Goal: Task Accomplishment & Management: Complete application form

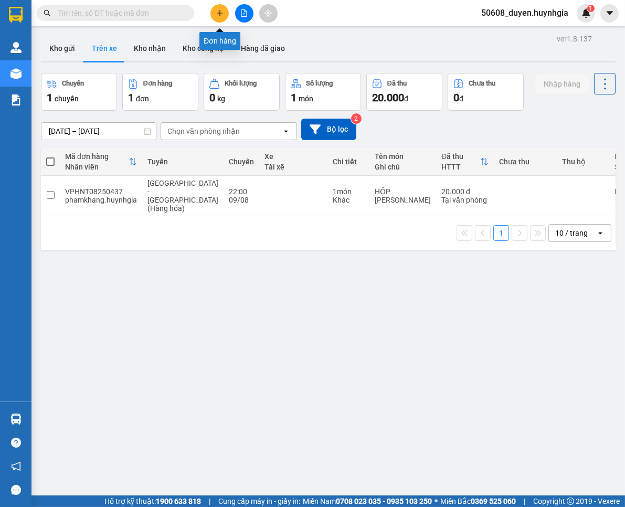
click at [222, 12] on icon "plus" at bounding box center [219, 12] width 7 height 7
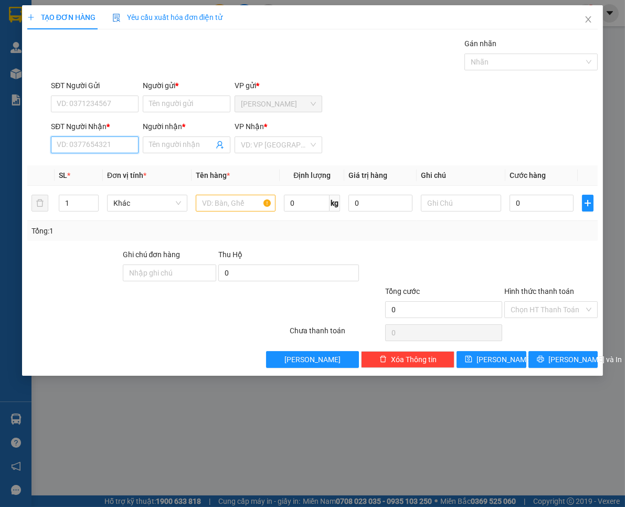
click at [128, 143] on input "SĐT Người Nhận *" at bounding box center [95, 144] width 88 height 17
click at [223, 195] on div at bounding box center [236, 203] width 80 height 21
click at [233, 201] on input "text" at bounding box center [236, 203] width 80 height 17
click at [119, 147] on input "SĐT Người Nhận *" at bounding box center [95, 144] width 88 height 17
type input "0918900387"
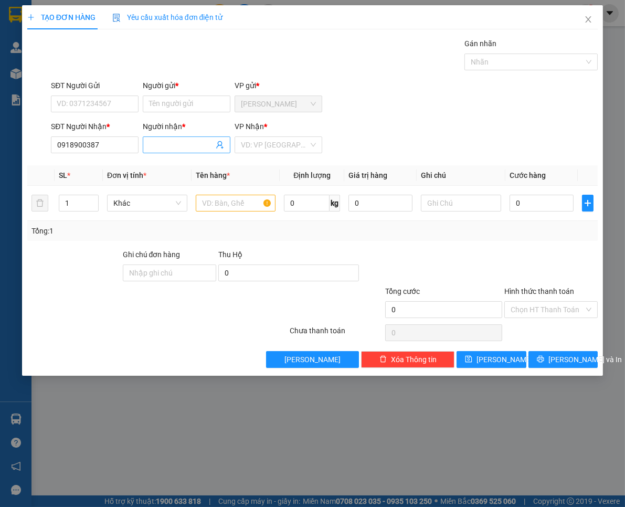
click at [157, 145] on input "Người nhận *" at bounding box center [181, 145] width 65 height 12
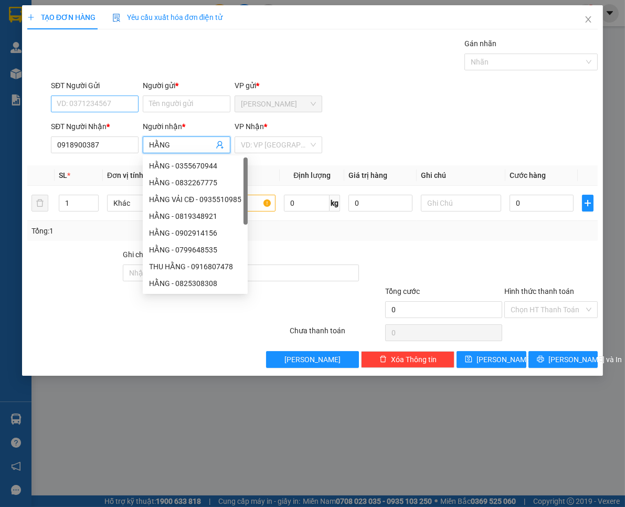
type input "HẰNG"
click at [121, 103] on input "SĐT Người Gửi" at bounding box center [95, 103] width 88 height 17
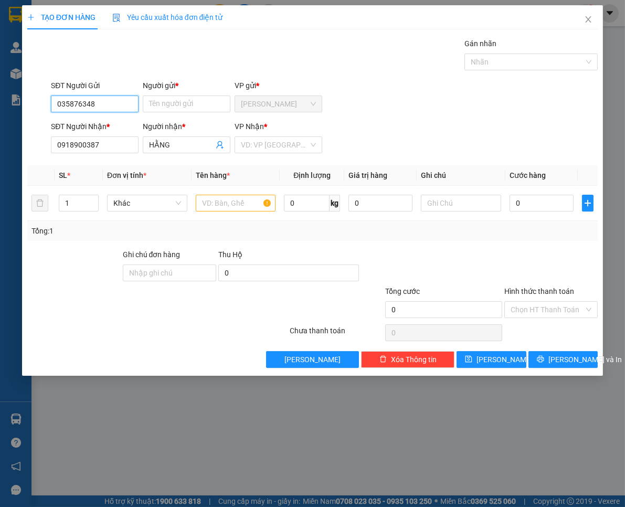
type input "0358763484"
click at [108, 120] on div "0358763484 - THẢO" at bounding box center [94, 125] width 75 height 12
type input "THẢO"
type input "0358763484"
click at [237, 203] on input "text" at bounding box center [236, 203] width 80 height 17
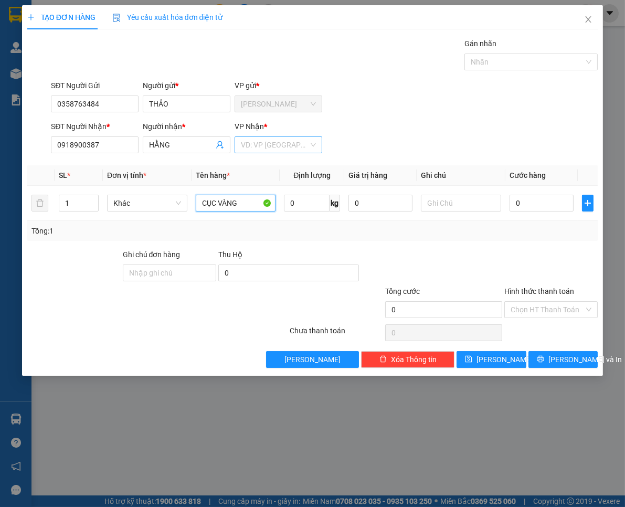
type input "CỤC VÀNG"
click at [263, 147] on input "search" at bounding box center [275, 145] width 68 height 16
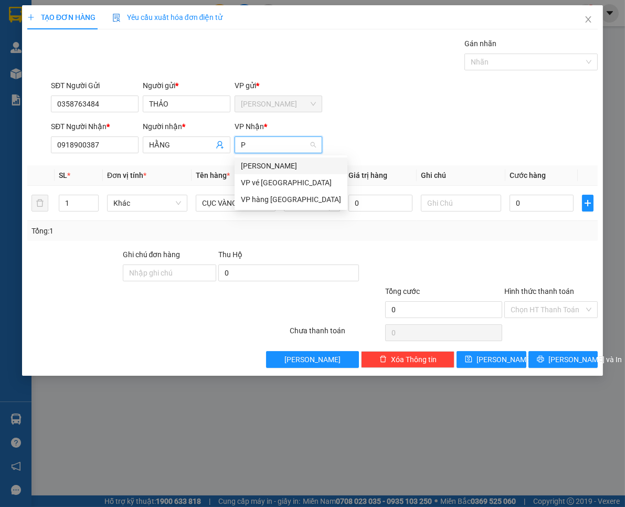
type input "PH"
click at [268, 161] on div "[PERSON_NAME]" at bounding box center [278, 166] width 75 height 12
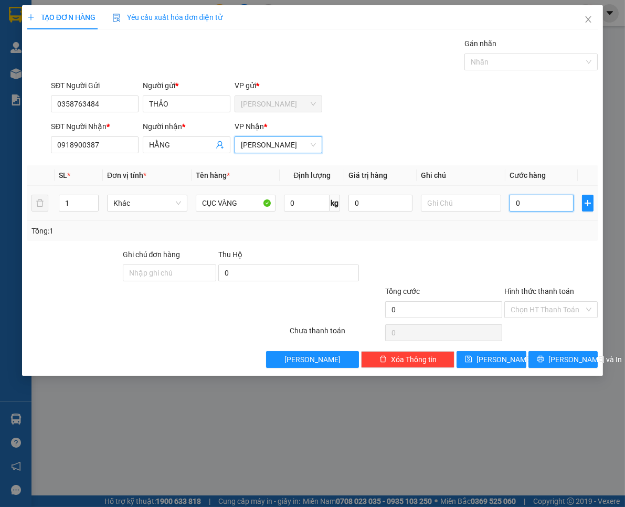
click at [551, 205] on input "0" at bounding box center [541, 203] width 64 height 17
type input "2"
type input "20"
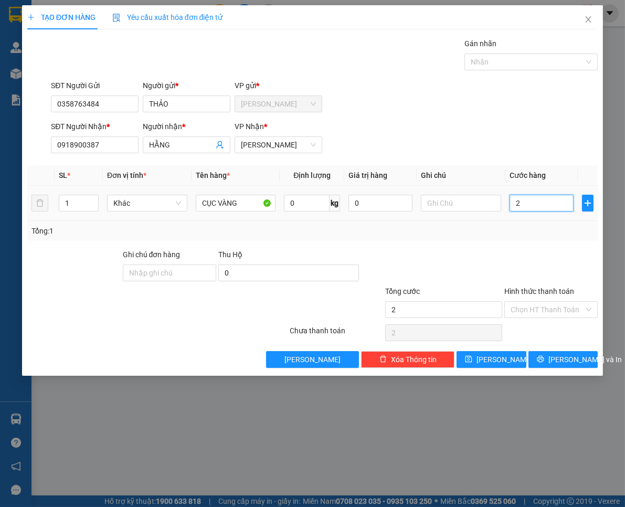
type input "20"
type input "20.000"
click at [572, 302] on input "Hình thức thanh toán" at bounding box center [547, 310] width 73 height 16
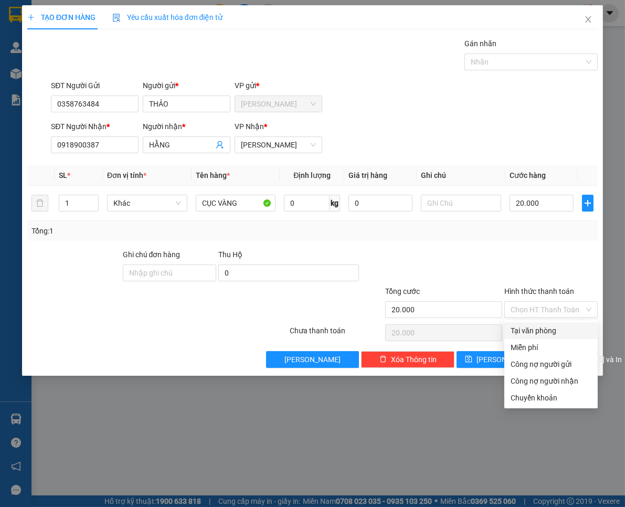
click at [573, 320] on div "Transit Pickup Surcharge Ids Transit Deliver Surcharge Ids Transit Deliver Surc…" at bounding box center [312, 203] width 571 height 330
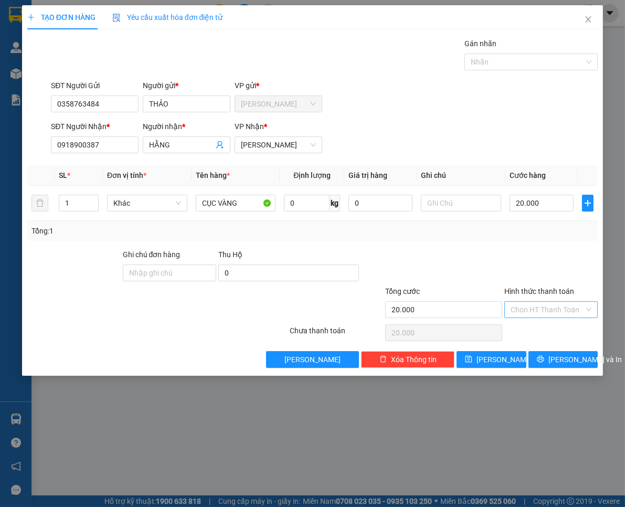
click at [562, 305] on input "Hình thức thanh toán" at bounding box center [547, 310] width 73 height 16
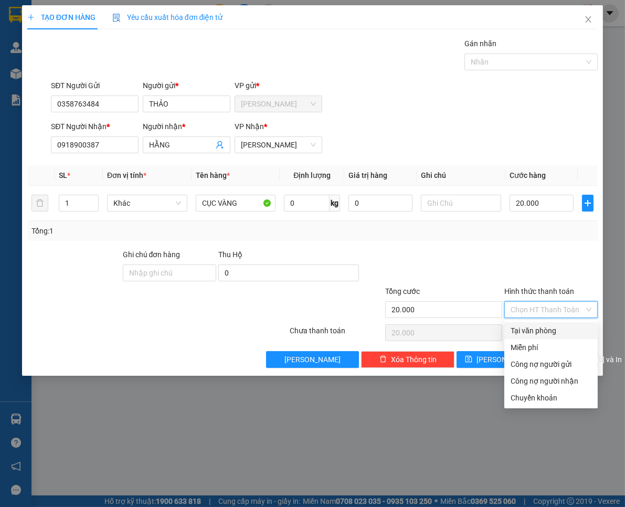
click at [555, 329] on div "Tại văn phòng" at bounding box center [551, 331] width 81 height 12
type input "0"
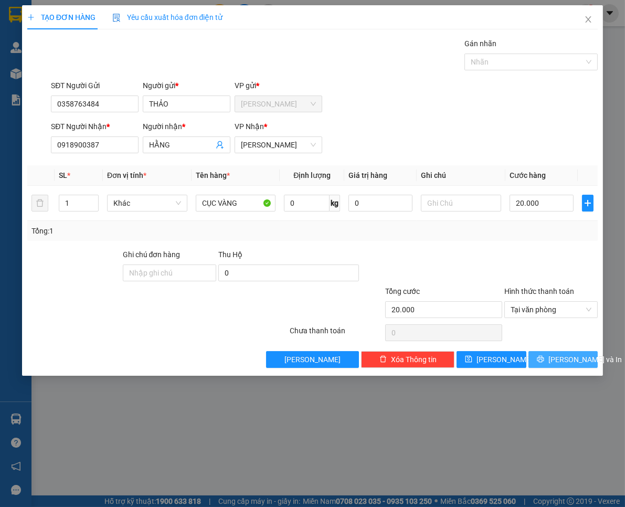
click at [574, 357] on span "[PERSON_NAME] và In" at bounding box center [584, 360] width 73 height 12
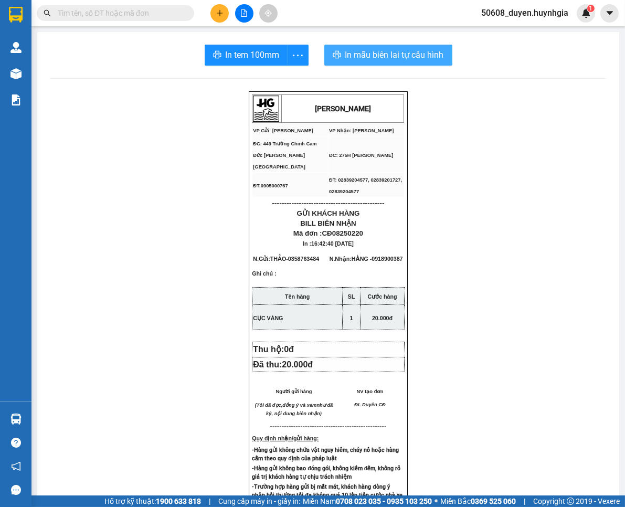
click at [402, 58] on span "In mẫu biên lai tự cấu hình" at bounding box center [394, 54] width 99 height 13
click at [218, 10] on icon "plus" at bounding box center [219, 12] width 7 height 7
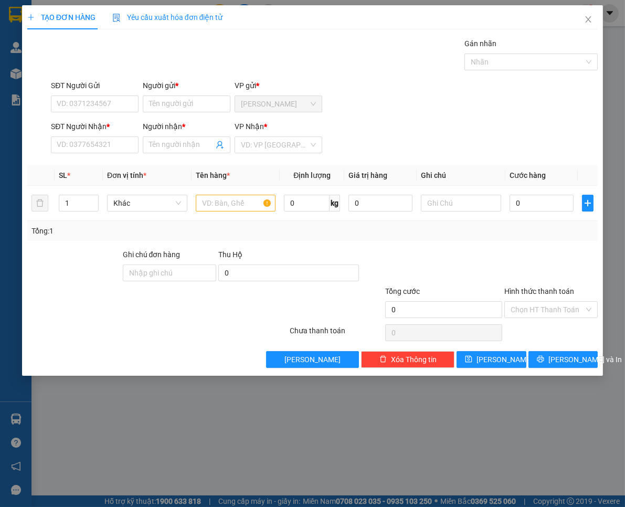
click at [118, 131] on div "SĐT Người Nhận *" at bounding box center [95, 127] width 88 height 12
click at [118, 136] on input "SĐT Người Nhận *" at bounding box center [95, 144] width 88 height 17
click at [113, 152] on input "SĐT Người Nhận *" at bounding box center [95, 144] width 88 height 17
drag, startPoint x: 107, startPoint y: 148, endPoint x: 331, endPoint y: 204, distance: 230.7
click at [107, 148] on input "SĐT Người Nhận *" at bounding box center [95, 144] width 88 height 17
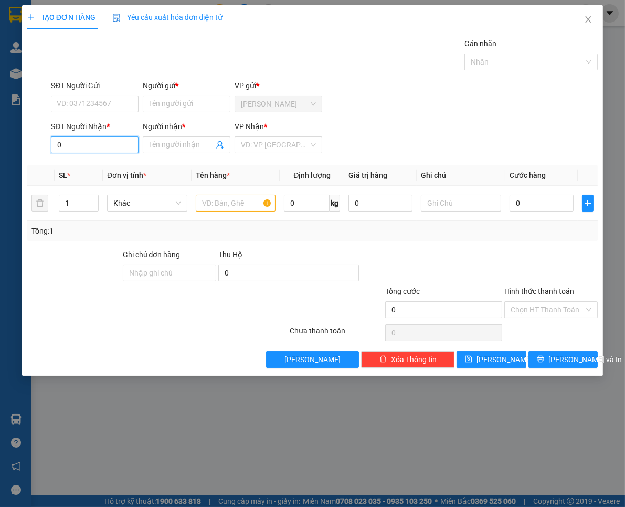
click at [101, 142] on input "0" at bounding box center [95, 144] width 88 height 17
type input "0"
click at [112, 100] on input "SĐT Người Gửi" at bounding box center [95, 103] width 88 height 17
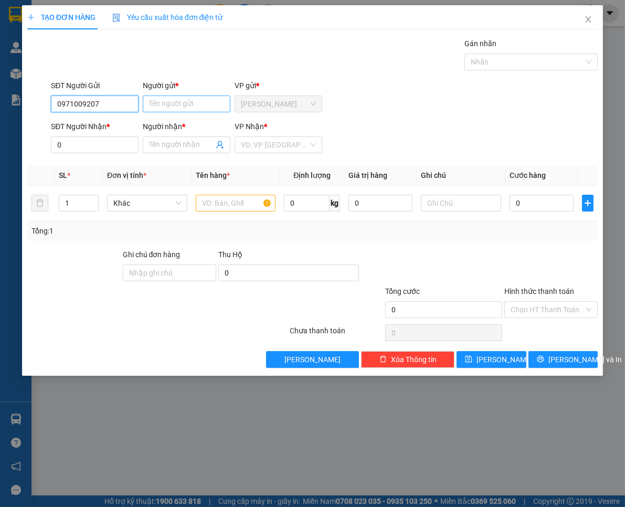
type input "0971009207"
click at [158, 103] on input "Người gửi *" at bounding box center [187, 103] width 88 height 17
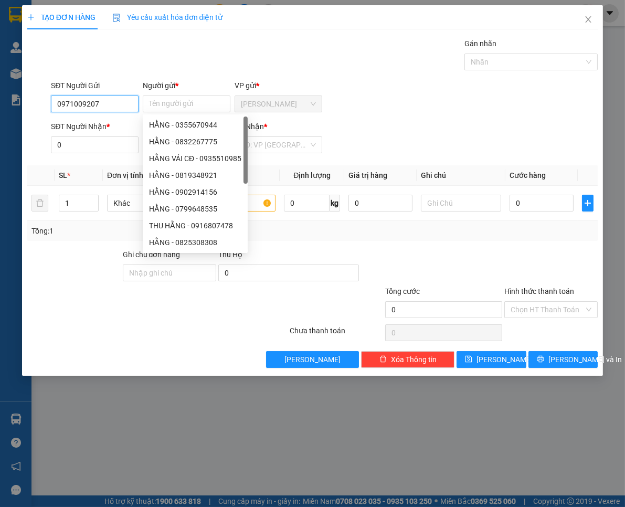
click at [120, 105] on input "0971009207" at bounding box center [95, 103] width 88 height 17
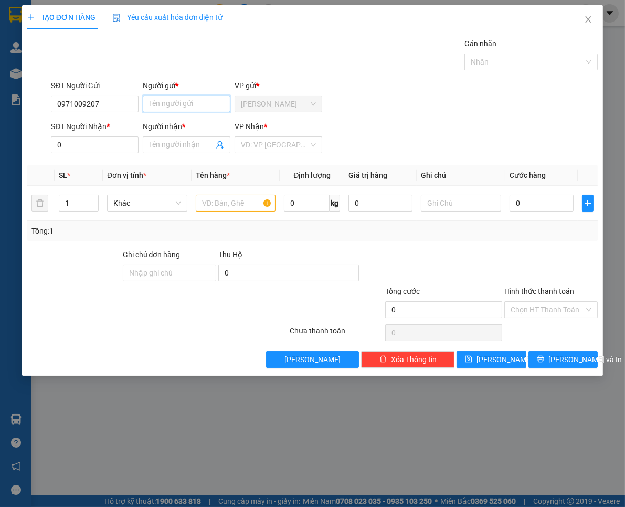
click at [200, 104] on input "Người gửi *" at bounding box center [187, 103] width 88 height 17
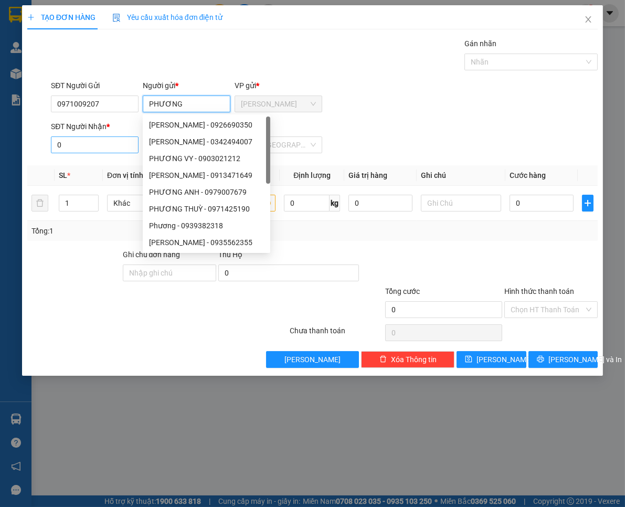
type input "PHƯƠNG"
click at [128, 153] on input "0" at bounding box center [95, 144] width 88 height 17
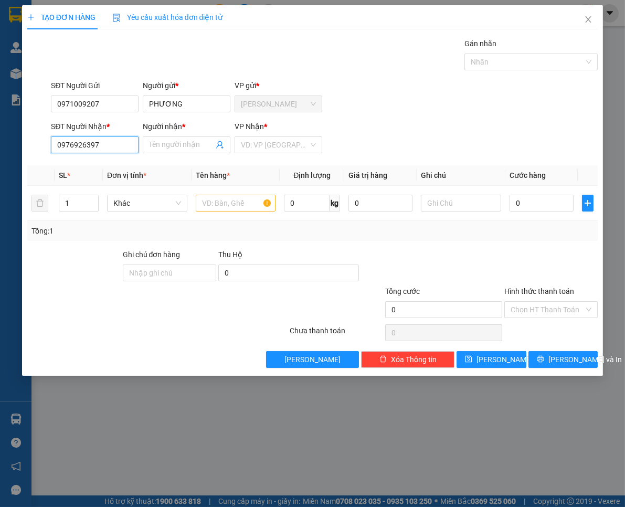
type input "0976926397"
click at [163, 134] on div "Người nhận *" at bounding box center [187, 129] width 88 height 16
click at [155, 142] on input "Người nhận *" at bounding box center [181, 145] width 65 height 12
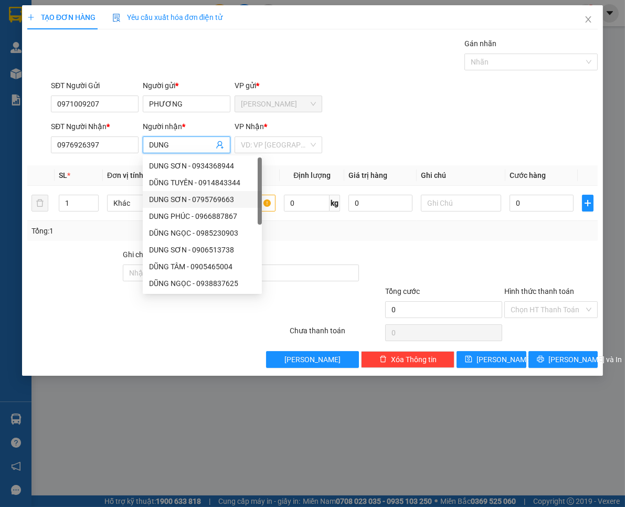
type input "DUNG"
click at [373, 252] on div at bounding box center [431, 267] width 143 height 37
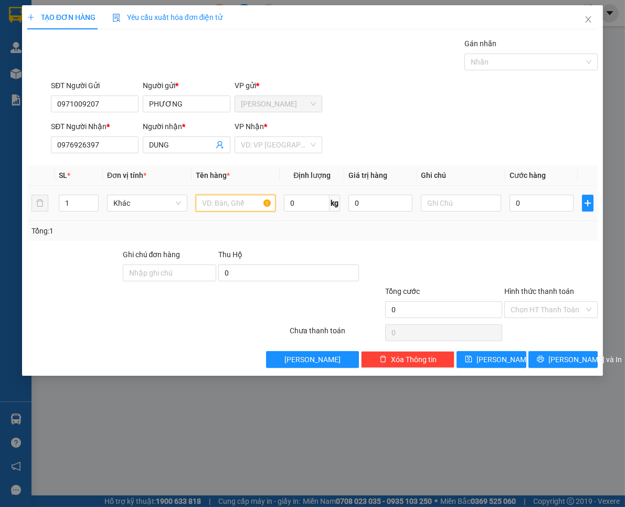
click at [237, 200] on input "text" at bounding box center [236, 203] width 80 height 17
type input "THÙNG"
click at [529, 200] on input "0" at bounding box center [541, 203] width 64 height 17
click at [534, 204] on input "0" at bounding box center [541, 203] width 64 height 17
type input "01"
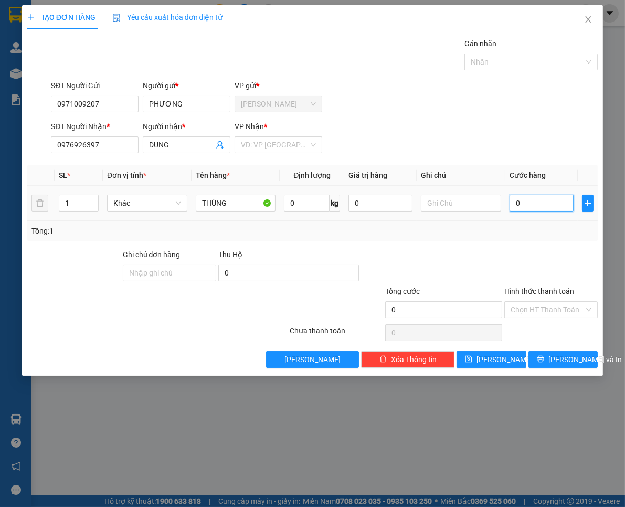
type input "1"
type input "019"
type input "19"
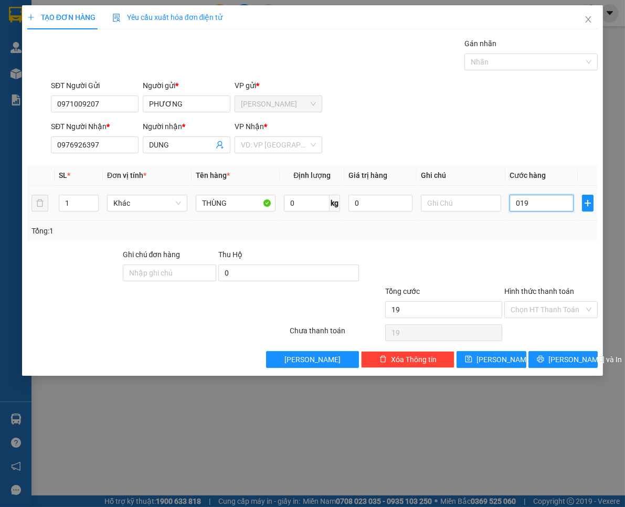
type input "0.190"
type input "190"
type input "019"
type input "19"
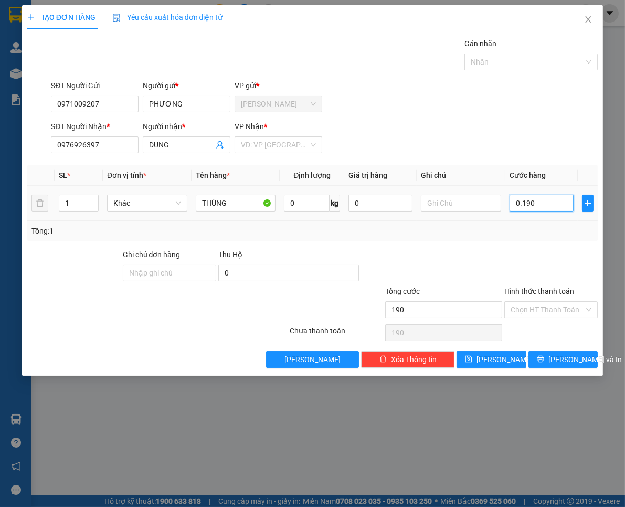
type input "19"
type input "01"
type input "1"
type input "0"
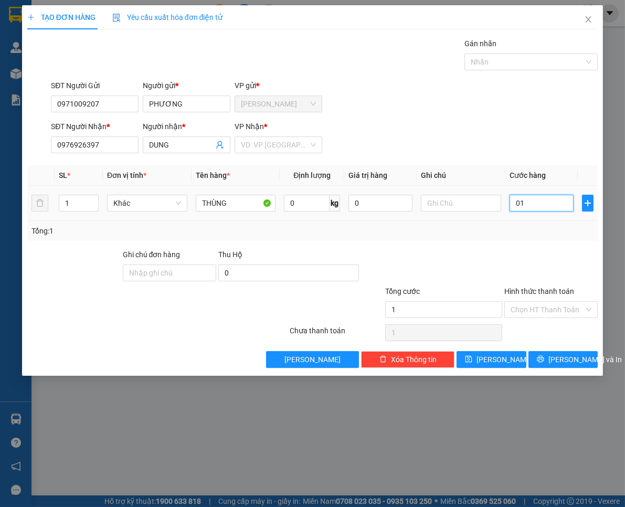
type input "0"
click at [512, 203] on input "0" at bounding box center [541, 203] width 64 height 17
type input "10"
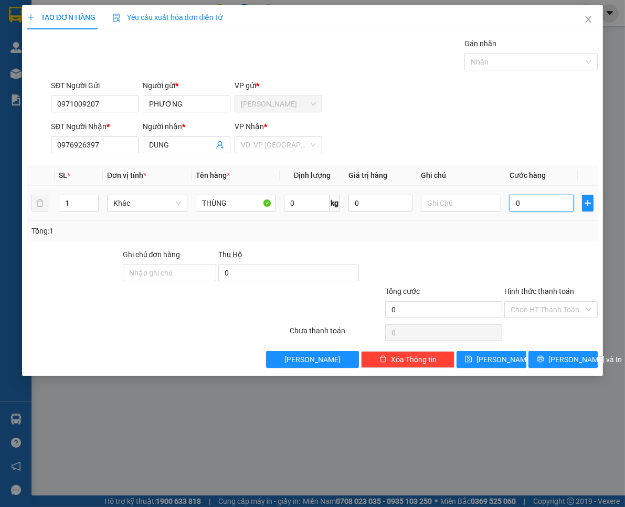
type input "10"
type input "190"
type input "190.000"
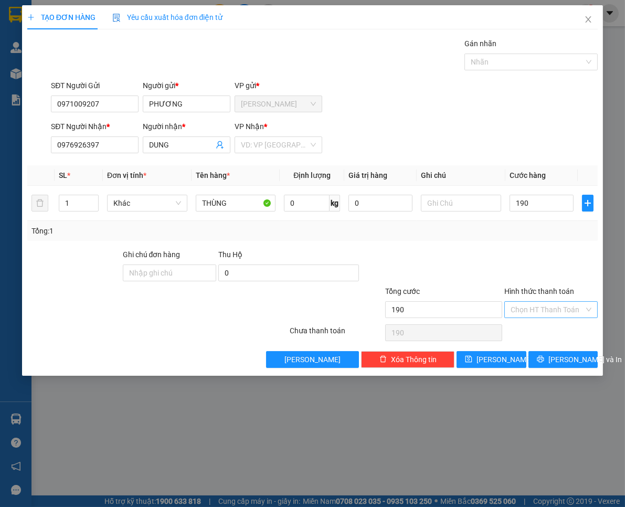
type input "190.000"
click at [543, 309] on input "Hình thức thanh toán" at bounding box center [547, 310] width 73 height 16
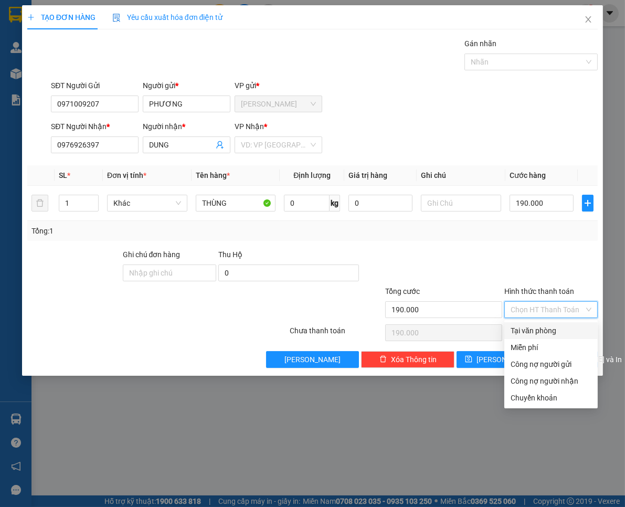
click at [545, 328] on div "Tại văn phòng" at bounding box center [551, 331] width 81 height 12
type input "0"
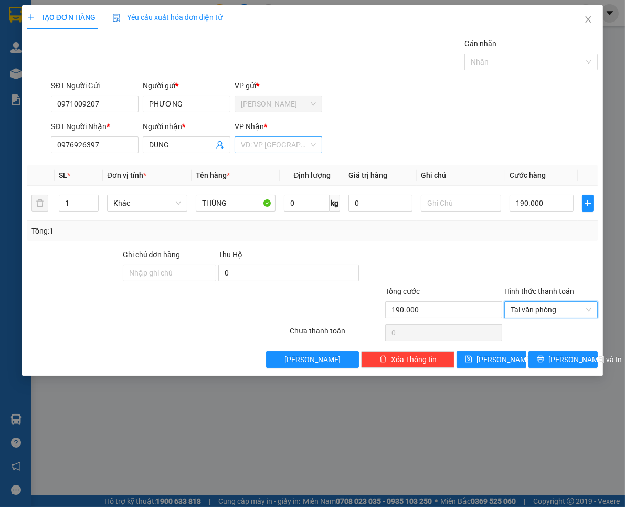
click at [275, 145] on input "search" at bounding box center [275, 145] width 68 height 16
click at [452, 202] on input "text" at bounding box center [461, 203] width 80 height 17
click at [459, 206] on input "text" at bounding box center [461, 203] width 80 height 17
paste input "13/4A/1/19 [STREET_ADDRESS]"
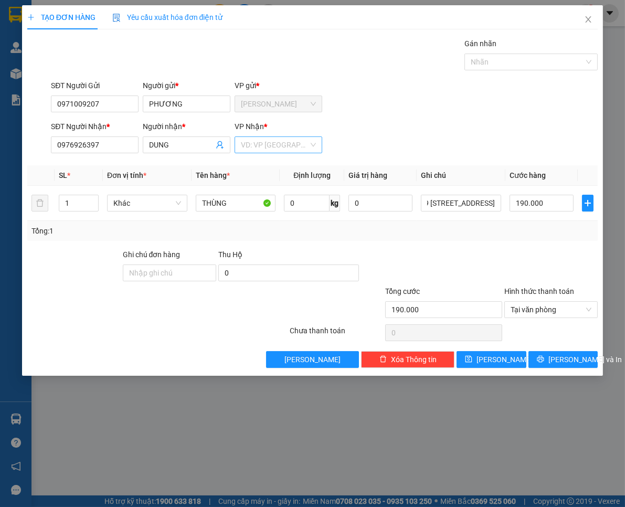
click at [302, 147] on input "search" at bounding box center [275, 145] width 68 height 16
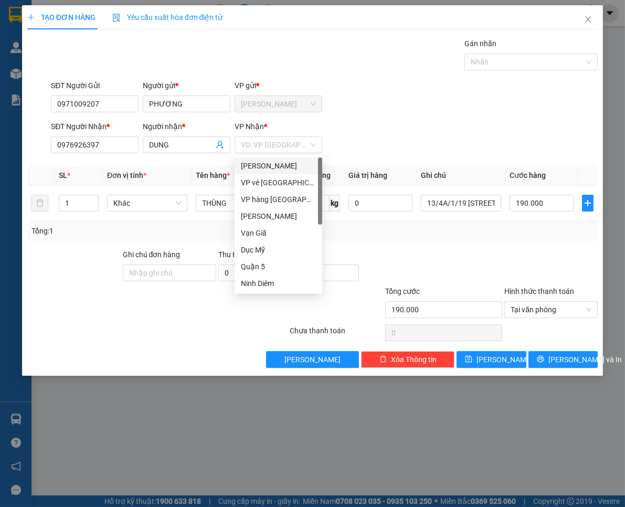
click at [464, 229] on div "Tổng: 1" at bounding box center [312, 231] width 562 height 12
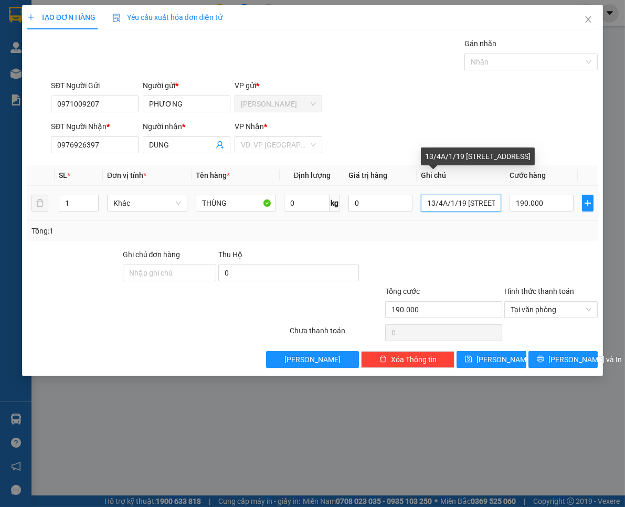
click at [496, 204] on input "13/4A/1/19 [STREET_ADDRESS]" at bounding box center [461, 203] width 80 height 17
click at [518, 165] on div "13/4A/1/19 [STREET_ADDRESS]" at bounding box center [478, 156] width 114 height 18
click at [491, 205] on input "13/4A/1/19 [STREET_ADDRESS]" at bounding box center [461, 203] width 80 height 17
click at [443, 160] on div "13/4A/1/19 [STREET_ADDRESS]" at bounding box center [478, 156] width 114 height 18
click at [460, 202] on input "13/4A/1/19 [STREET_ADDRESS]" at bounding box center [461, 203] width 80 height 17
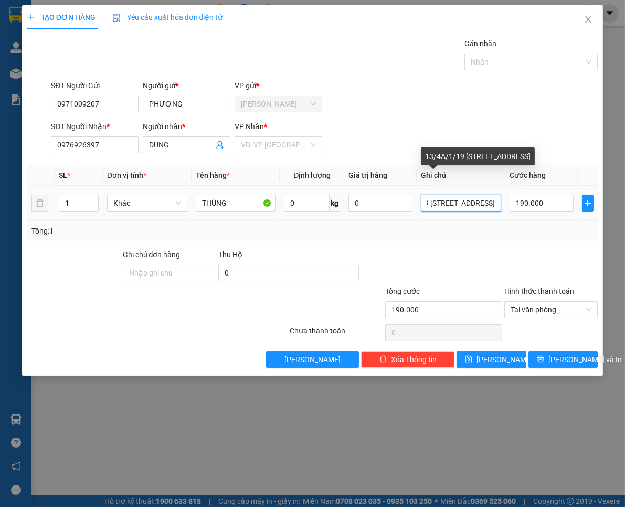
scroll to position [0, 202]
type input "13/4A/1/19 [STREET_ADDRESS]"
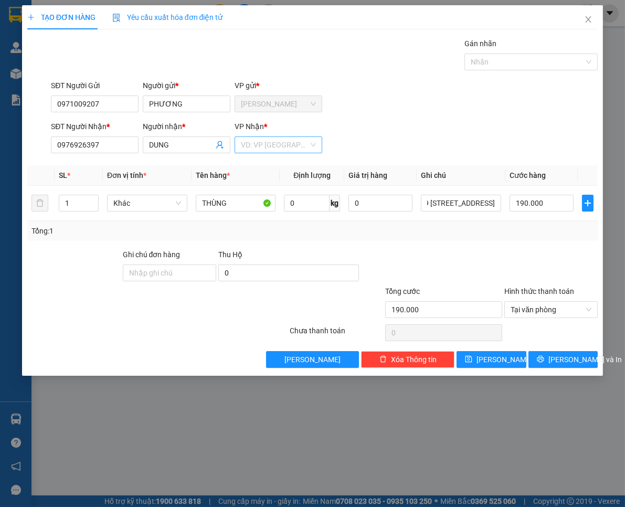
click at [299, 145] on input "search" at bounding box center [275, 145] width 68 height 16
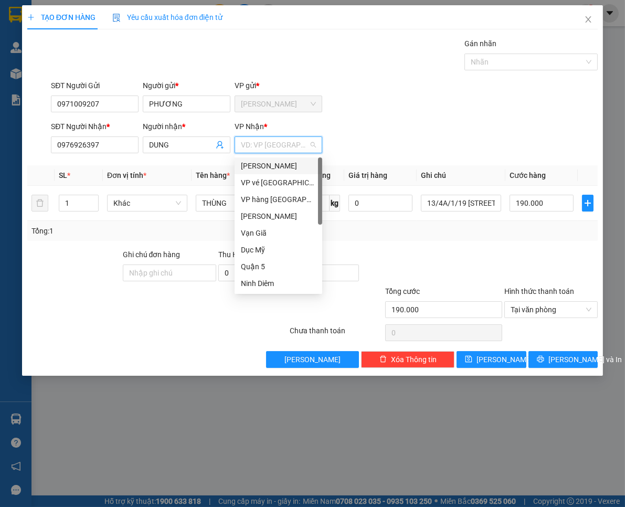
click at [288, 168] on div "[PERSON_NAME]" at bounding box center [278, 166] width 75 height 12
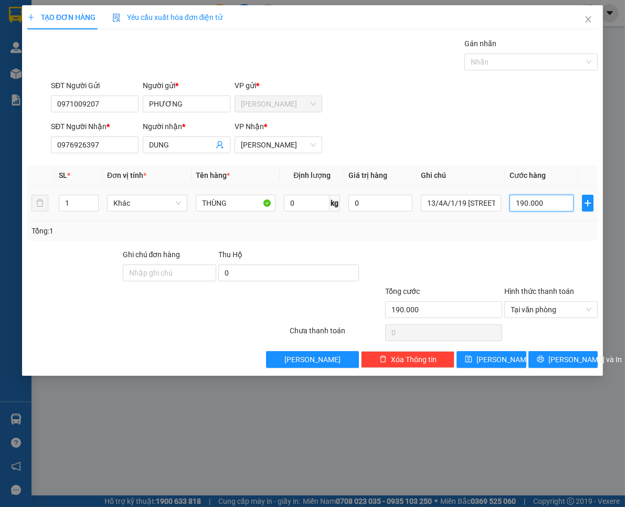
click at [559, 206] on input "190.000" at bounding box center [541, 203] width 64 height 17
type input "0"
type input "05"
type input "5"
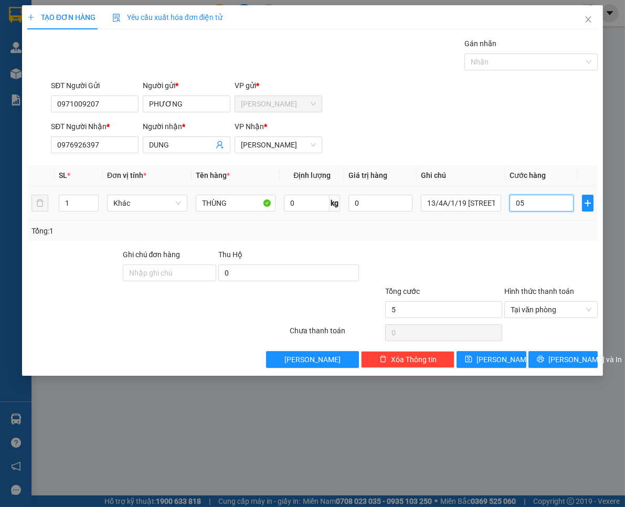
type input "050"
type input "50"
type input "50.000"
click at [576, 359] on span "[PERSON_NAME] và In" at bounding box center [584, 360] width 73 height 12
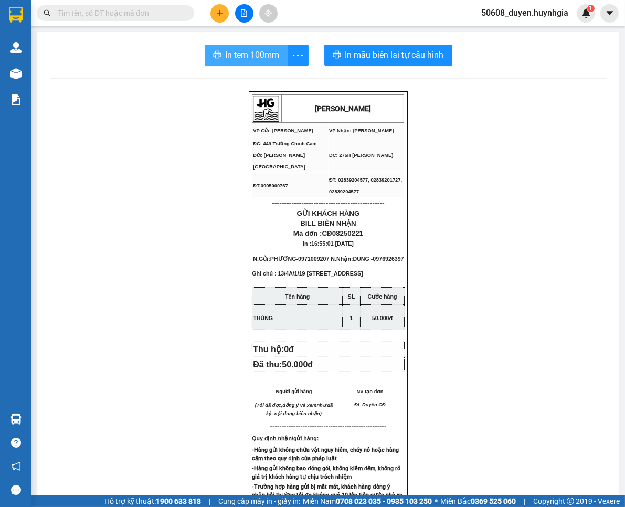
click at [226, 54] on span "In tem 100mm" at bounding box center [253, 54] width 54 height 13
click at [243, 58] on span "In tem 100mm" at bounding box center [253, 54] width 54 height 13
click at [278, 60] on button "In tem 100mm" at bounding box center [246, 55] width 83 height 21
click at [214, 12] on button at bounding box center [219, 13] width 18 height 18
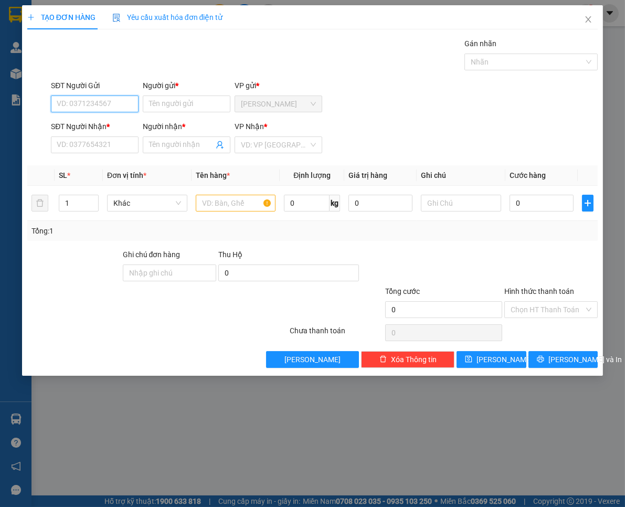
click at [103, 102] on input "SĐT Người Gửi" at bounding box center [95, 103] width 88 height 17
click at [105, 145] on div "0973267445 - SƠN" at bounding box center [94, 142] width 75 height 12
type input "0973267445"
type input "SƠN"
type input "0965252371"
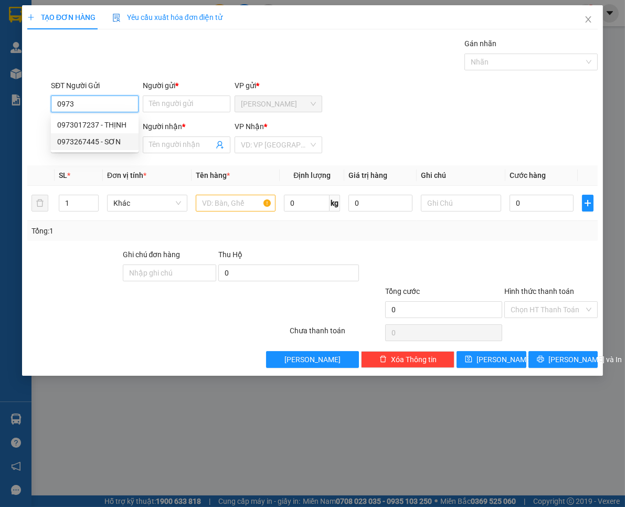
type input "LỆ"
type input "0973267445"
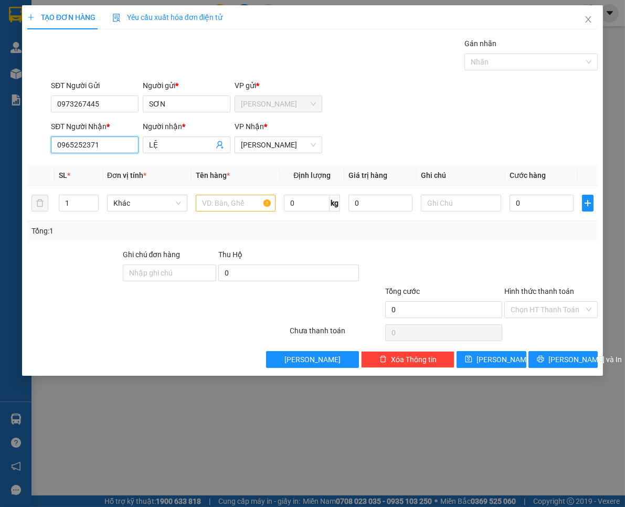
drag, startPoint x: 117, startPoint y: 149, endPoint x: -6, endPoint y: 154, distance: 123.4
click at [0, 154] on html "Kết quả tìm kiếm ( 0 ) Bộ lọc No Data 50608_duyen.huynhgia 1 Quản [PERSON_NAME]…" at bounding box center [312, 253] width 625 height 507
click at [91, 145] on input "SĐT Người Nhận *" at bounding box center [95, 144] width 88 height 17
click at [92, 164] on div "0889100344 - Bình" at bounding box center [94, 166] width 75 height 12
type input "0889100344"
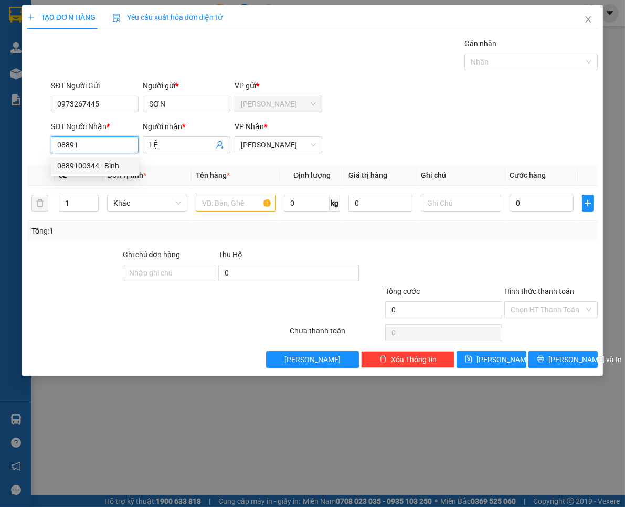
type input "Bình"
type input "0889100344"
click at [226, 205] on input "text" at bounding box center [236, 203] width 80 height 17
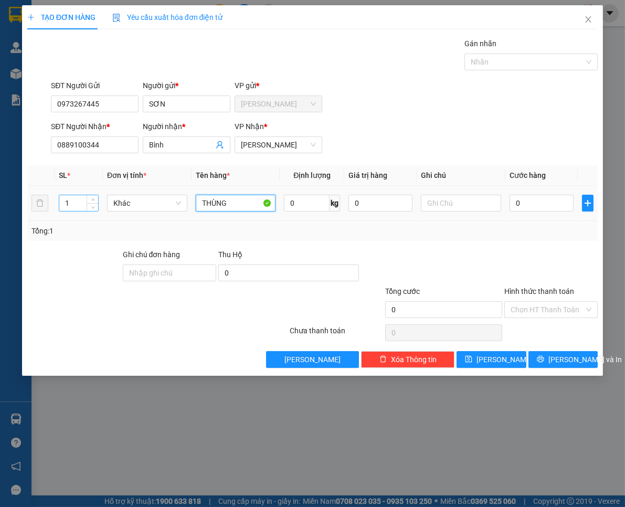
type input "THÙNG"
drag, startPoint x: 84, startPoint y: 202, endPoint x: 54, endPoint y: 206, distance: 30.7
click at [54, 206] on tr "1 Khác THÙNG 0 kg 0 0" at bounding box center [312, 203] width 571 height 35
type input "2"
click at [539, 203] on input "0" at bounding box center [541, 203] width 64 height 17
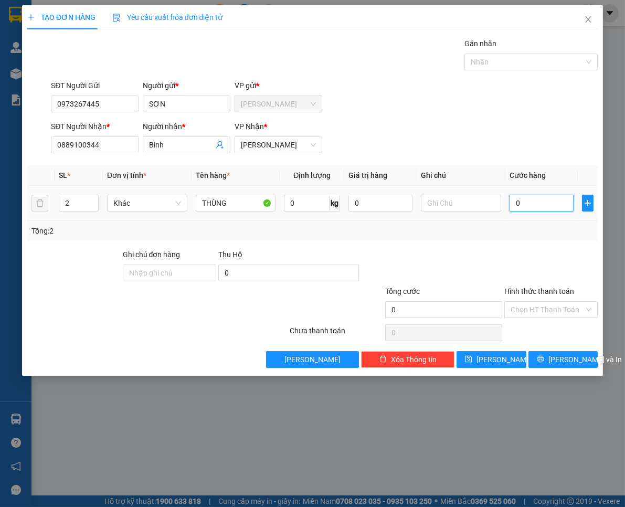
type input "9"
type input "9.000"
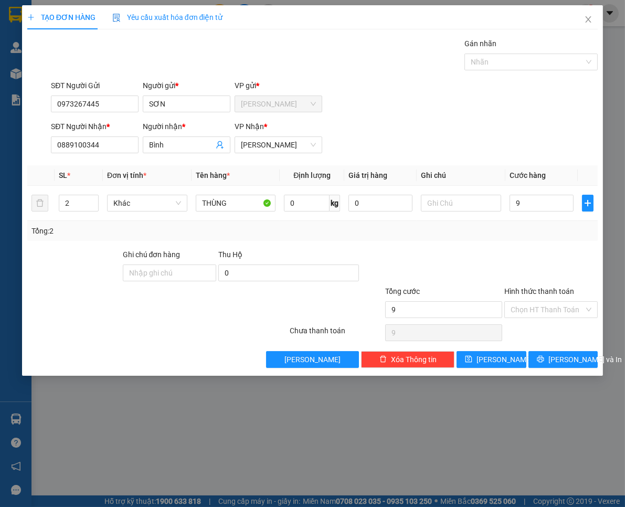
type input "9.000"
type input "9.000.000"
click at [557, 361] on span "[PERSON_NAME] và In" at bounding box center [584, 360] width 73 height 12
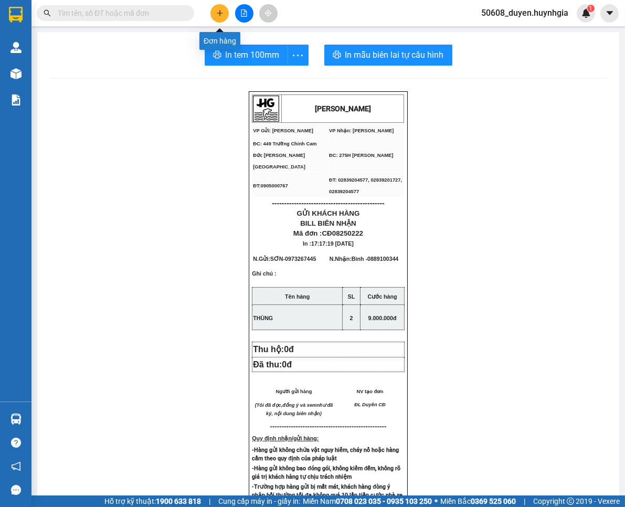
click at [221, 13] on icon "plus" at bounding box center [220, 13] width 6 height 1
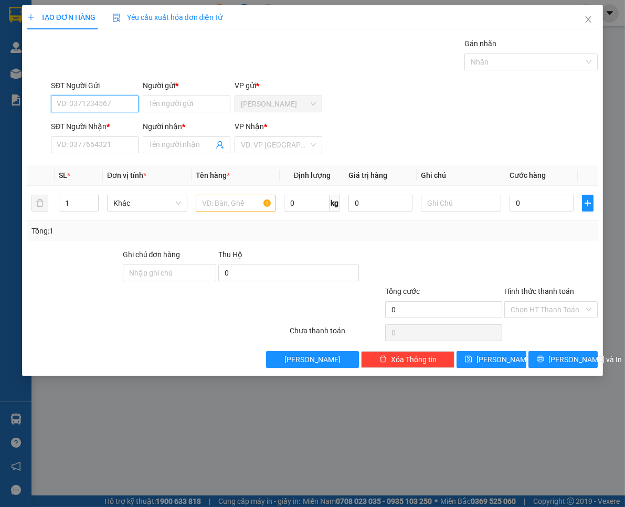
drag, startPoint x: 105, startPoint y: 106, endPoint x: 98, endPoint y: 113, distance: 10.0
click at [105, 107] on input "SĐT Người Gửi" at bounding box center [95, 103] width 88 height 17
type input "0986282007"
click at [115, 122] on div "0986282007 - MINH" at bounding box center [94, 125] width 75 height 12
type input "MINH"
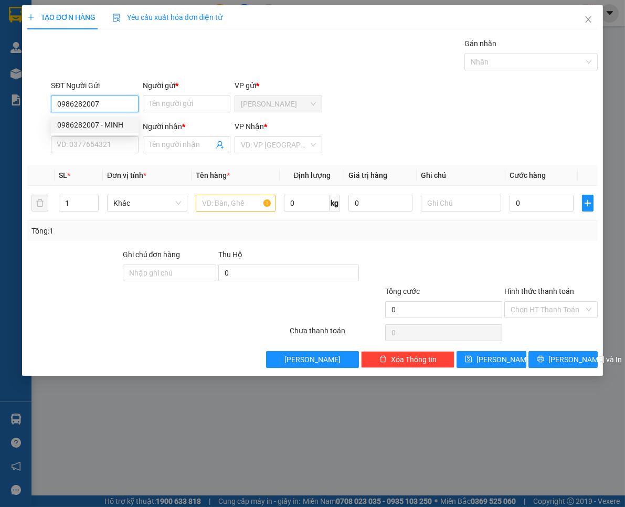
type input "0908534997"
type input "VIỆT"
type input "0986282007"
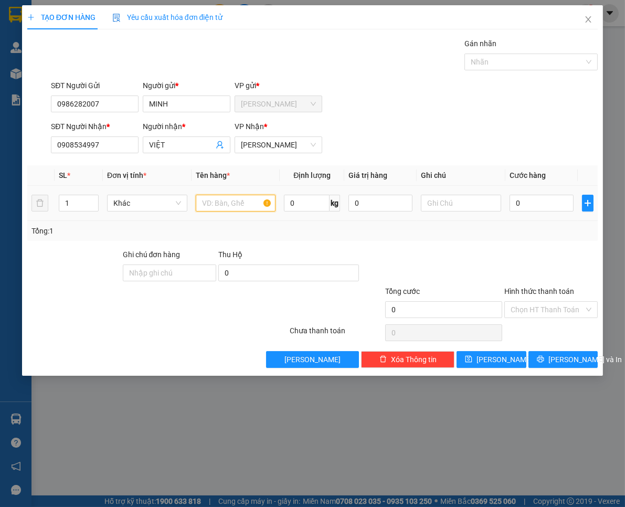
click at [219, 207] on input "text" at bounding box center [236, 203] width 80 height 17
type input "BAO"
click at [530, 202] on input "0" at bounding box center [541, 203] width 64 height 17
type input "3"
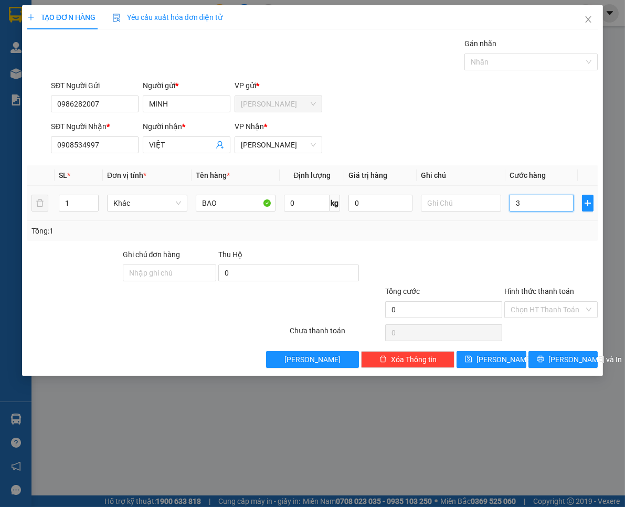
type input "3"
type input "30"
type input "30.000"
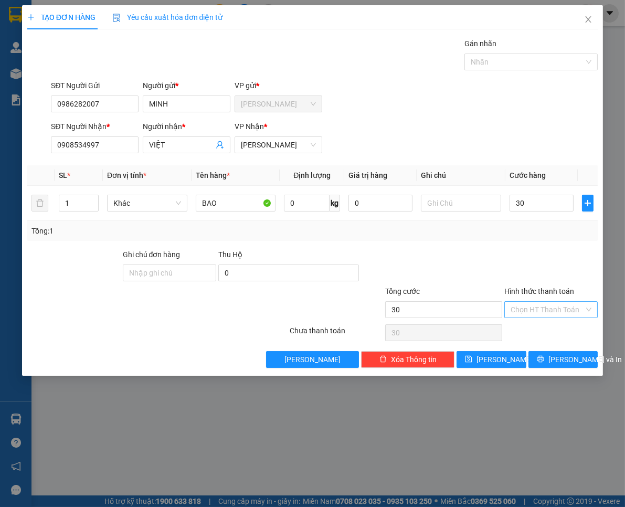
type input "30.000"
click at [560, 306] on input "Hình thức thanh toán" at bounding box center [547, 310] width 73 height 16
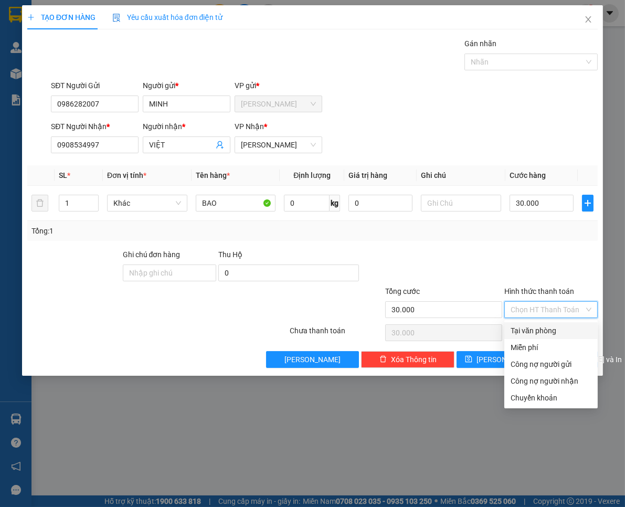
click at [557, 327] on div "Tại văn phòng" at bounding box center [551, 331] width 81 height 12
type input "0"
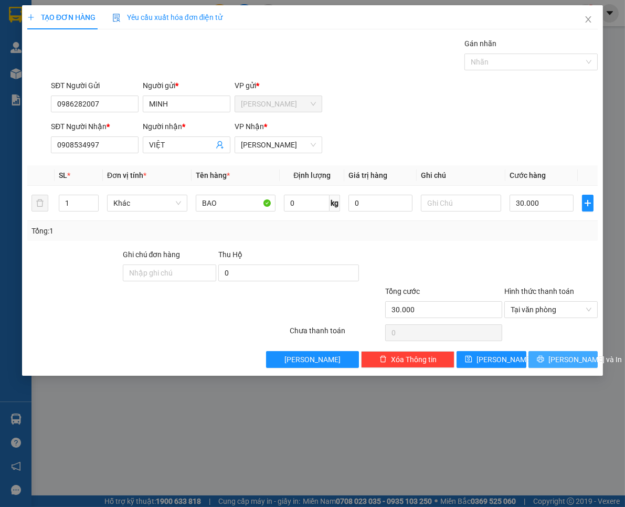
click at [559, 363] on span "[PERSON_NAME] và In" at bounding box center [584, 360] width 73 height 12
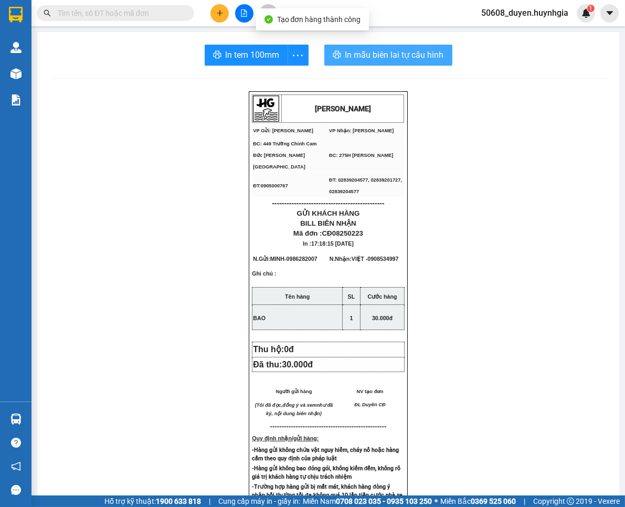
click at [345, 49] on span "In mẫu biên lai tự cấu hình" at bounding box center [394, 54] width 99 height 13
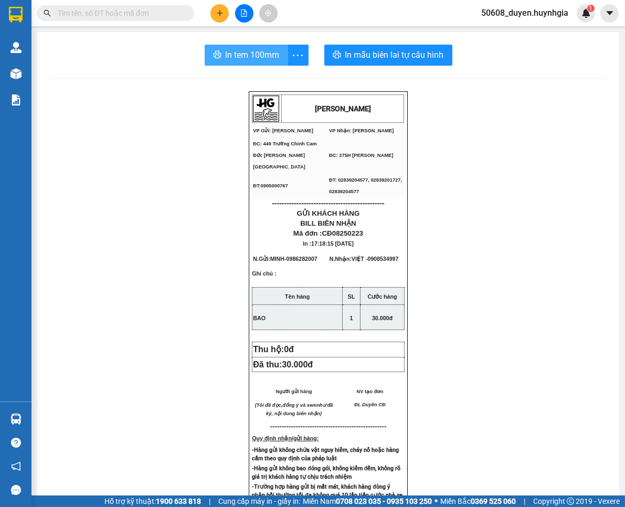
click at [248, 61] on span "In tem 100mm" at bounding box center [253, 54] width 54 height 13
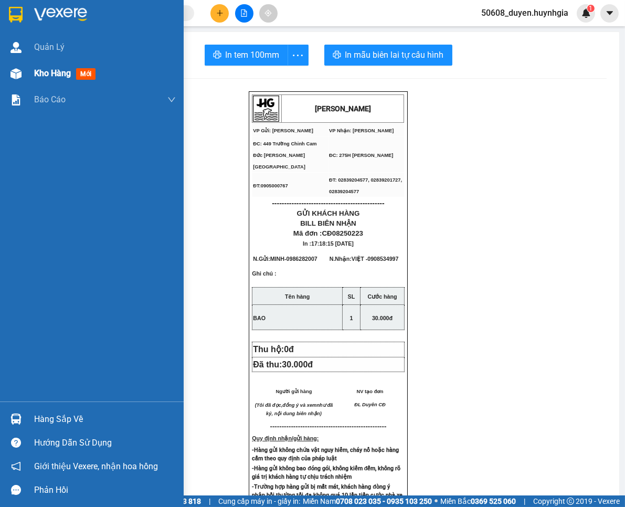
click at [18, 70] on img at bounding box center [15, 73] width 11 height 11
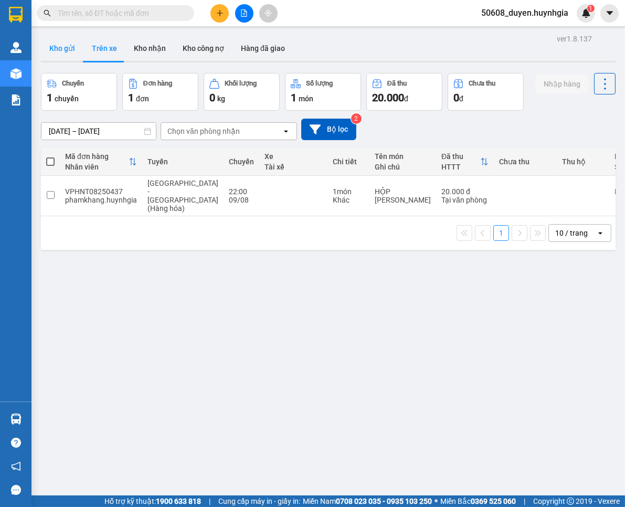
click at [57, 44] on button "Kho gửi" at bounding box center [62, 48] width 42 height 25
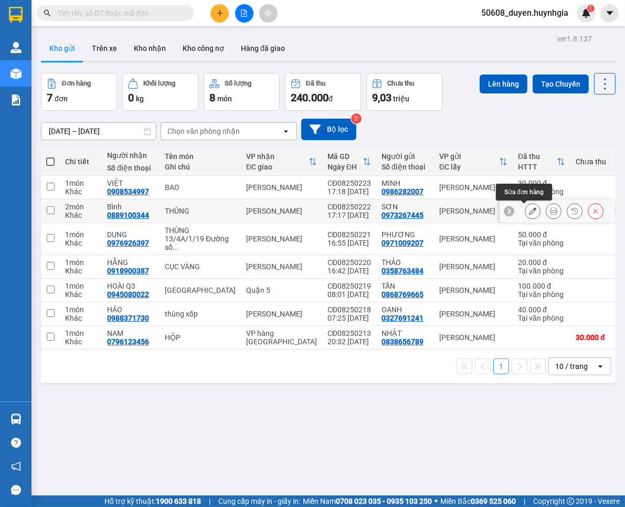
click at [529, 210] on icon at bounding box center [532, 210] width 7 height 7
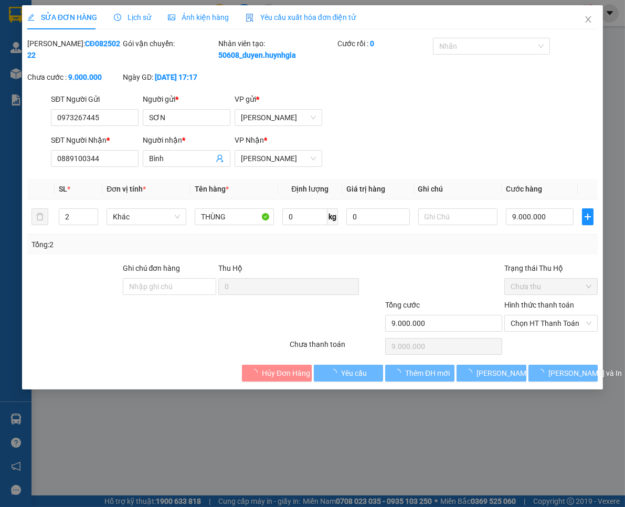
type input "0973267445"
type input "SƠN"
type input "0889100344"
type input "Bình"
type input "9.000.000"
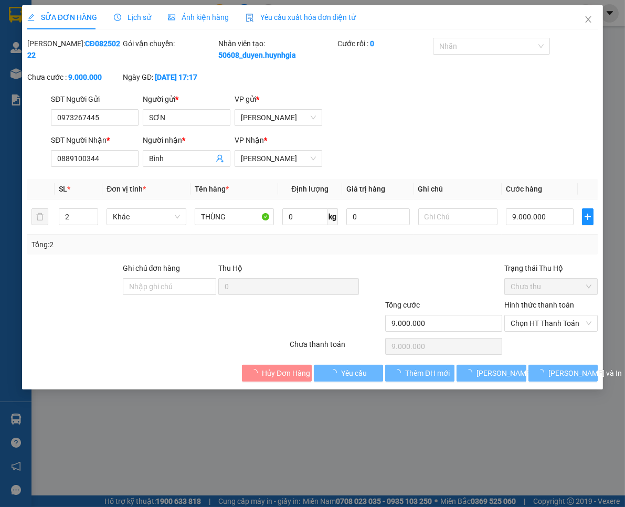
type input "9.000.000"
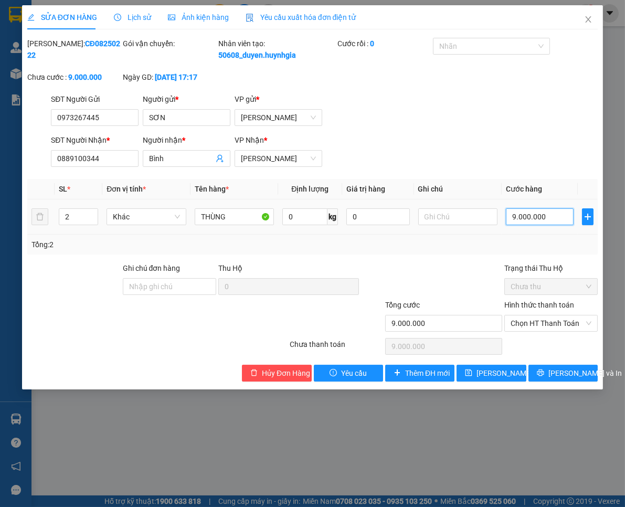
click at [533, 225] on input "9.000.000" at bounding box center [540, 216] width 68 height 17
type input "9"
type input "90"
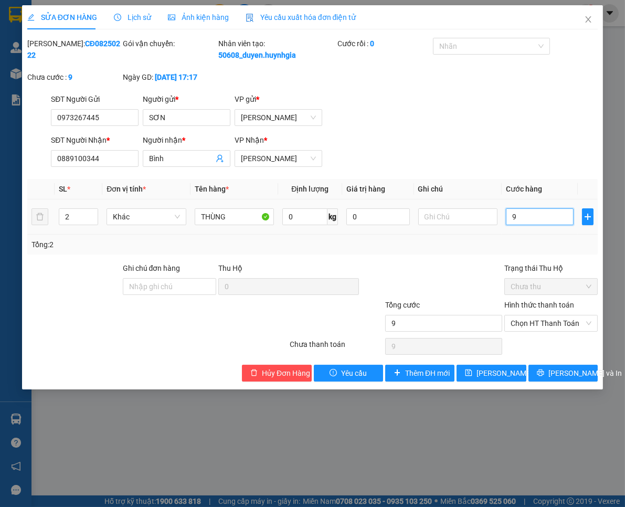
type input "90"
click at [551, 331] on span "Chọn HT Thanh Toán" at bounding box center [551, 323] width 81 height 16
type input "90"
type input "90.000"
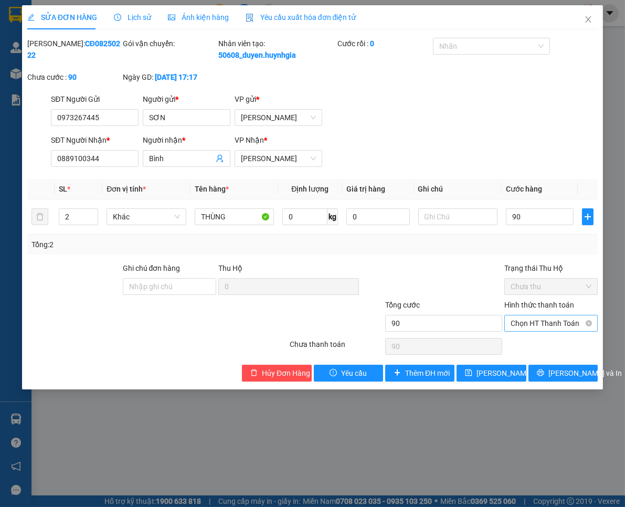
type input "90.000"
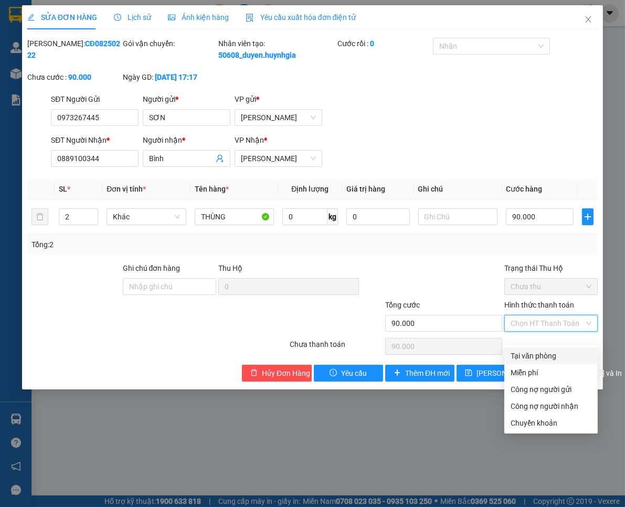
click at [547, 350] on div "Tại văn phòng" at bounding box center [551, 356] width 81 height 12
type input "0"
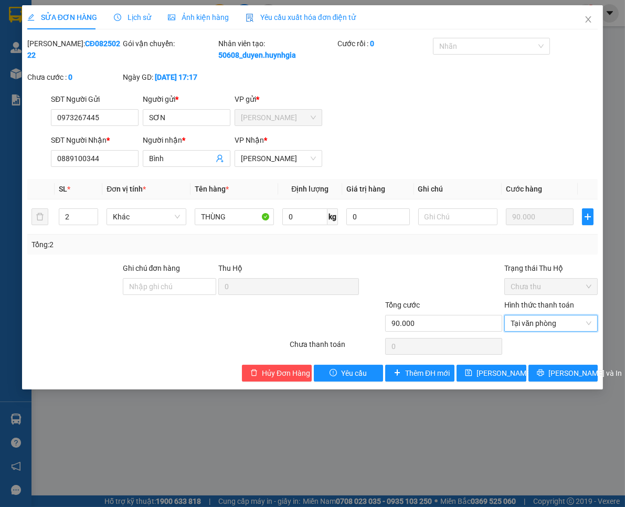
click at [467, 313] on div "Tổng cước" at bounding box center [443, 307] width 117 height 16
click at [552, 381] on button "[PERSON_NAME] và In" at bounding box center [562, 373] width 69 height 17
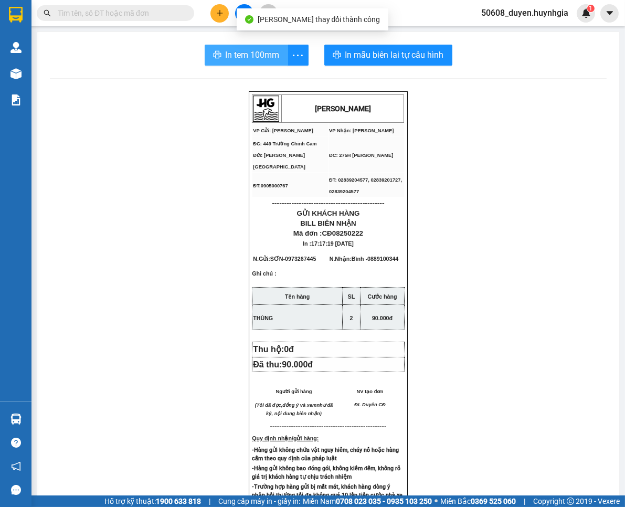
click at [251, 51] on span "In tem 100mm" at bounding box center [253, 54] width 54 height 13
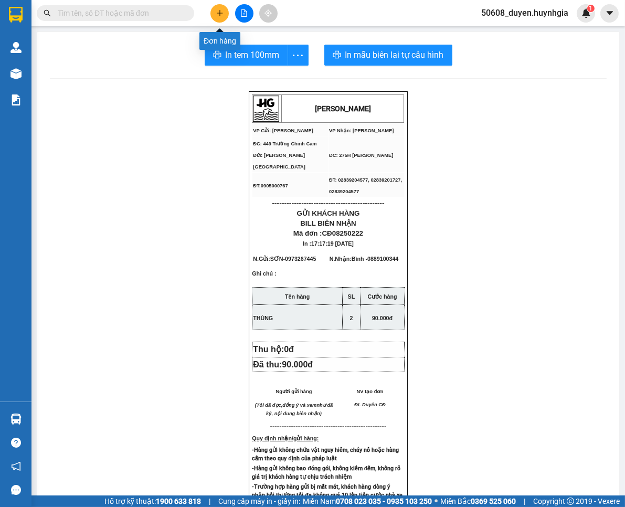
click at [220, 8] on button at bounding box center [219, 13] width 18 height 18
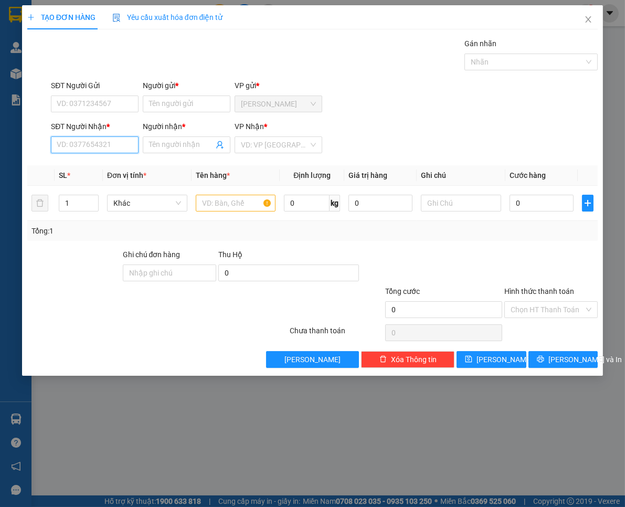
click at [103, 144] on input "SĐT Người Nhận *" at bounding box center [95, 144] width 88 height 17
paste input "096 2046349"
click at [71, 144] on input "096 2046349" at bounding box center [95, 144] width 88 height 17
type input "0962046349"
click at [92, 163] on div "0962046349 - PHONG" at bounding box center [94, 166] width 75 height 12
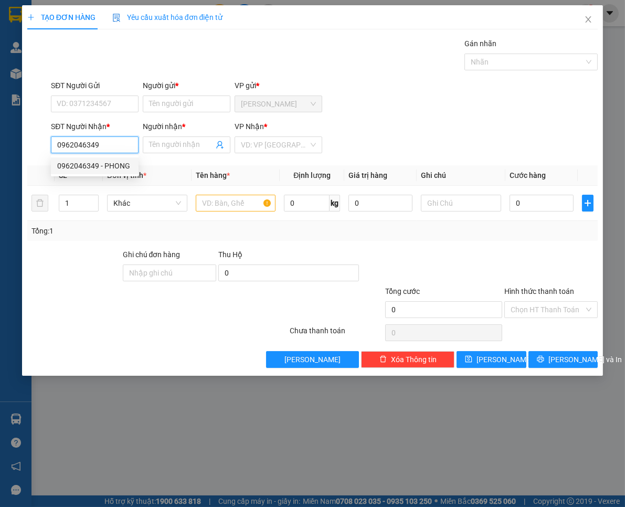
type input "PHONG"
type input "0962046349"
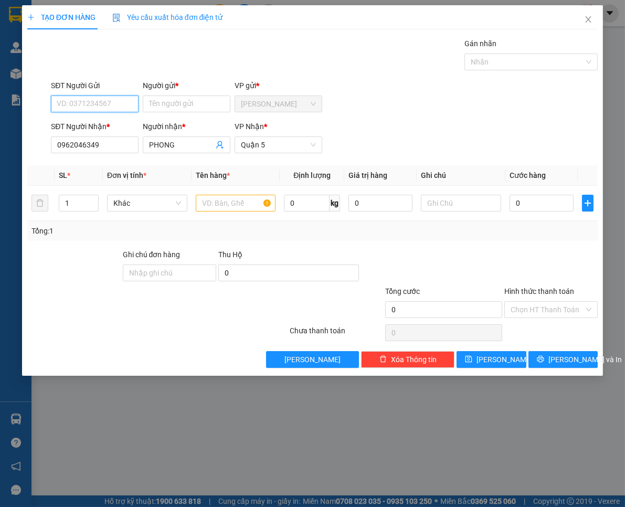
click at [103, 101] on input "SĐT Người Gửi" at bounding box center [95, 103] width 88 height 17
click at [101, 121] on div "0919266262 - CÔNG LOAN" at bounding box center [101, 125] width 89 height 12
type input "0919266262"
type input "CÔNG LOAN"
click at [527, 200] on input "0" at bounding box center [541, 203] width 64 height 17
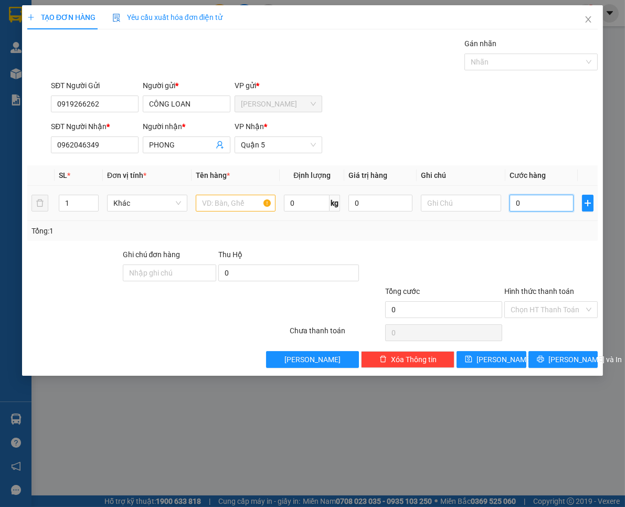
type input "5"
type input "50"
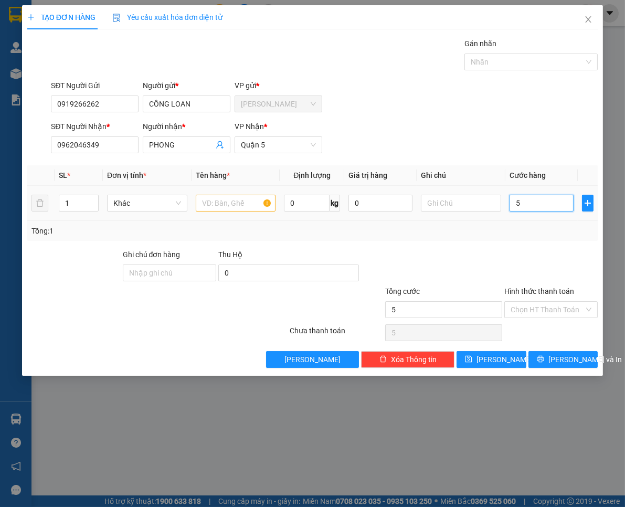
type input "50"
type input "50.000"
click at [244, 201] on input "text" at bounding box center [236, 203] width 80 height 17
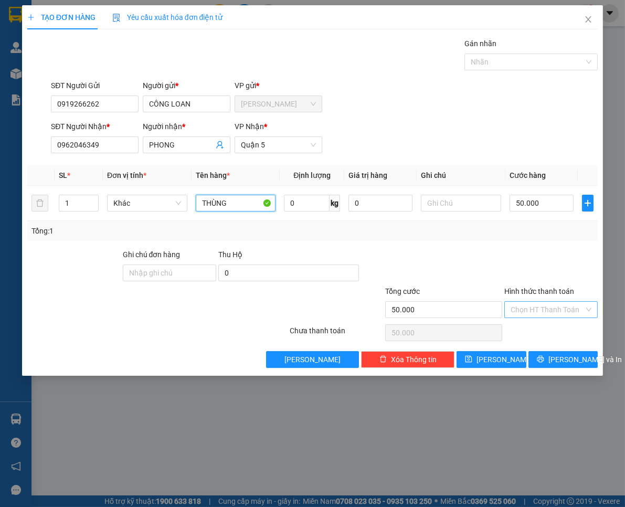
type input "THÙNG"
click at [556, 307] on input "Hình thức thanh toán" at bounding box center [547, 310] width 73 height 16
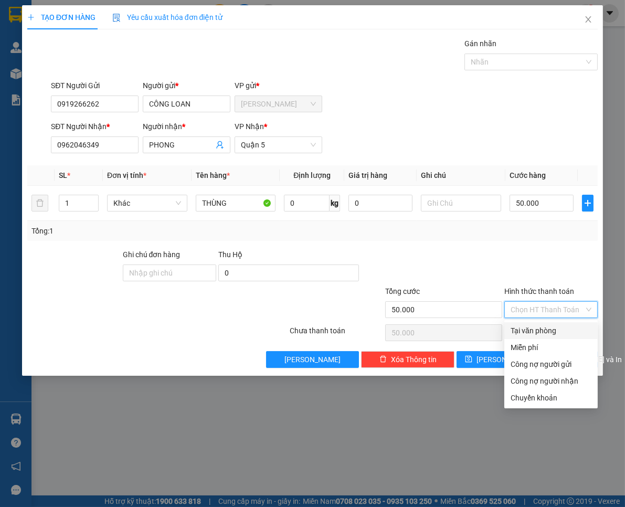
click at [554, 327] on div "Tại văn phòng" at bounding box center [551, 331] width 81 height 12
type input "0"
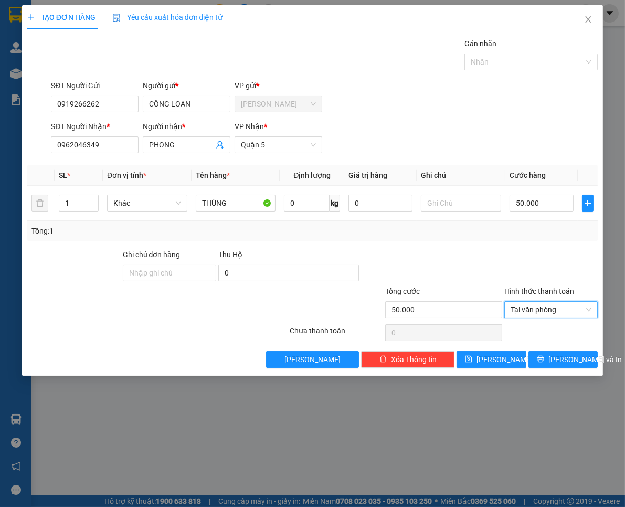
click at [516, 263] on div at bounding box center [550, 267] width 95 height 37
click at [558, 356] on span "[PERSON_NAME] và In" at bounding box center [584, 360] width 73 height 12
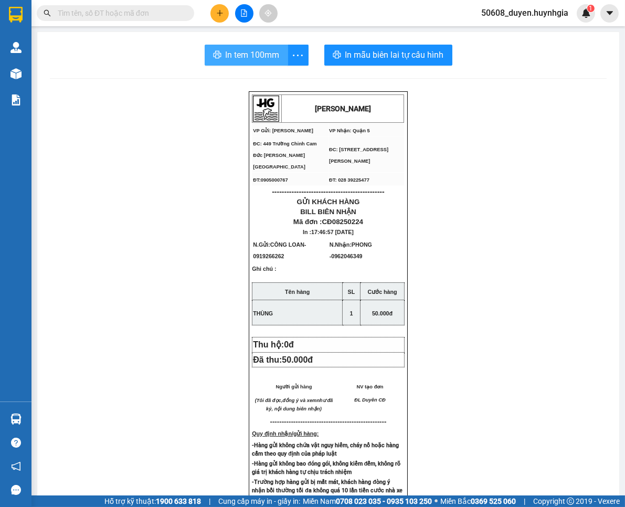
click at [207, 45] on button "In tem 100mm" at bounding box center [246, 55] width 83 height 21
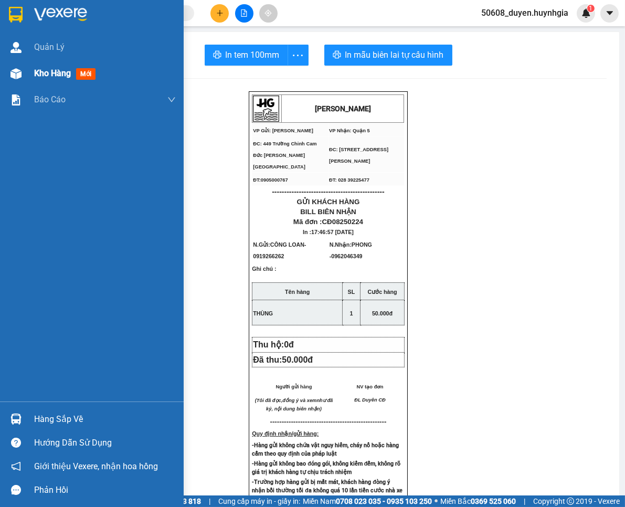
click at [23, 76] on div at bounding box center [16, 74] width 18 height 18
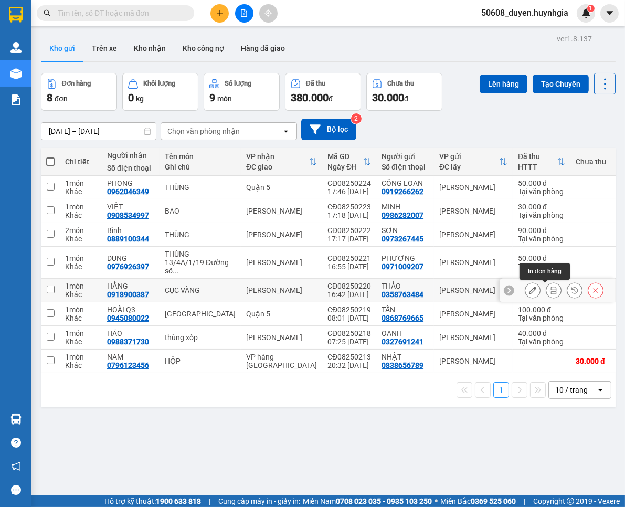
click at [546, 285] on button at bounding box center [553, 290] width 15 height 18
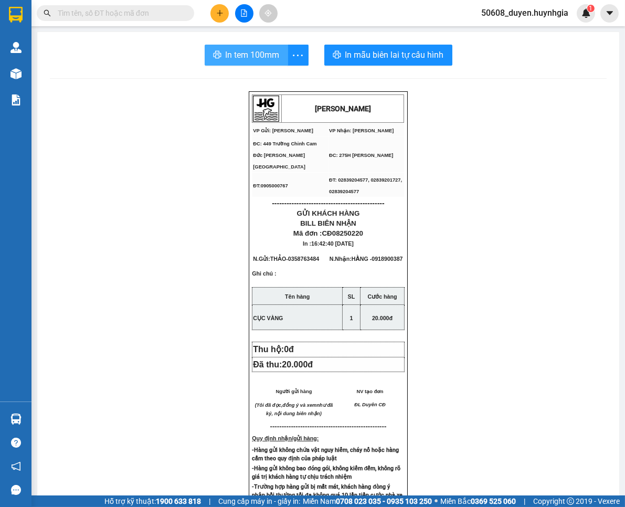
click at [275, 55] on button "In tem 100mm" at bounding box center [246, 55] width 83 height 21
click at [221, 12] on icon "plus" at bounding box center [219, 12] width 7 height 7
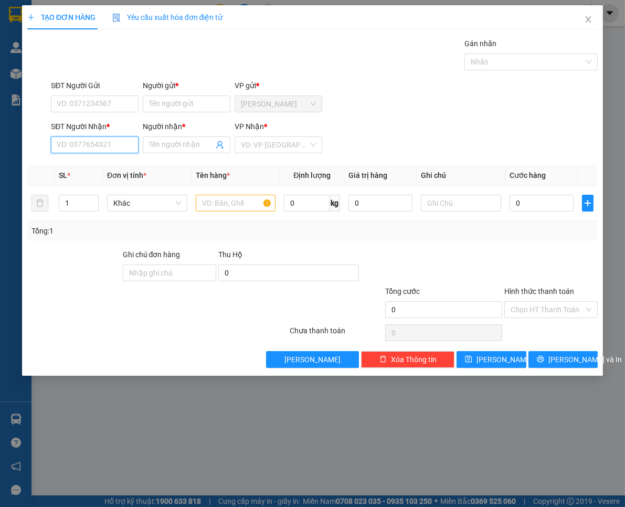
click at [96, 150] on input "SĐT Người Nhận *" at bounding box center [95, 144] width 88 height 17
click at [105, 172] on div "0908167205 - NHỰT" at bounding box center [95, 165] width 88 height 17
type input "0908167205"
type input "NHỰT"
type input "0908167205"
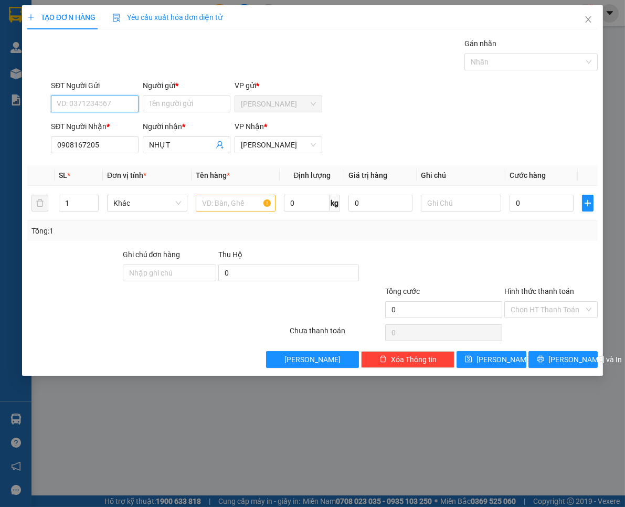
click at [105, 107] on input "SĐT Người Gửi" at bounding box center [95, 103] width 88 height 17
click at [97, 128] on div "0908759958 - ĐÀO" at bounding box center [95, 125] width 76 height 12
type input "0908759958"
type input "ĐÀO"
click at [248, 197] on input "text" at bounding box center [236, 203] width 80 height 17
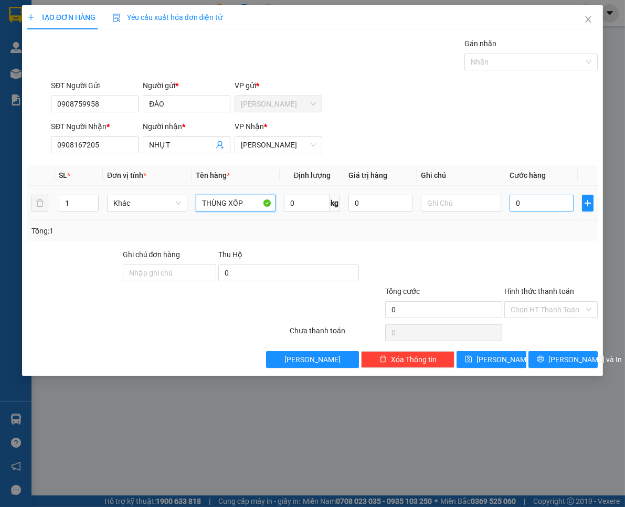
type input "THÙNG XỐP"
click at [536, 206] on input "0" at bounding box center [541, 203] width 64 height 17
type input "5"
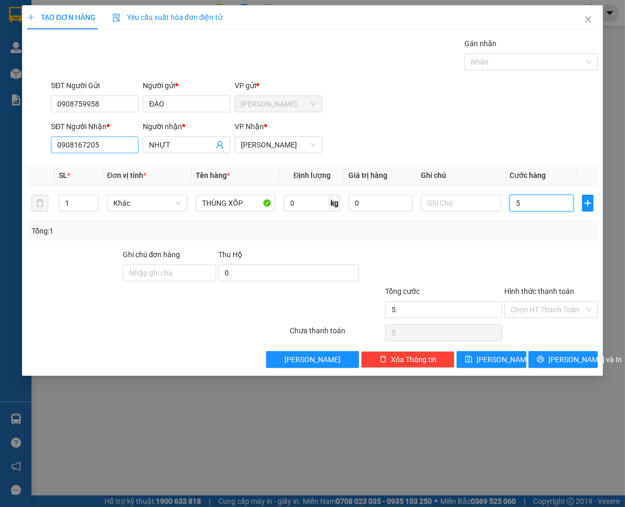
type input "50"
type input "50.000"
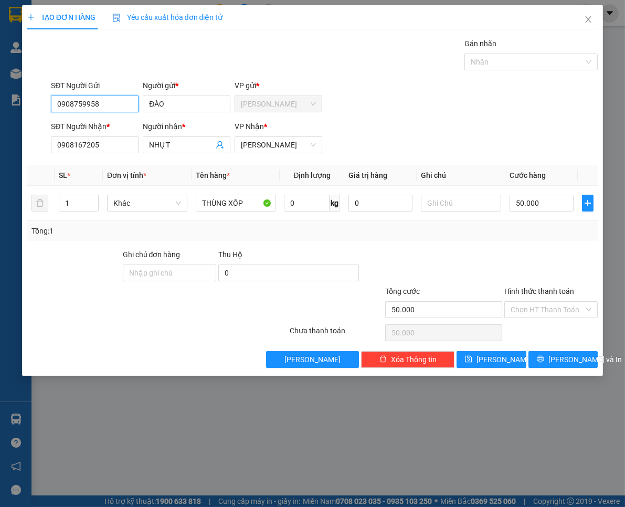
drag, startPoint x: 42, startPoint y: 111, endPoint x: -2, endPoint y: 119, distance: 44.3
click at [0, 119] on html "Kết quả tìm kiếm ( 0 ) Bộ lọc No Data 50608_duyen.huynhgia 1 Quản [PERSON_NAME]…" at bounding box center [312, 253] width 625 height 507
click at [530, 313] on input "Hình thức thanh toán" at bounding box center [547, 310] width 73 height 16
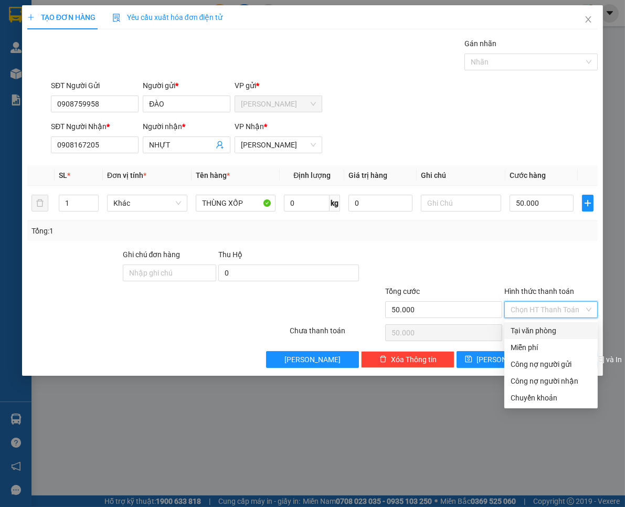
click at [526, 329] on div "Tại văn phòng" at bounding box center [551, 331] width 81 height 12
type input "0"
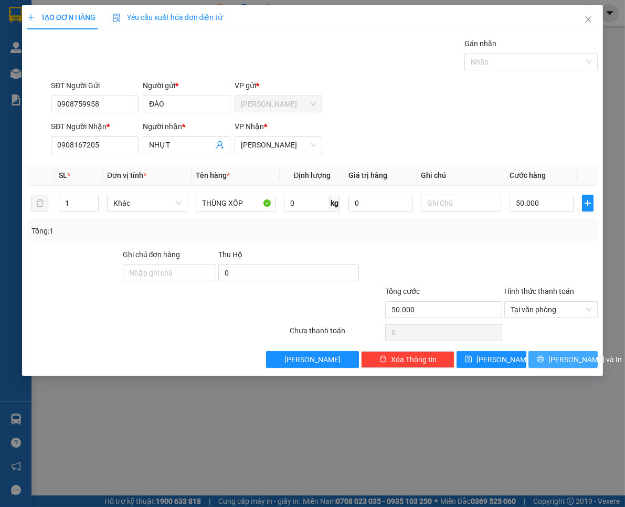
click at [557, 356] on span "[PERSON_NAME] và In" at bounding box center [584, 360] width 73 height 12
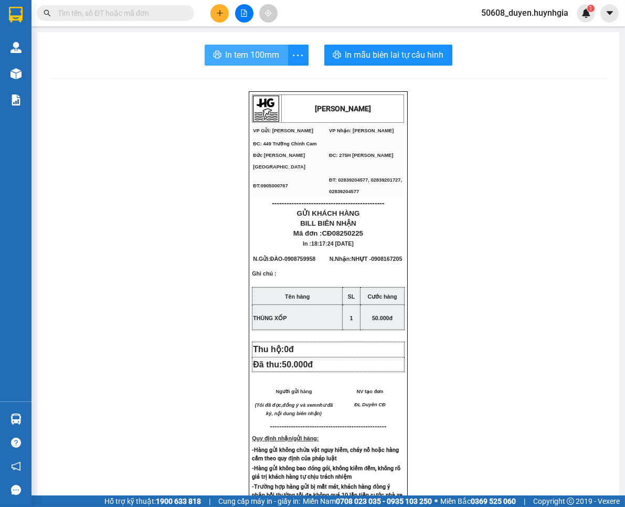
click at [243, 46] on button "In tem 100mm" at bounding box center [246, 55] width 83 height 21
click at [217, 7] on button at bounding box center [219, 13] width 18 height 18
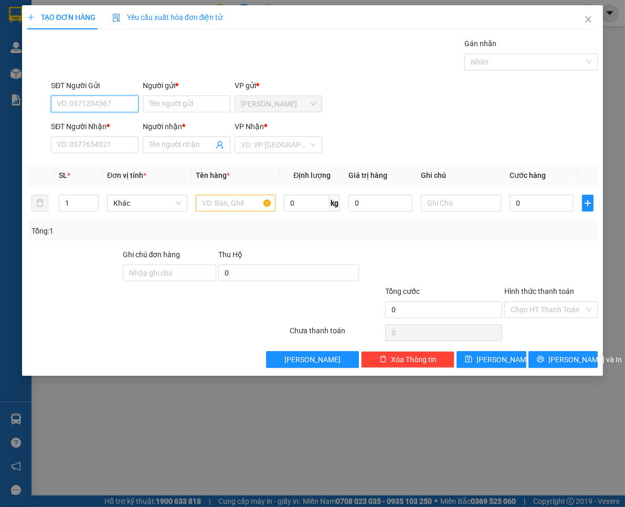
drag, startPoint x: 102, startPoint y: 108, endPoint x: 13, endPoint y: 117, distance: 89.2
click at [98, 108] on input "SĐT Người Gửi" at bounding box center [95, 103] width 88 height 17
click at [103, 124] on div "0919339818 - HIỆU CĐ" at bounding box center [95, 125] width 76 height 12
type input "0919339818"
type input "HIỆU CĐ"
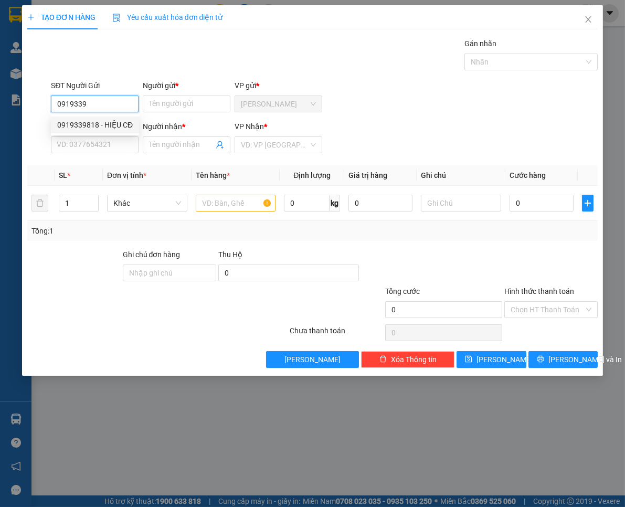
type input "0961632203"
type input "LB THIÊN PHÚ"
type input "0919339818"
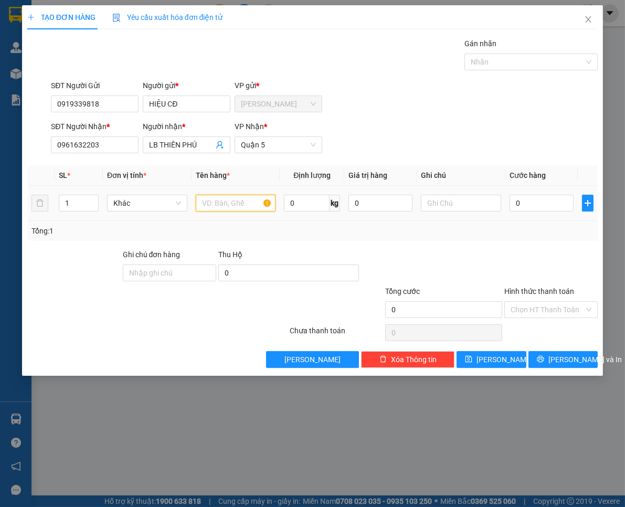
click at [223, 210] on input "text" at bounding box center [236, 203] width 80 height 17
type input "hộp"
click at [532, 214] on td "0" at bounding box center [541, 203] width 72 height 35
click at [536, 205] on input "0" at bounding box center [541, 203] width 64 height 17
type input "2"
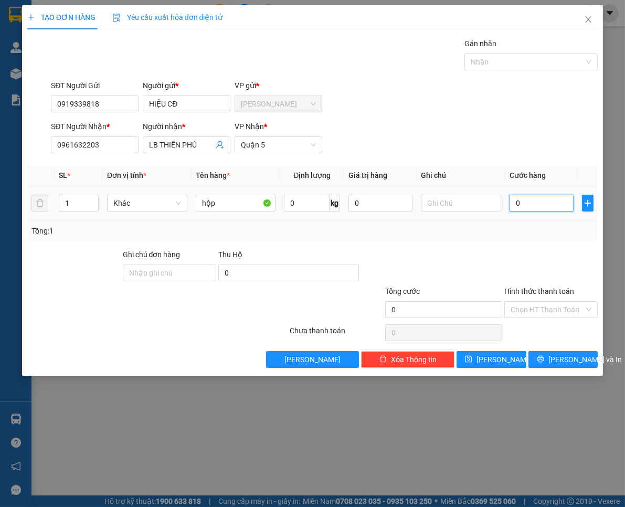
type input "2"
type input "20"
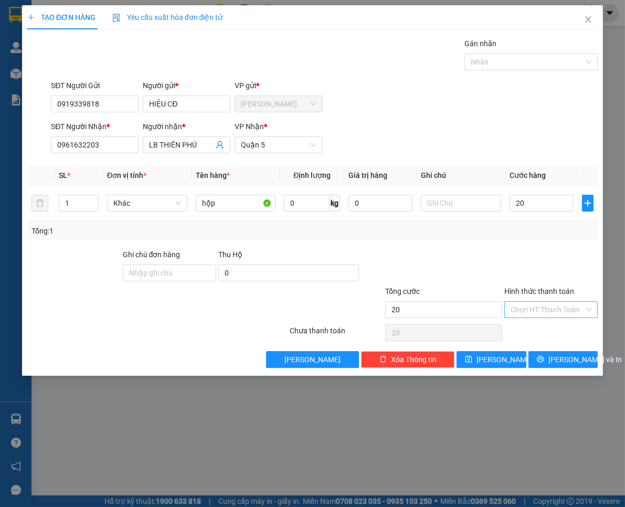
type input "20.000"
click at [568, 310] on input "Hình thức thanh toán" at bounding box center [547, 310] width 73 height 16
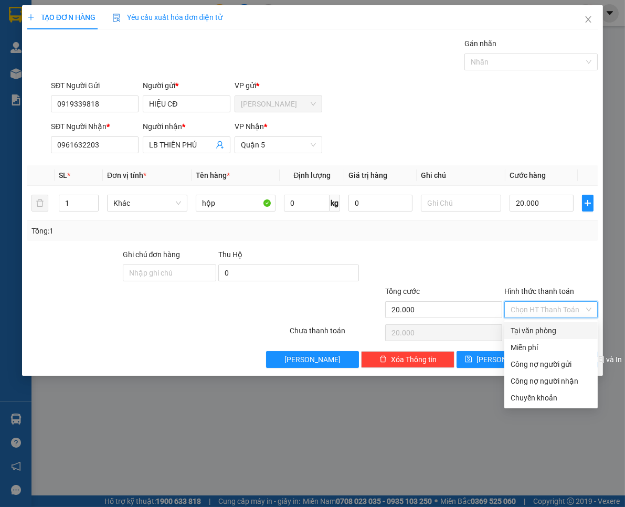
click at [560, 327] on div "Tại văn phòng" at bounding box center [551, 331] width 81 height 12
type input "0"
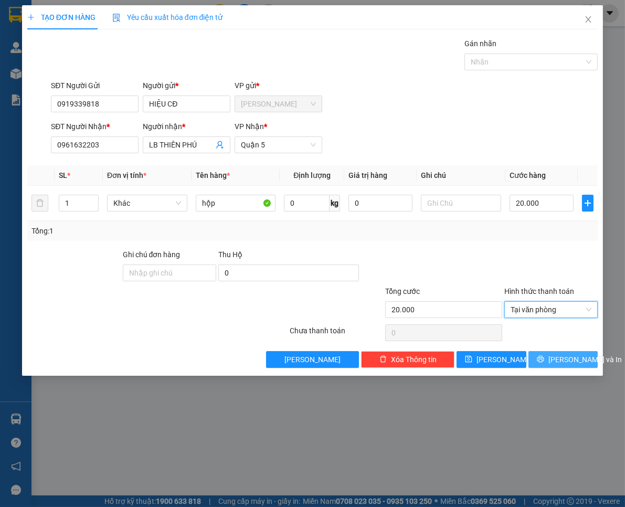
click at [583, 359] on button "[PERSON_NAME] và In" at bounding box center [562, 359] width 69 height 17
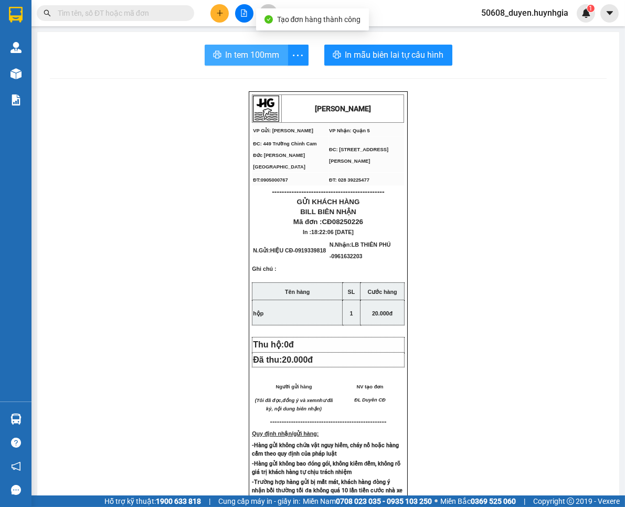
click at [251, 54] on span "In tem 100mm" at bounding box center [253, 54] width 54 height 13
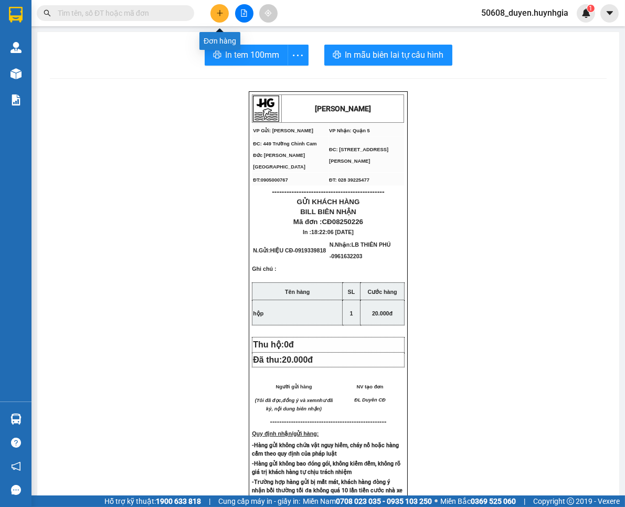
click at [222, 9] on icon "plus" at bounding box center [219, 12] width 7 height 7
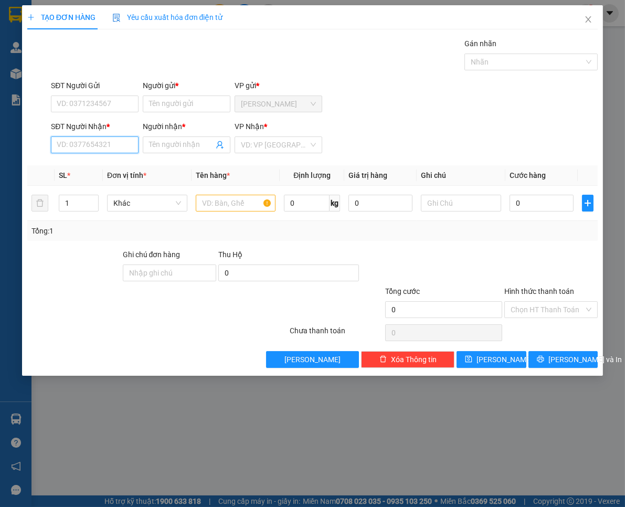
click at [123, 139] on input "SĐT Người Nhận *" at bounding box center [95, 144] width 88 height 17
type input "0962289720"
click at [179, 143] on input "Người nhận *" at bounding box center [181, 145] width 65 height 12
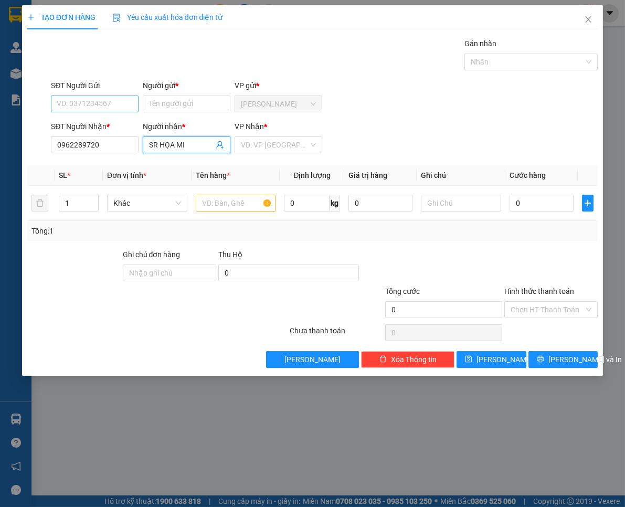
type input "SR HỌA MI"
click at [126, 107] on input "SĐT Người Gửi" at bounding box center [95, 103] width 88 height 17
click at [176, 101] on input "Người gửi *" at bounding box center [187, 103] width 88 height 17
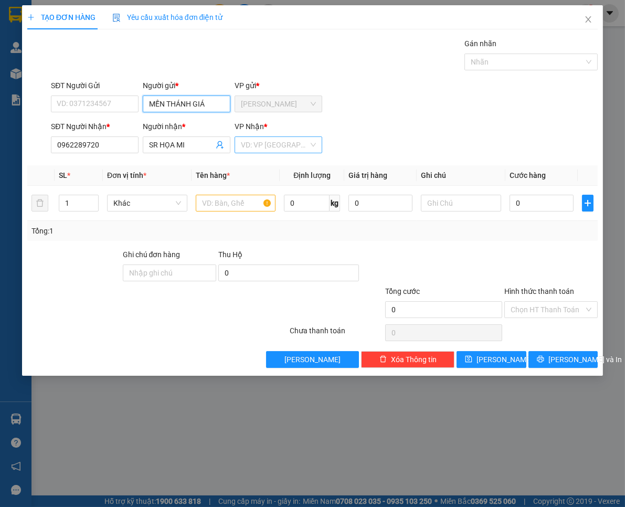
type input "MẾN THÁNH GIÁ"
click at [278, 147] on input "search" at bounding box center [275, 145] width 68 height 16
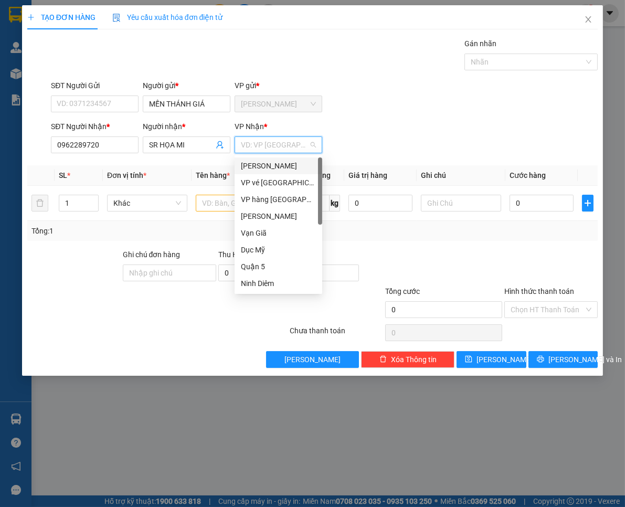
click at [272, 165] on div "[PERSON_NAME]" at bounding box center [278, 166] width 75 height 12
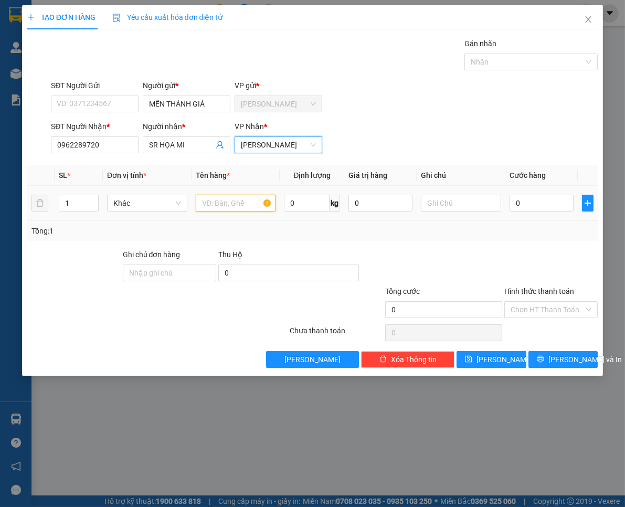
click at [222, 202] on input "text" at bounding box center [236, 203] width 80 height 17
type input "THÙNG"
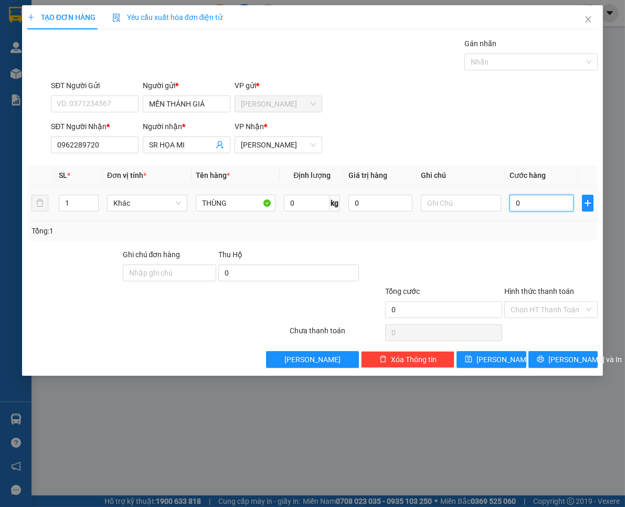
click at [530, 200] on input "0" at bounding box center [541, 203] width 64 height 17
type input "9"
type input "90"
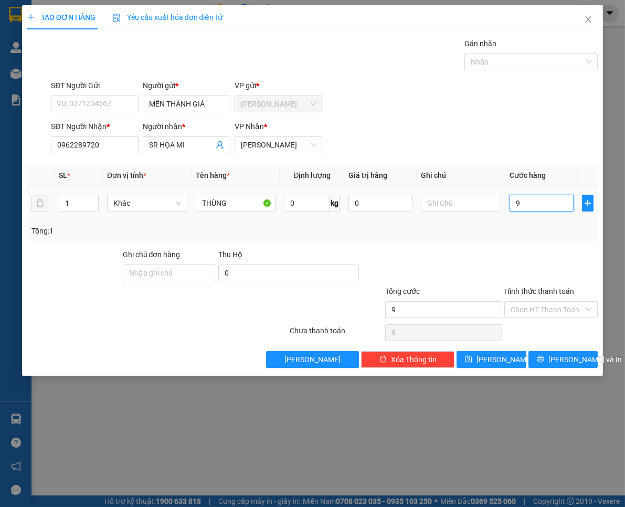
type input "90"
type input "90.000"
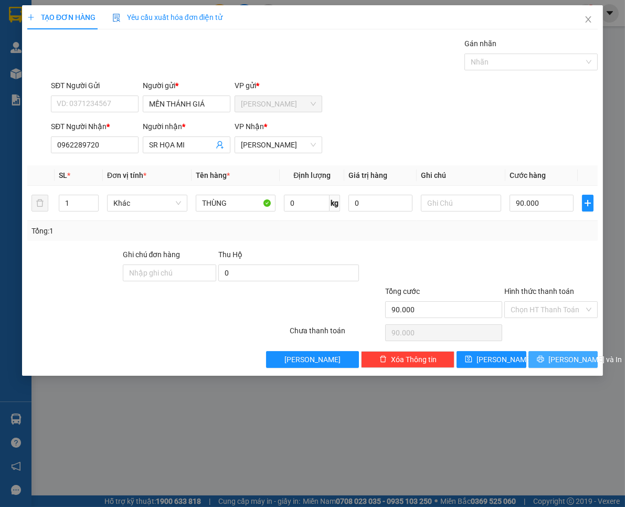
click at [543, 367] on button "[PERSON_NAME] và In" at bounding box center [562, 359] width 69 height 17
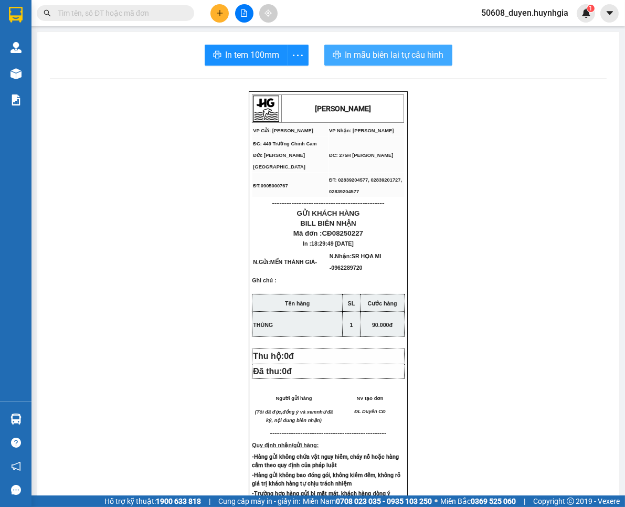
click at [345, 58] on span "In mẫu biên lai tự cấu hình" at bounding box center [394, 54] width 99 height 13
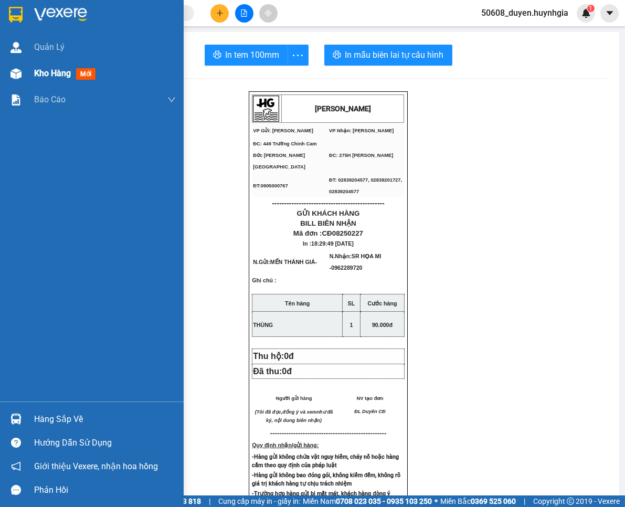
click at [17, 69] on img at bounding box center [15, 73] width 11 height 11
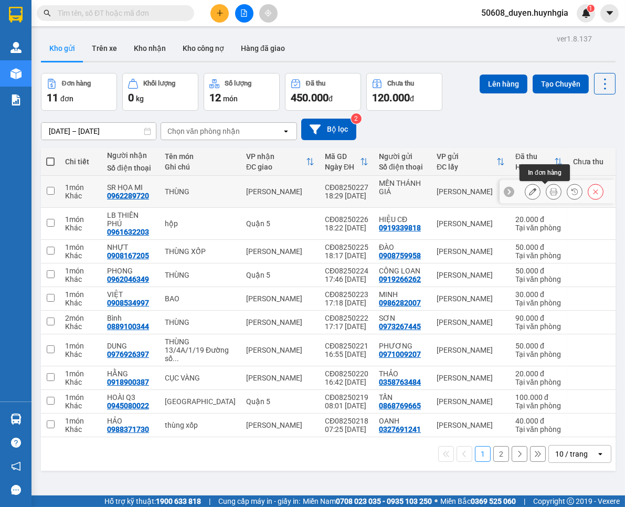
drag, startPoint x: 544, startPoint y: 190, endPoint x: 522, endPoint y: 193, distance: 21.6
click at [525, 193] on div at bounding box center [564, 192] width 79 height 16
click at [529, 193] on icon at bounding box center [532, 191] width 7 height 7
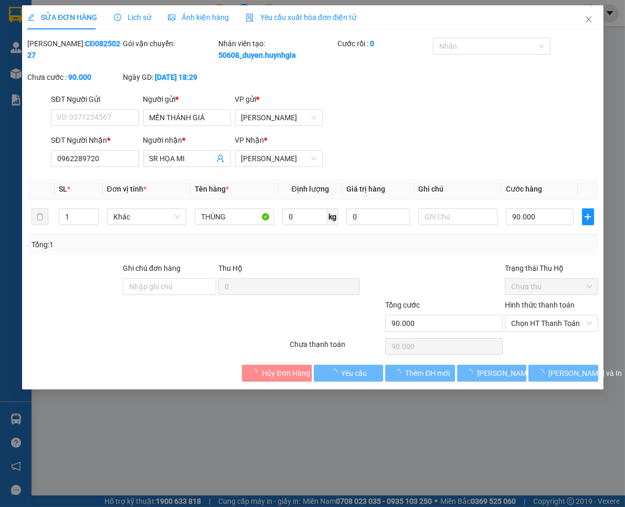
type input "MẾN THÁNH GIÁ"
type input "0962289720"
type input "SR HỌA MI"
type input "90.000"
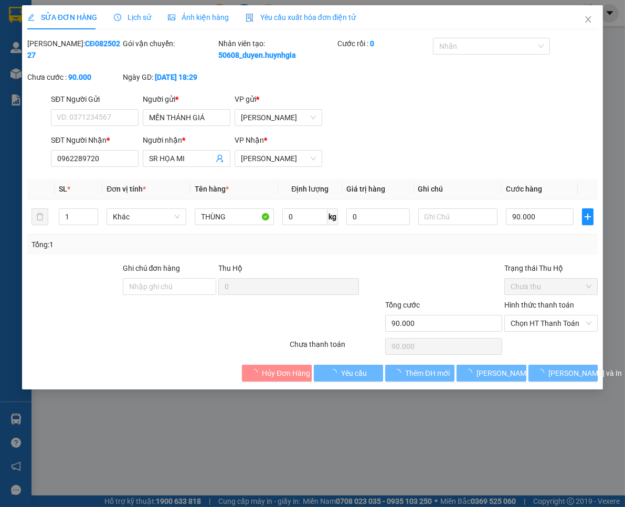
click at [486, 199] on th "Ghi chú" at bounding box center [458, 189] width 88 height 20
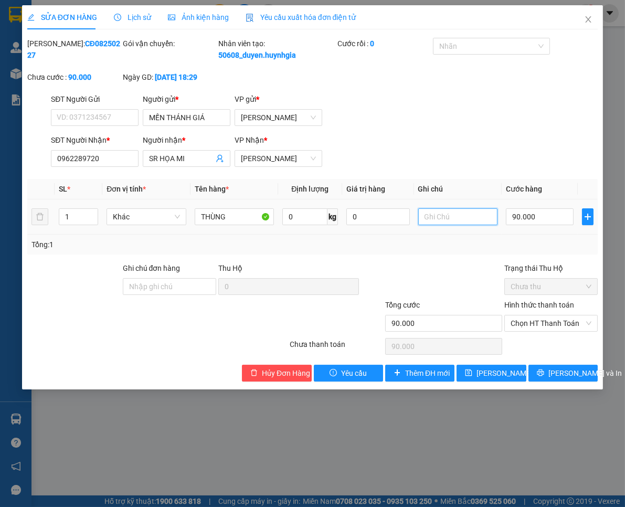
click at [476, 225] on input "text" at bounding box center [457, 216] width 79 height 17
paste input "[STREET_ADDRESS][PERSON_NAME], BÌNH THẠNH"
click at [547, 328] on span "Chọn HT Thanh Toán" at bounding box center [551, 323] width 81 height 16
type input "[STREET_ADDRESS][PERSON_NAME], BÌNH THẠNH"
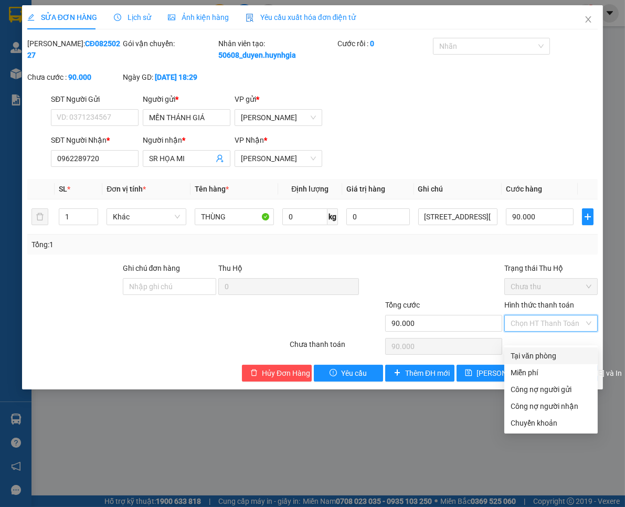
click at [546, 352] on div "Tại văn phòng" at bounding box center [551, 356] width 81 height 12
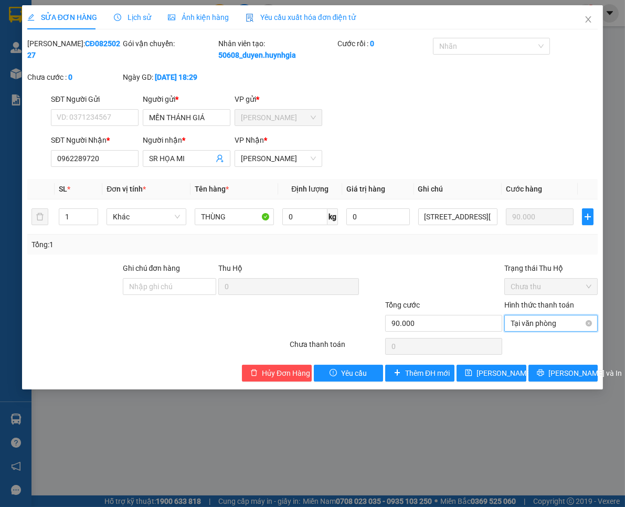
click at [545, 331] on span "Tại văn phòng" at bounding box center [551, 323] width 81 height 16
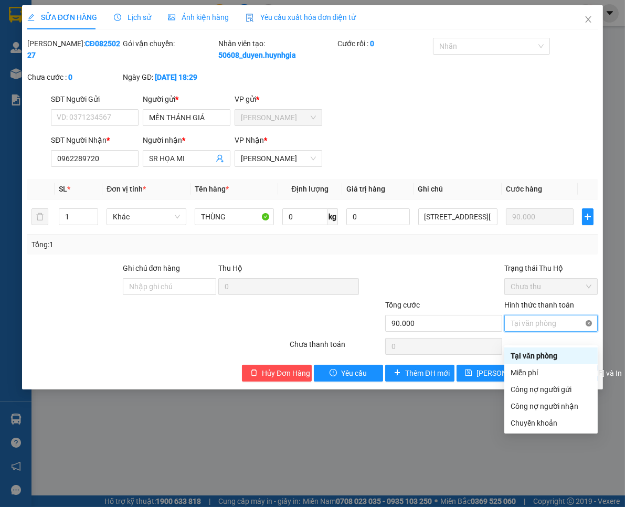
type input "90.000"
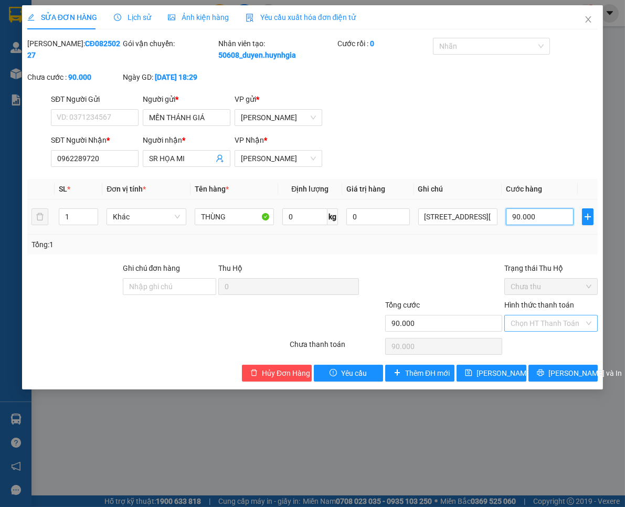
click at [545, 225] on input "90.000" at bounding box center [540, 216] width 68 height 17
type input "3"
type input "30"
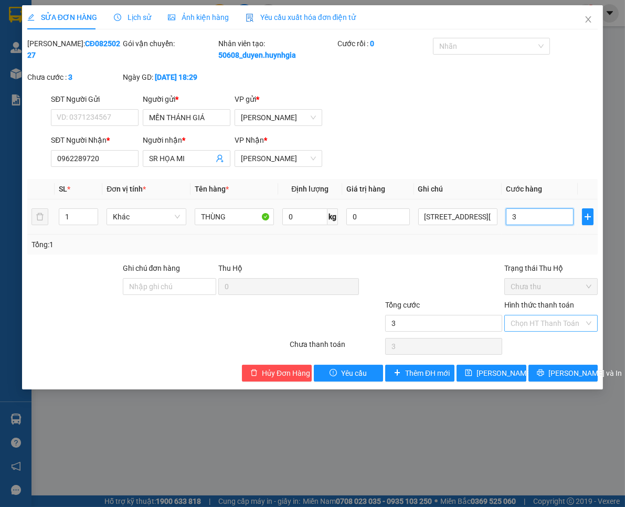
type input "30"
click at [560, 331] on input "Hình thức thanh toán" at bounding box center [547, 323] width 73 height 16
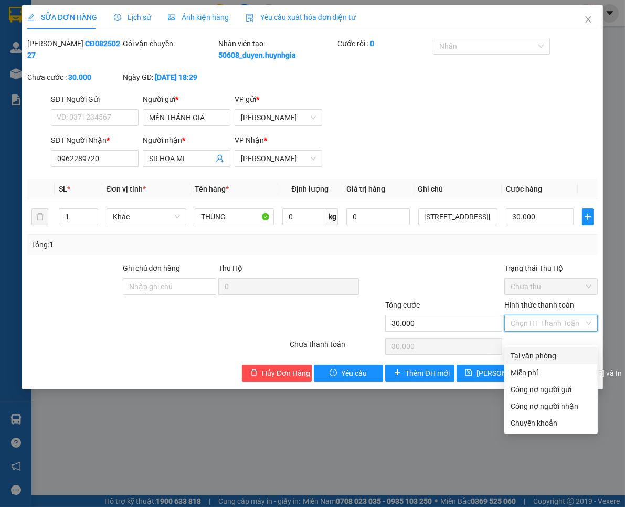
click at [560, 352] on div "Tại văn phòng" at bounding box center [551, 356] width 81 height 12
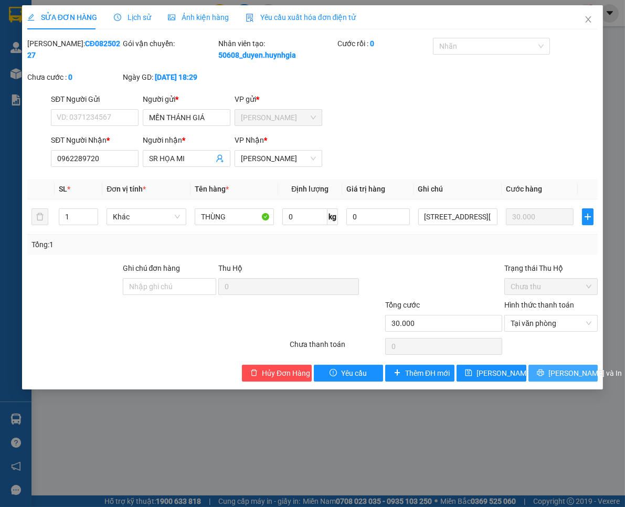
click at [556, 379] on span "[PERSON_NAME] và In" at bounding box center [584, 373] width 73 height 12
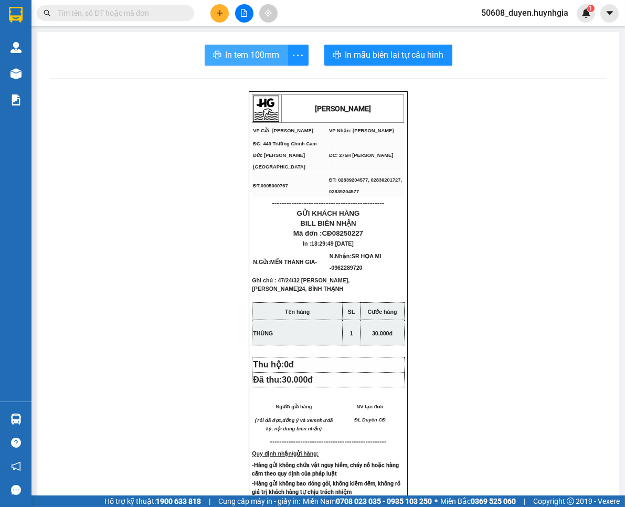
click at [258, 49] on span "In tem 100mm" at bounding box center [253, 54] width 54 height 13
click at [221, 12] on icon "plus" at bounding box center [219, 12] width 7 height 7
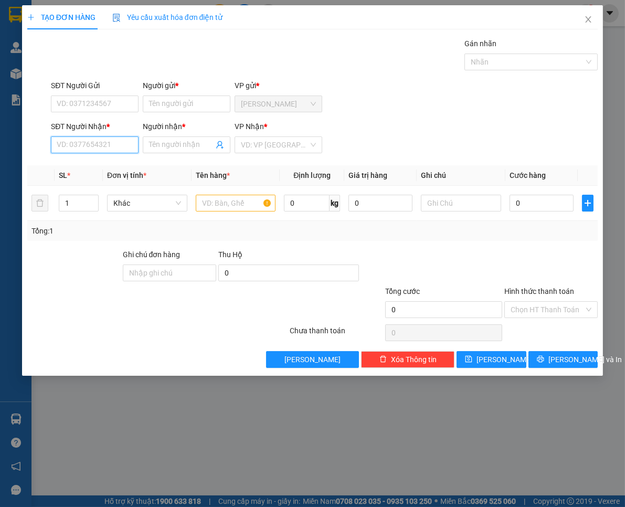
click at [86, 150] on input "SĐT Người Nhận *" at bounding box center [95, 144] width 88 height 17
click at [114, 100] on input "SĐT Người Gửi" at bounding box center [95, 103] width 88 height 17
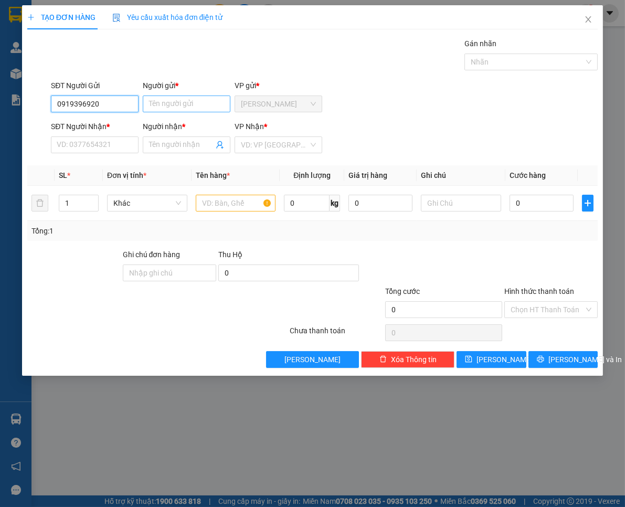
type input "0919396920"
click at [157, 104] on input "Người gửi *" at bounding box center [187, 103] width 88 height 17
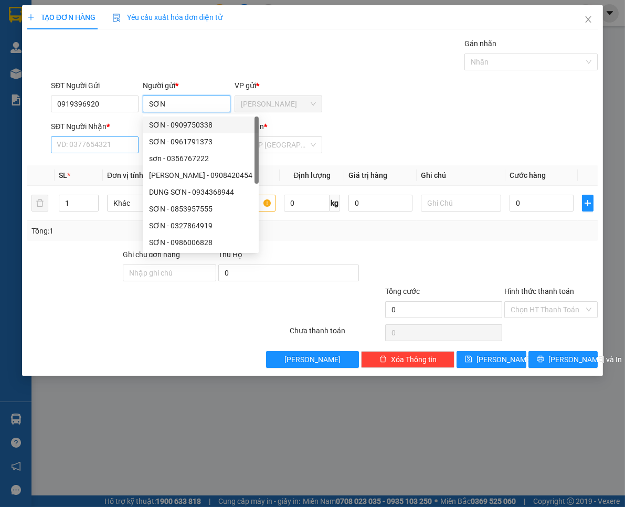
type input "SƠN"
click at [115, 143] on input "SĐT Người Nhận *" at bounding box center [95, 144] width 88 height 17
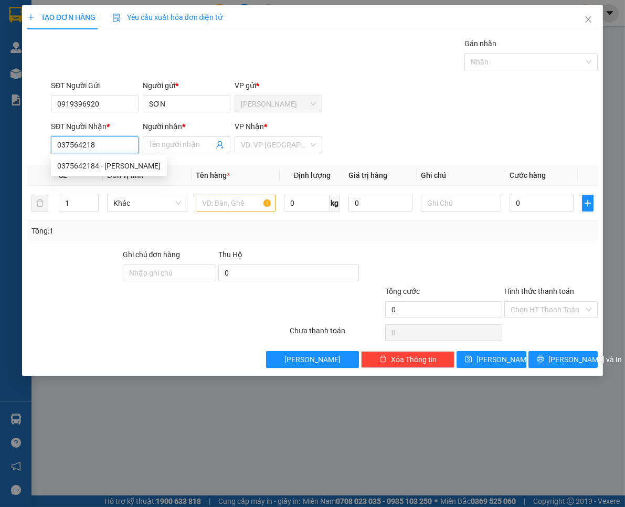
type input "0375642184"
click at [110, 159] on div "0375642184 - [PERSON_NAME]" at bounding box center [109, 165] width 116 height 17
type input "[PERSON_NAME]"
type input "0375642184"
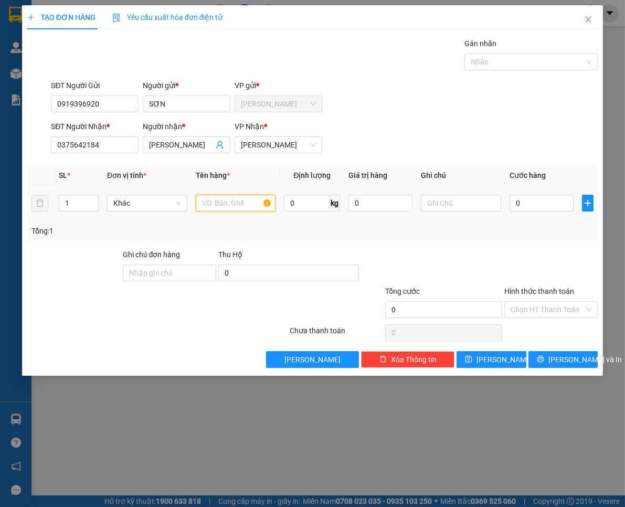
click at [232, 211] on input "text" at bounding box center [236, 203] width 80 height 17
type input "THÙNG XỐP+BAO"
click at [47, 204] on tr "1 Khác THÙNG XỐP+BAO 0 kg 0 0" at bounding box center [312, 203] width 571 height 35
type input "2"
click at [524, 200] on input "0" at bounding box center [541, 203] width 64 height 17
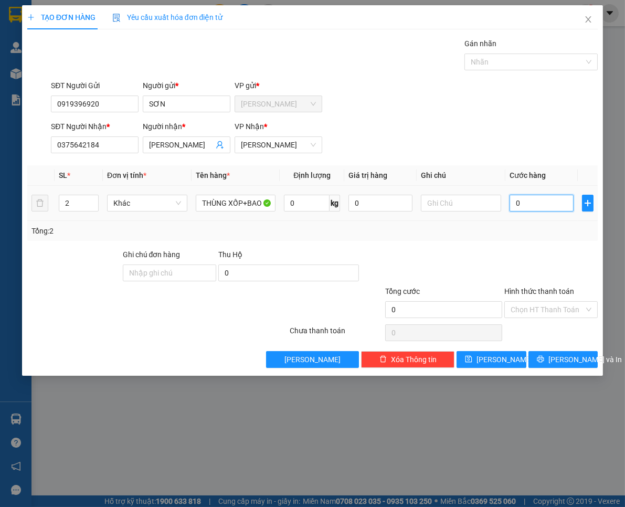
type input "1"
type input "10"
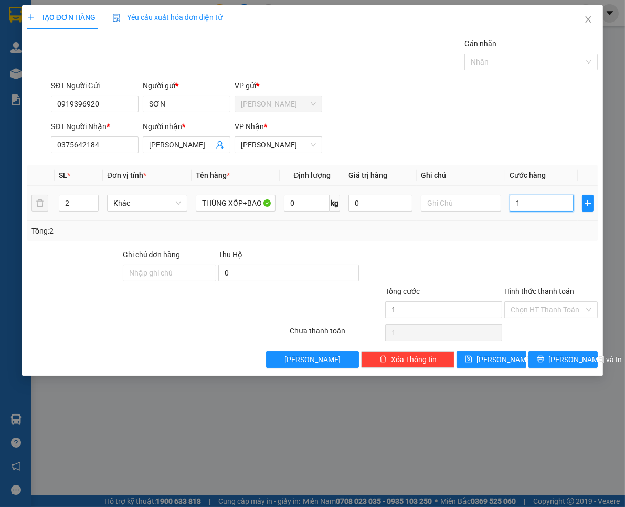
type input "10"
type input "100"
type input "100.000"
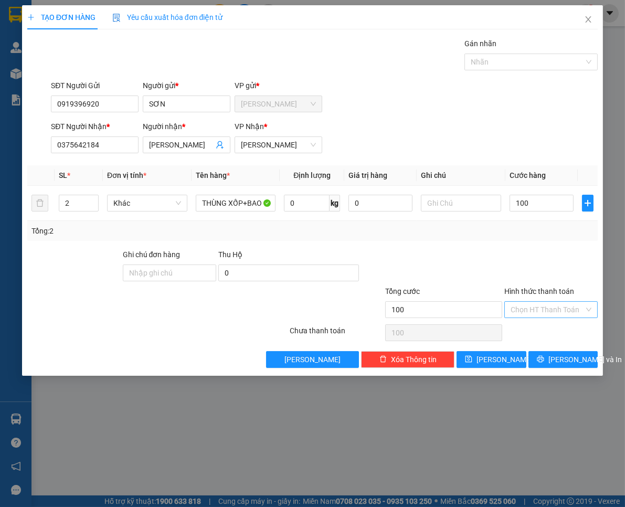
type input "100.000"
click at [548, 306] on input "Hình thức thanh toán" at bounding box center [547, 310] width 73 height 16
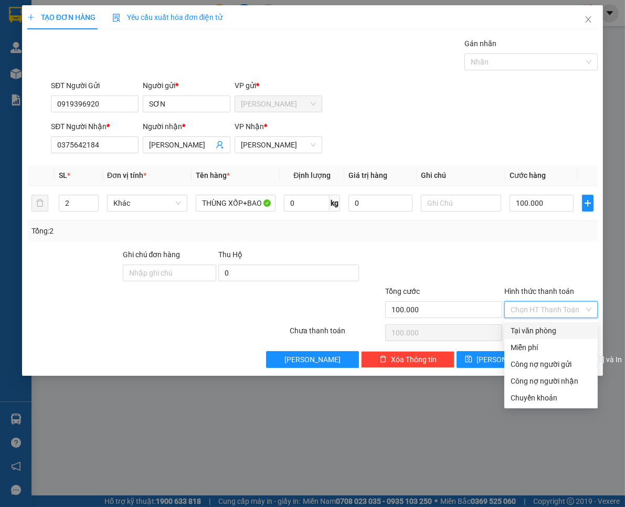
click at [549, 330] on div "Tại văn phòng" at bounding box center [551, 331] width 81 height 12
type input "0"
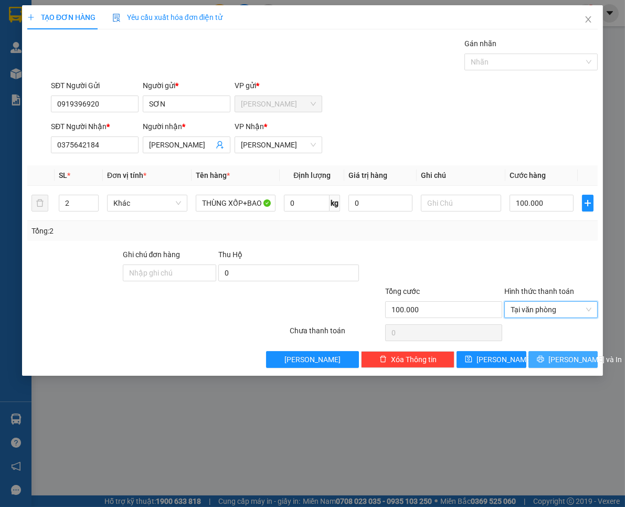
click at [568, 356] on span "[PERSON_NAME] và In" at bounding box center [584, 360] width 73 height 12
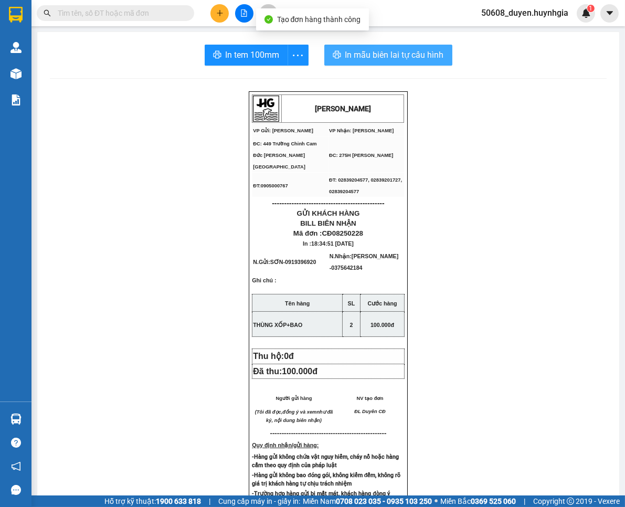
click at [377, 50] on span "In mẫu biên lai tự cấu hình" at bounding box center [394, 54] width 99 height 13
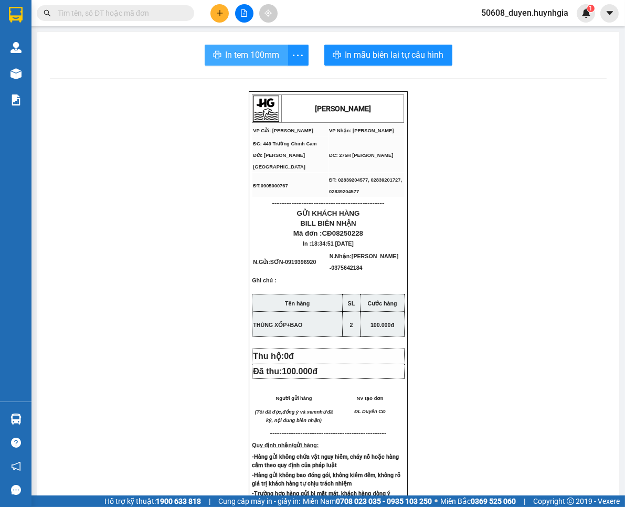
click at [260, 59] on span "In tem 100mm" at bounding box center [253, 54] width 54 height 13
click at [212, 14] on button at bounding box center [219, 13] width 18 height 18
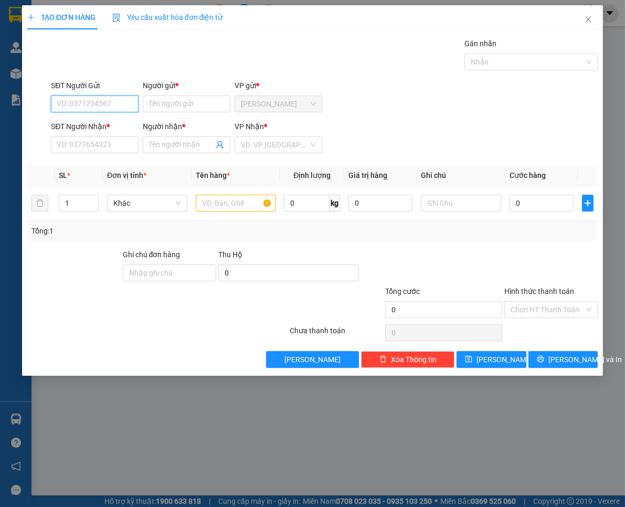
click at [99, 97] on input "SĐT Người Gửi" at bounding box center [95, 103] width 88 height 17
click at [108, 121] on div "0939706041 - KHẢI" at bounding box center [94, 125] width 75 height 12
click at [231, 210] on input "text" at bounding box center [236, 203] width 80 height 17
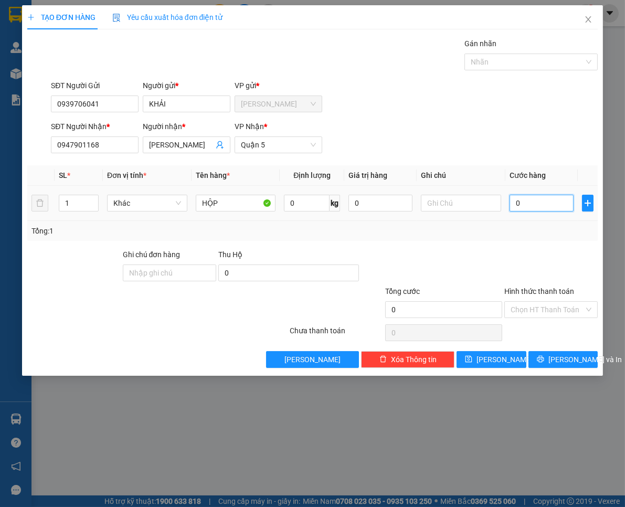
click at [533, 200] on input "0" at bounding box center [541, 203] width 64 height 17
click at [559, 301] on div "Chọn HT Thanh Toán" at bounding box center [550, 309] width 93 height 17
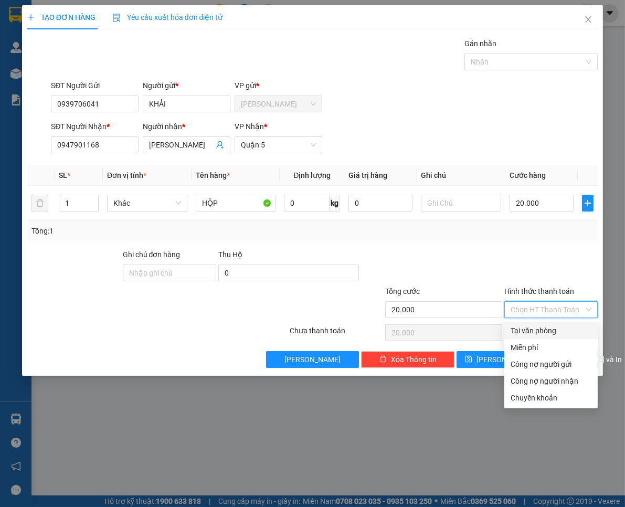
click at [559, 327] on div "Tại văn phòng" at bounding box center [551, 331] width 81 height 12
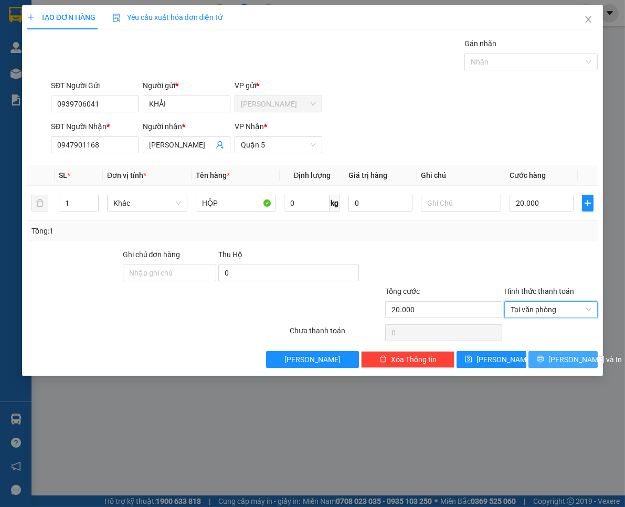
click at [564, 351] on button "[PERSON_NAME] và In" at bounding box center [562, 359] width 69 height 17
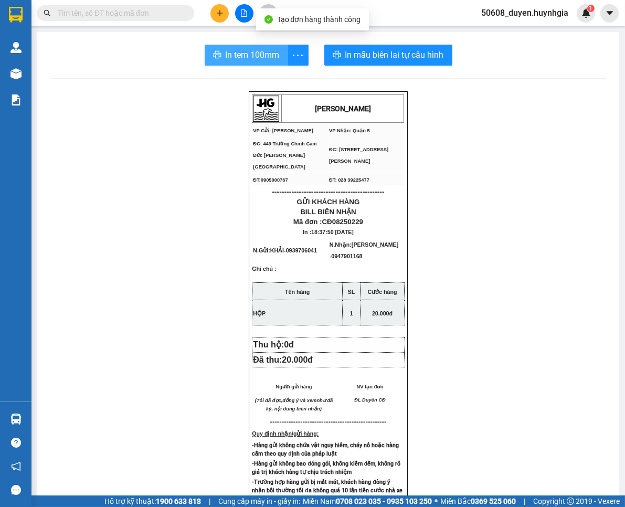
click at [226, 51] on span "In tem 100mm" at bounding box center [253, 54] width 54 height 13
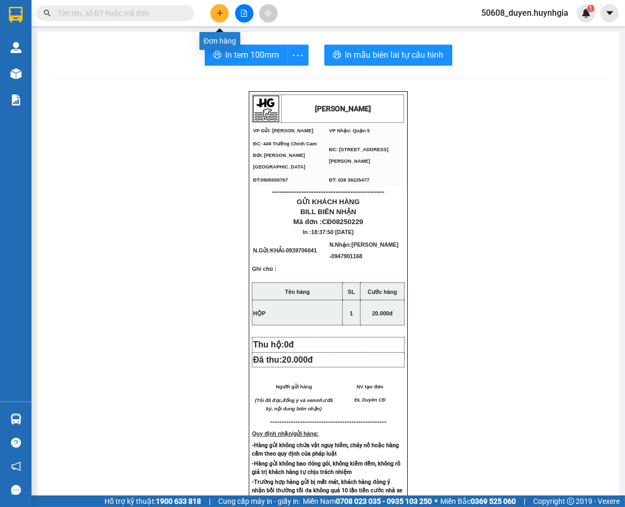
click at [218, 12] on icon "plus" at bounding box center [219, 12] width 7 height 7
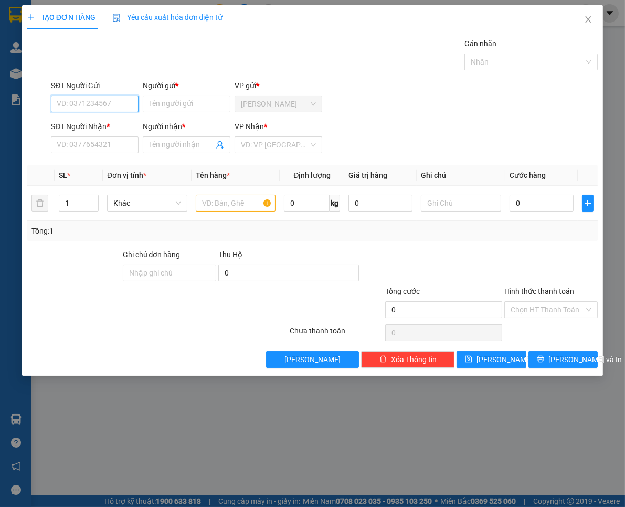
drag, startPoint x: 101, startPoint y: 108, endPoint x: 137, endPoint y: 8, distance: 106.4
click at [102, 98] on input "SĐT Người Gửi" at bounding box center [95, 103] width 88 height 17
click at [94, 118] on div "0935945289 - [PERSON_NAME]" at bounding box center [109, 124] width 116 height 17
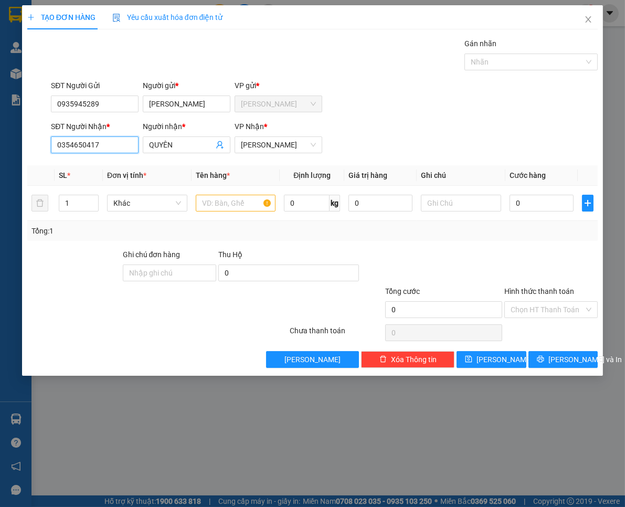
drag, startPoint x: 103, startPoint y: 144, endPoint x: 9, endPoint y: 155, distance: 95.1
click at [9, 155] on div "TẠO ĐƠN HÀNG Yêu cầu xuất hóa đơn điện tử Transit Pickup Surcharge Ids Transit …" at bounding box center [312, 253] width 625 height 507
click at [458, 204] on input "text" at bounding box center [461, 203] width 80 height 17
paste input "128/54 [PERSON_NAME] P1 BÌNH THẠNH"
click at [487, 205] on input "128/54 [PERSON_NAME] P1 BÌNH THẠNH" at bounding box center [461, 203] width 80 height 17
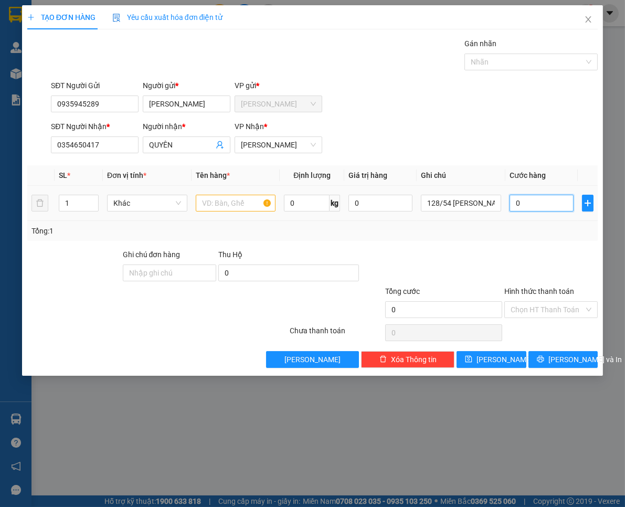
click at [516, 203] on input "0" at bounding box center [541, 203] width 64 height 17
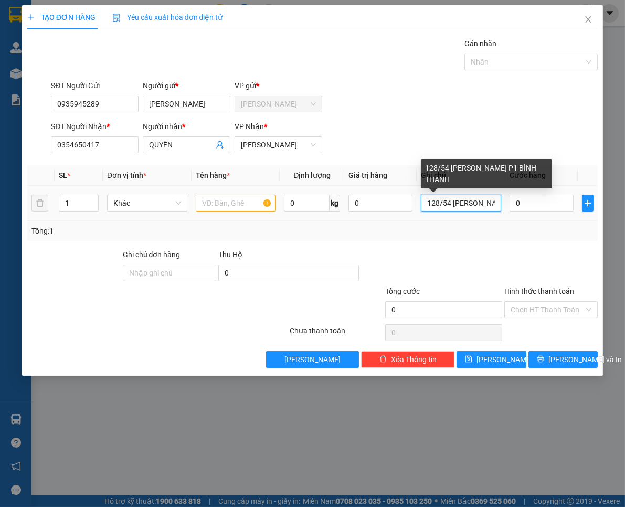
click at [479, 204] on input "128/54 [PERSON_NAME] P1 BÌNH THẠNH" at bounding box center [461, 203] width 80 height 17
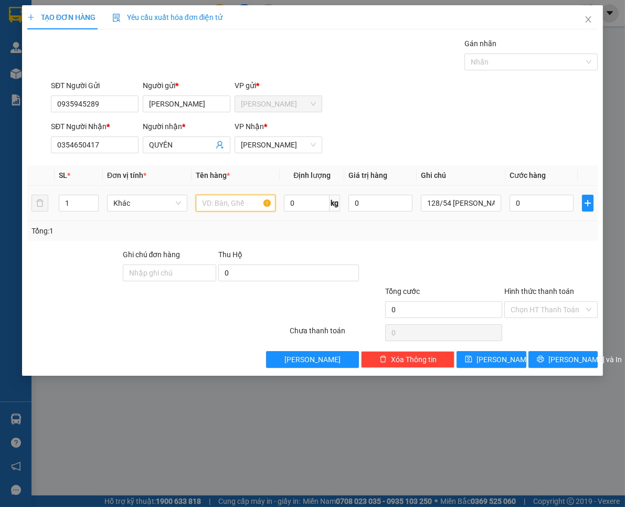
click at [237, 201] on input "text" at bounding box center [236, 203] width 80 height 17
click at [533, 196] on input "0" at bounding box center [541, 203] width 64 height 17
click at [554, 305] on input "Hình thức thanh toán" at bounding box center [547, 310] width 73 height 16
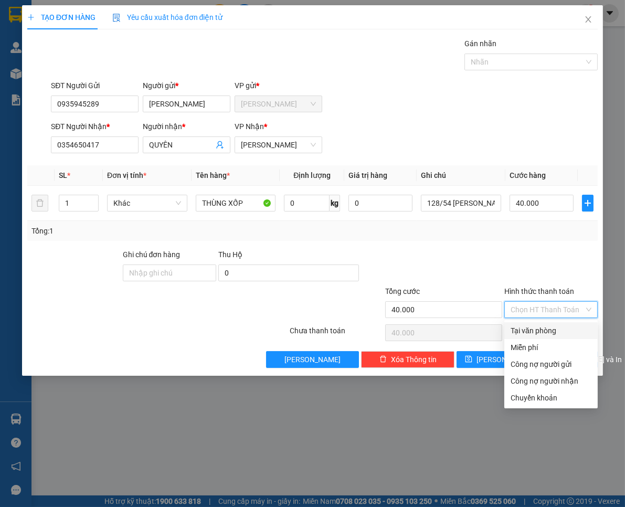
click at [551, 327] on div "Tại văn phòng" at bounding box center [551, 331] width 81 height 12
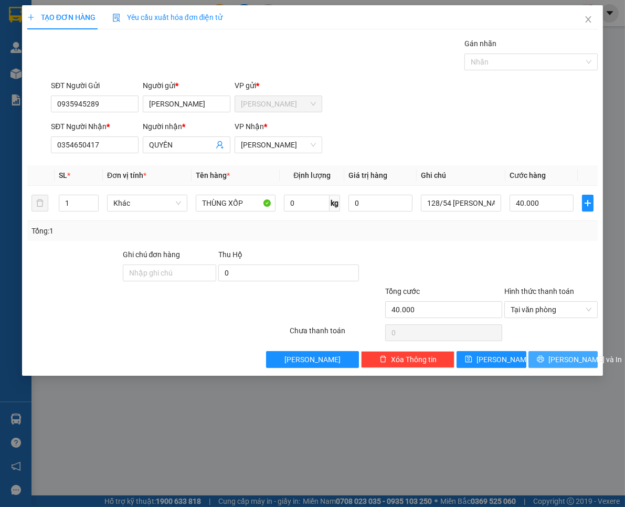
click at [567, 359] on span "[PERSON_NAME] và In" at bounding box center [584, 360] width 73 height 12
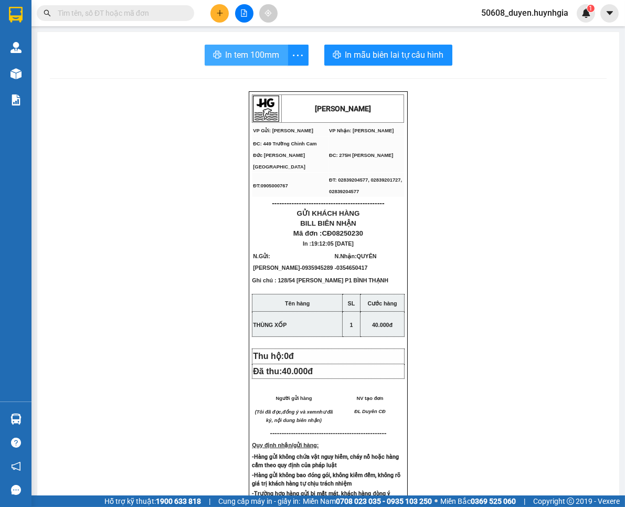
click at [264, 51] on span "In tem 100mm" at bounding box center [253, 54] width 54 height 13
click at [217, 9] on icon "plus" at bounding box center [219, 12] width 7 height 7
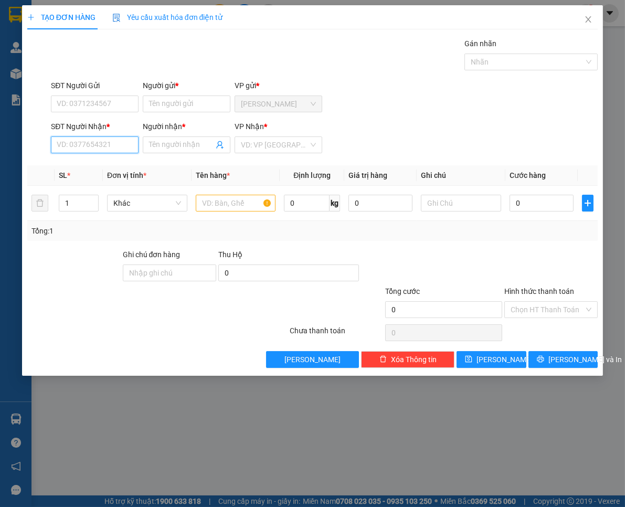
click at [122, 140] on input "SĐT Người Nhận *" at bounding box center [95, 144] width 88 height 17
click at [87, 144] on input "0861" at bounding box center [95, 144] width 88 height 17
drag, startPoint x: 69, startPoint y: 161, endPoint x: 91, endPoint y: 115, distance: 50.0
click at [70, 161] on div "0862781838 - VƯƠNG" at bounding box center [95, 166] width 76 height 12
click at [94, 103] on input "SĐT Người Gửi" at bounding box center [95, 103] width 88 height 17
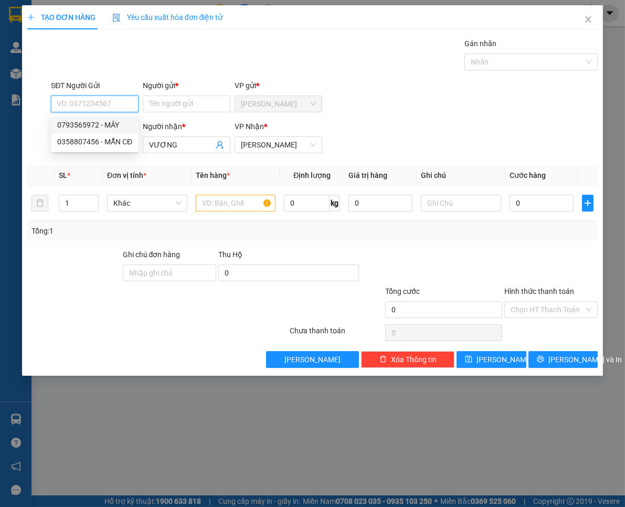
click at [107, 126] on div "0793565972 - MÂY" at bounding box center [94, 125] width 75 height 12
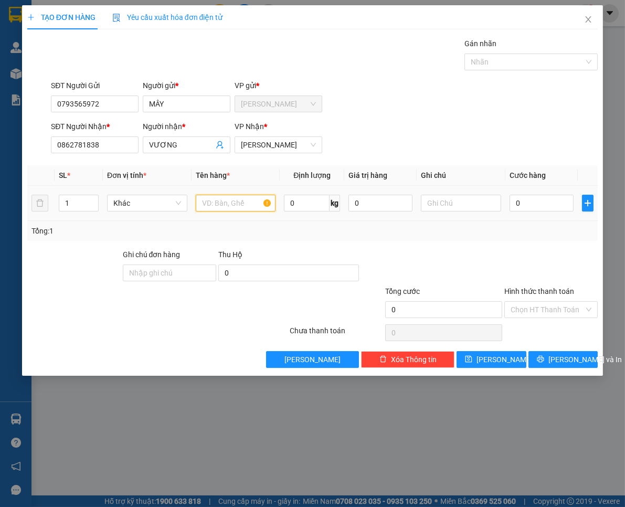
click at [251, 204] on input "text" at bounding box center [236, 203] width 80 height 17
click at [539, 195] on input "0" at bounding box center [541, 203] width 64 height 17
click at [553, 302] on input "Hình thức thanh toán" at bounding box center [547, 310] width 73 height 16
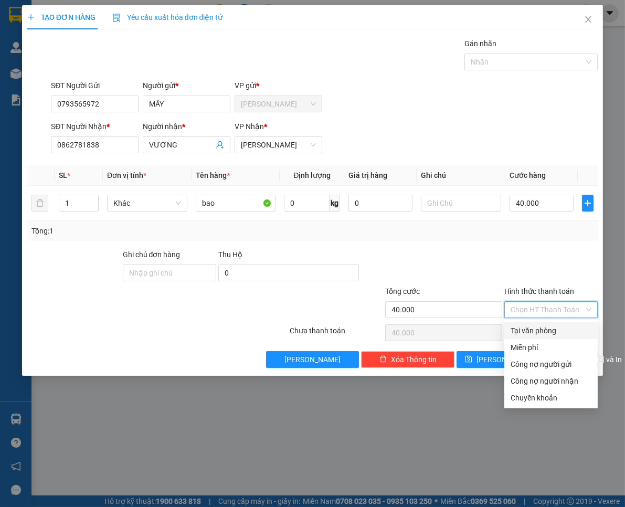
click at [552, 329] on div "Tại văn phòng" at bounding box center [551, 331] width 81 height 12
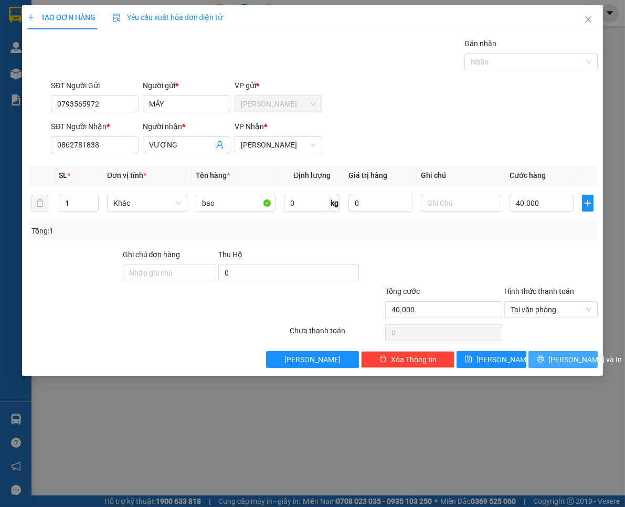
click at [575, 358] on span "[PERSON_NAME] và In" at bounding box center [584, 360] width 73 height 12
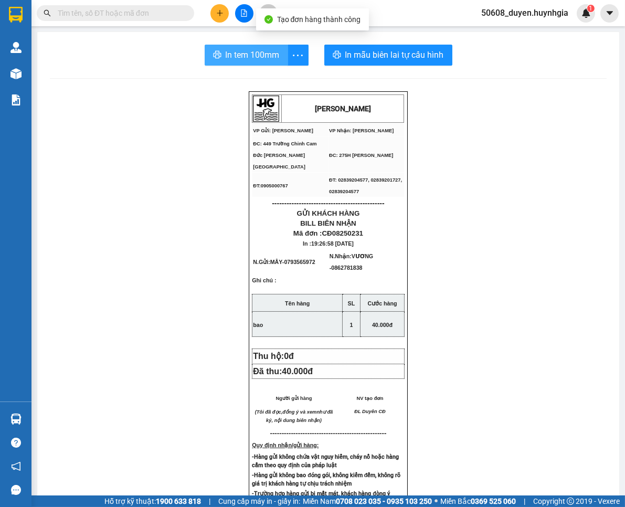
click at [261, 50] on span "In tem 100mm" at bounding box center [253, 54] width 54 height 13
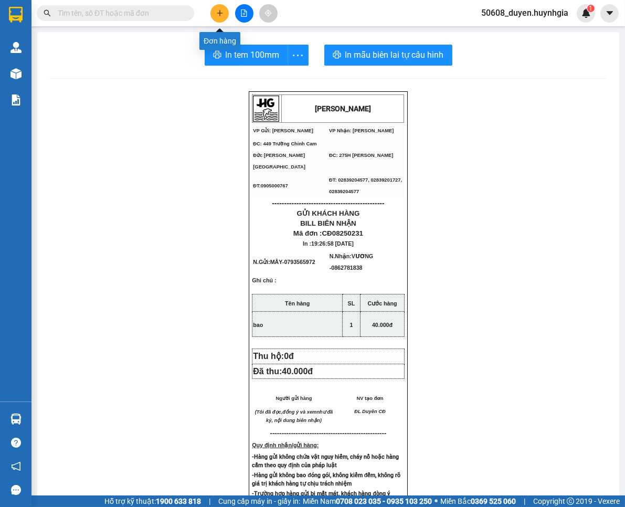
click at [218, 8] on button at bounding box center [219, 13] width 18 height 18
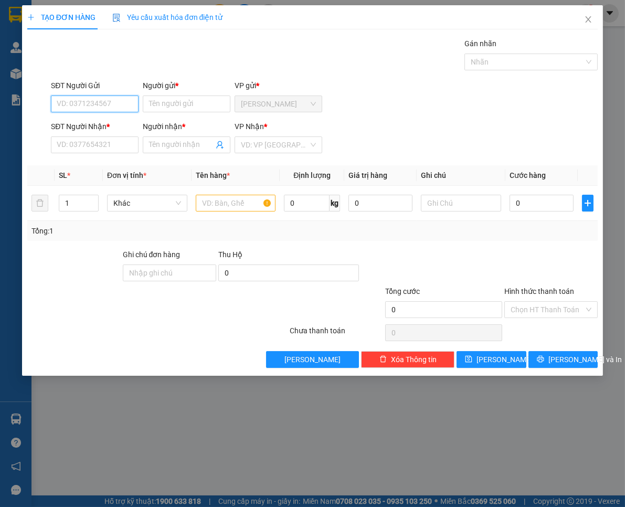
click at [105, 101] on input "SĐT Người Gửi" at bounding box center [95, 103] width 88 height 17
click at [70, 118] on div "0868485818 - THỌ" at bounding box center [95, 124] width 88 height 17
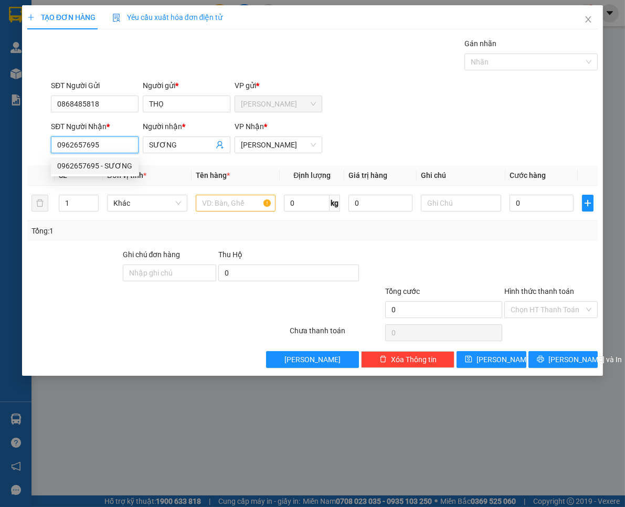
drag, startPoint x: 112, startPoint y: 151, endPoint x: 28, endPoint y: 154, distance: 84.6
click at [28, 154] on div "SĐT Người Nhận * 0962657695 Người nhận * SƯƠNG VP Nhận * [PERSON_NAME]" at bounding box center [312, 139] width 573 height 37
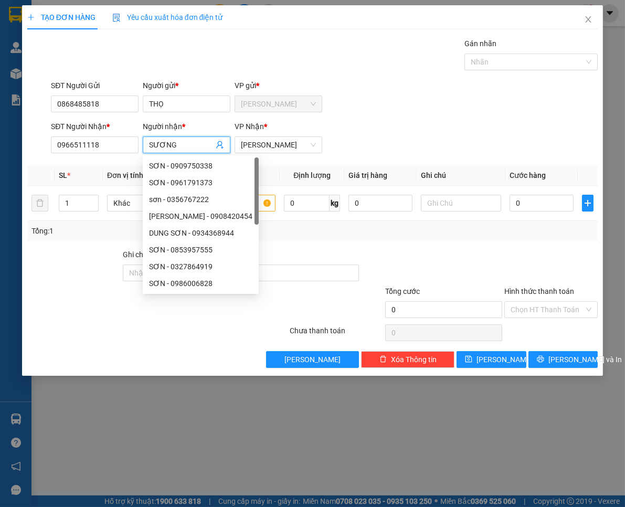
drag, startPoint x: 174, startPoint y: 143, endPoint x: 108, endPoint y: 162, distance: 68.3
click at [108, 162] on div "Transit Pickup Surcharge Ids Transit Deliver Surcharge Ids Transit Deliver Surc…" at bounding box center [312, 203] width 571 height 330
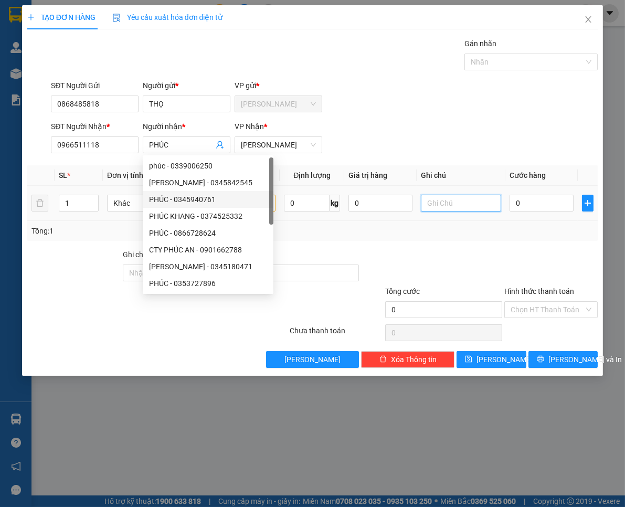
click at [448, 197] on input "text" at bounding box center [461, 203] width 80 height 17
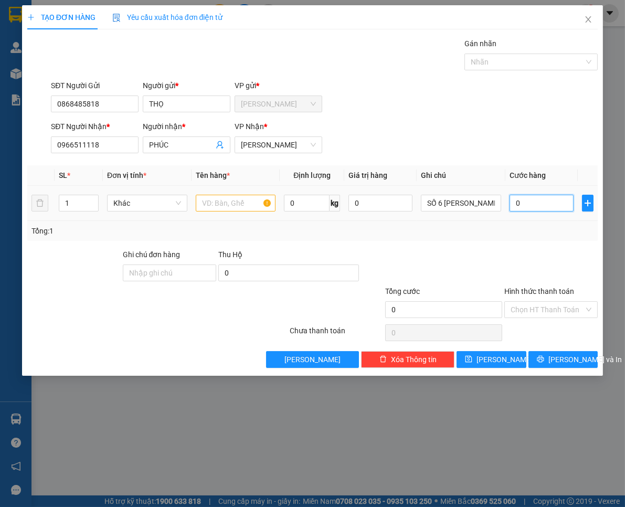
click at [526, 209] on input "0" at bounding box center [541, 203] width 64 height 17
click at [210, 200] on input "text" at bounding box center [236, 203] width 80 height 17
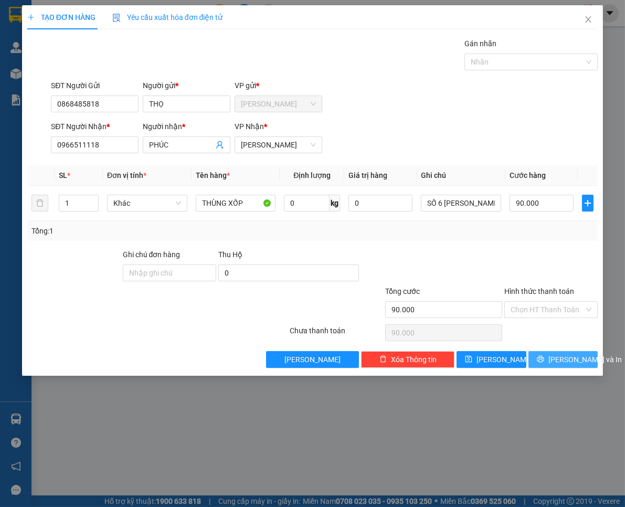
click at [562, 363] on span "[PERSON_NAME] và In" at bounding box center [584, 360] width 73 height 12
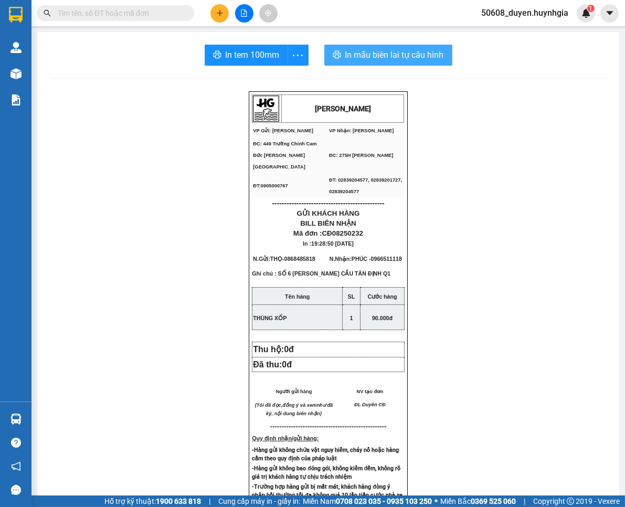
click at [375, 52] on span "In mẫu biên lai tự cấu hình" at bounding box center [394, 54] width 99 height 13
click at [259, 53] on span "In tem 100mm" at bounding box center [253, 54] width 54 height 13
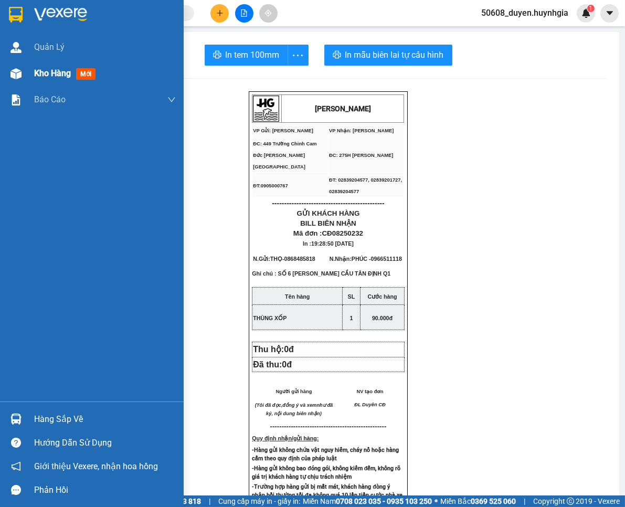
click at [22, 68] on div at bounding box center [16, 74] width 18 height 18
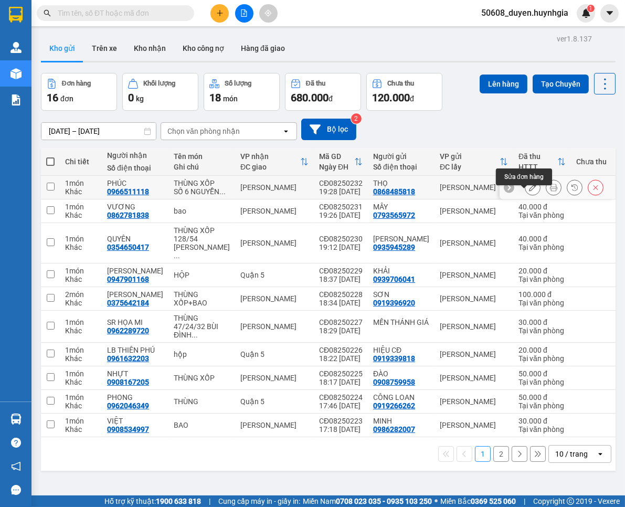
click at [529, 191] on icon at bounding box center [532, 187] width 7 height 7
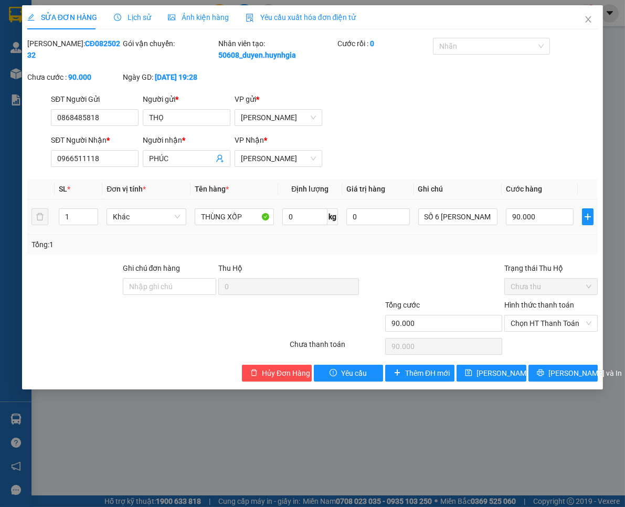
click at [523, 218] on div "90.000" at bounding box center [540, 216] width 68 height 21
click at [526, 225] on input "90.000" at bounding box center [540, 216] width 68 height 17
click at [544, 331] on span "Chọn HT Thanh Toán" at bounding box center [551, 323] width 81 height 16
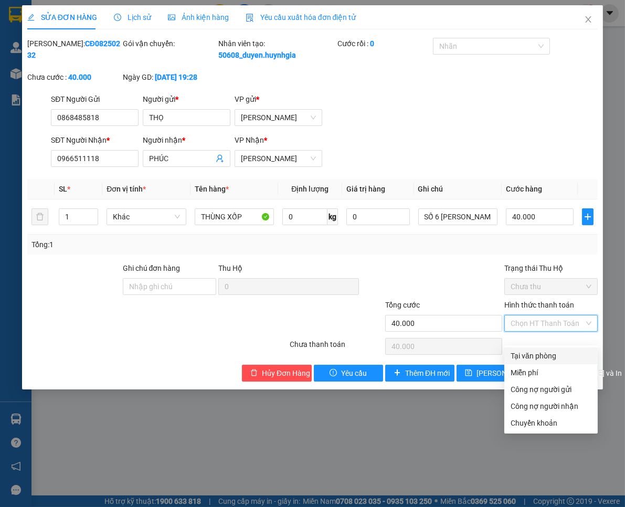
click at [541, 353] on div "Tại văn phòng" at bounding box center [551, 356] width 81 height 12
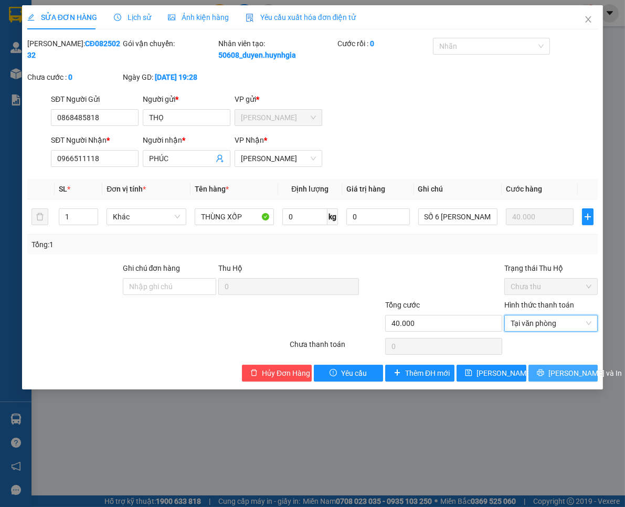
drag, startPoint x: 545, startPoint y: 383, endPoint x: 187, endPoint y: 284, distance: 371.2
click at [544, 376] on icon "printer" at bounding box center [540, 372] width 7 height 7
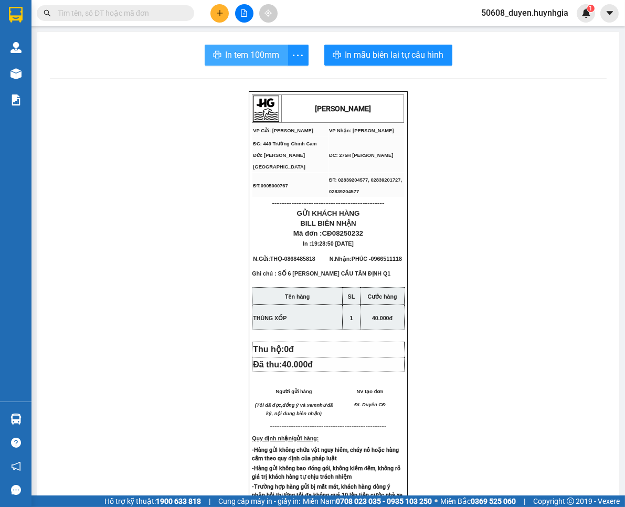
click at [229, 54] on span "In tem 100mm" at bounding box center [253, 54] width 54 height 13
click at [224, 7] on button at bounding box center [219, 13] width 18 height 18
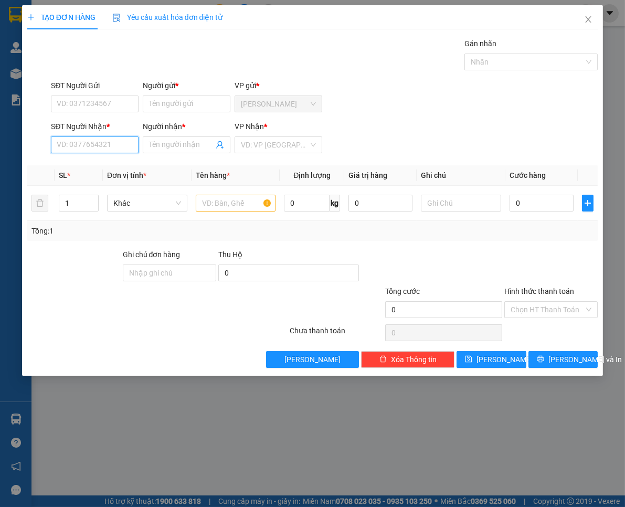
click at [86, 142] on input "SĐT Người Nhận *" at bounding box center [95, 144] width 88 height 17
click at [74, 144] on input "090611599" at bounding box center [95, 144] width 88 height 17
click at [201, 148] on input "Người nhận *" at bounding box center [181, 145] width 65 height 12
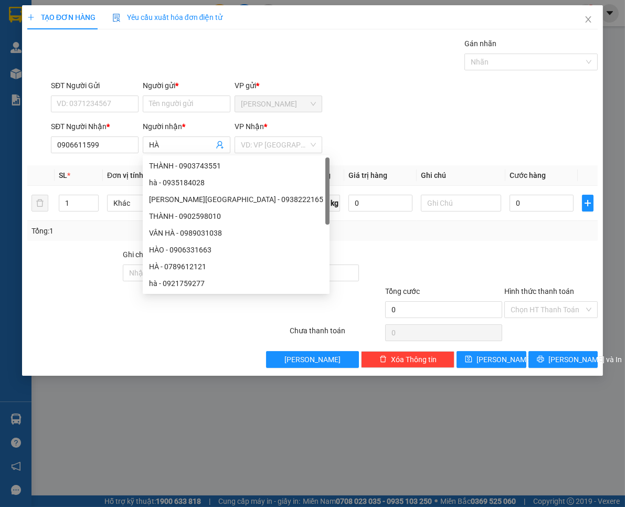
click at [118, 93] on div "SĐT Người Gửi" at bounding box center [95, 88] width 88 height 16
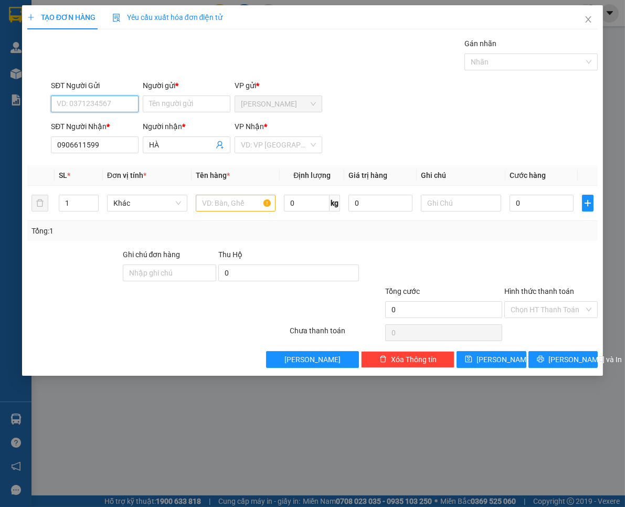
click at [122, 105] on input "SĐT Người Gửi" at bounding box center [95, 103] width 88 height 17
click at [222, 98] on input "Người gửi *" at bounding box center [187, 103] width 88 height 17
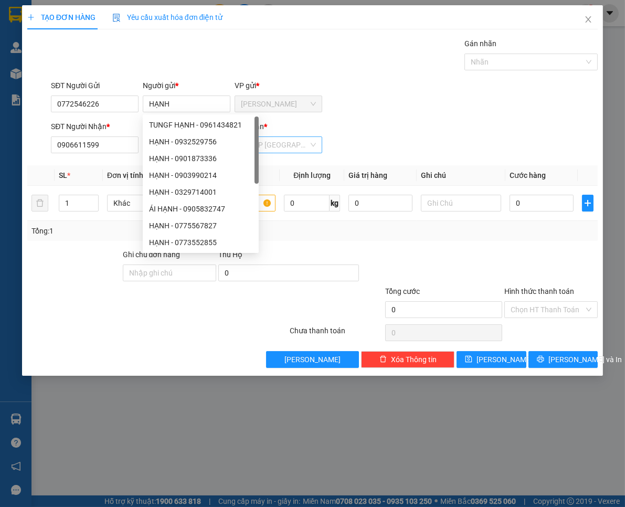
click at [295, 139] on input "search" at bounding box center [275, 145] width 68 height 16
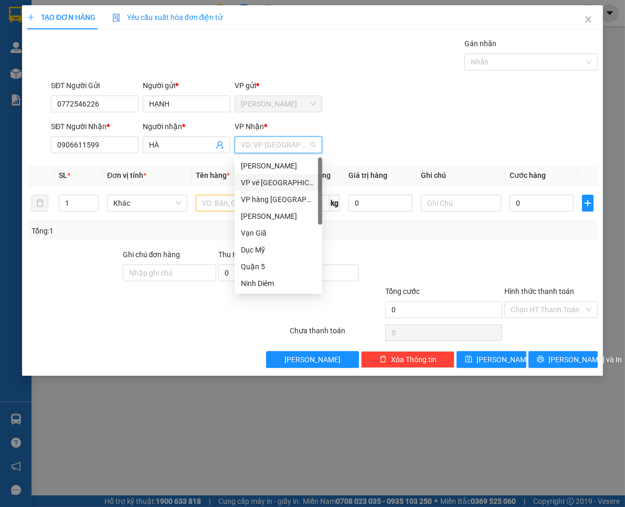
click at [512, 136] on div "SĐT Người Nhận * 0906611599 Người nhận * HÀ VP Nhận * VD: VP [GEOGRAPHIC_DATA]" at bounding box center [324, 139] width 551 height 37
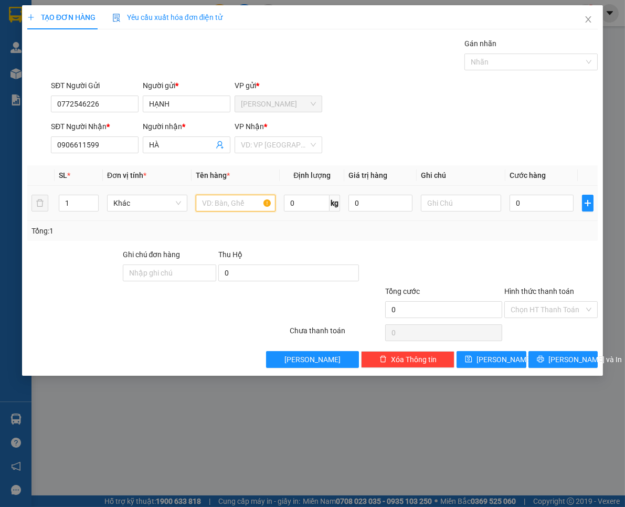
click at [234, 197] on input "text" at bounding box center [236, 203] width 80 height 17
click at [455, 205] on input "text" at bounding box center [461, 203] width 80 height 17
click at [528, 197] on input "0" at bounding box center [541, 203] width 64 height 17
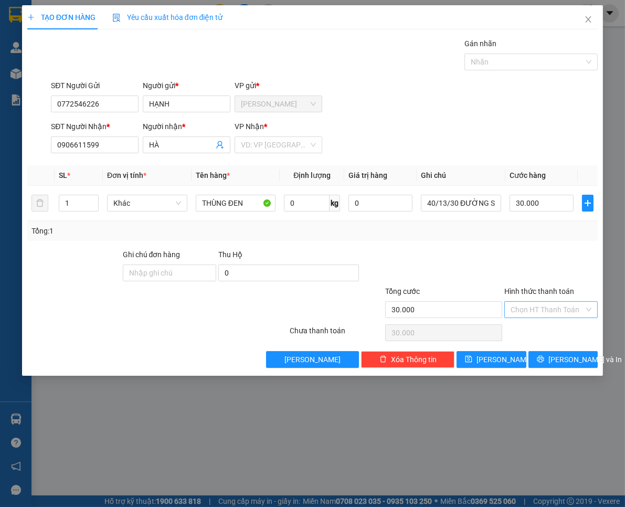
click at [562, 307] on input "Hình thức thanh toán" at bounding box center [547, 310] width 73 height 16
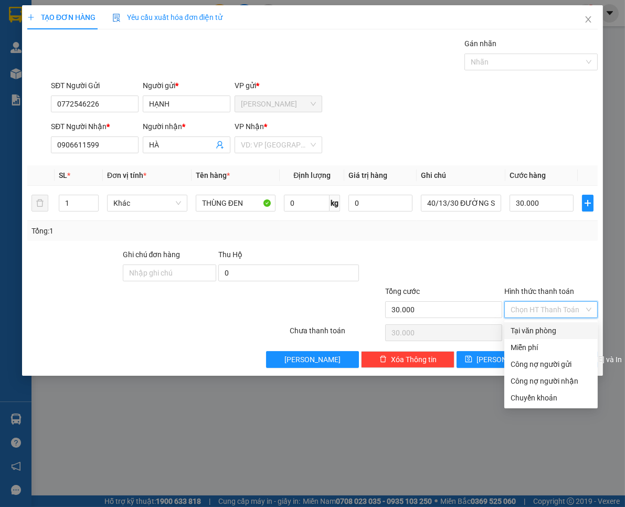
click at [549, 328] on div "Tại văn phòng" at bounding box center [551, 331] width 81 height 12
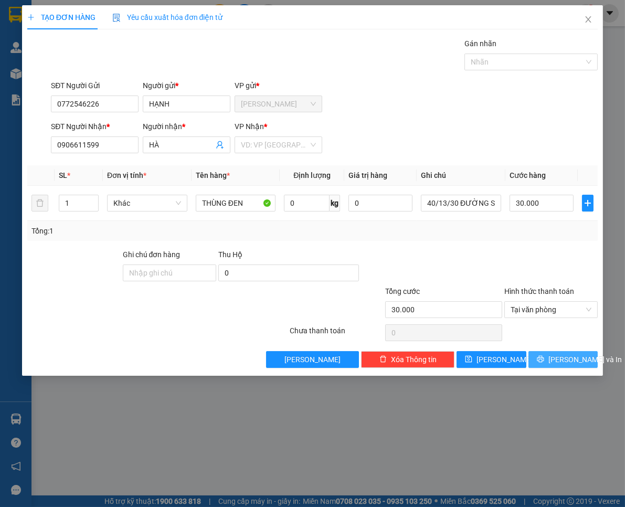
click at [554, 356] on span "[PERSON_NAME] và In" at bounding box center [584, 360] width 73 height 12
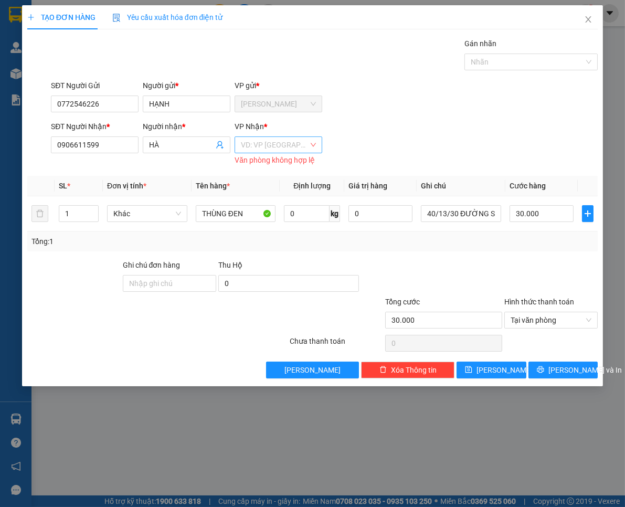
click at [283, 139] on input "search" at bounding box center [275, 145] width 68 height 16
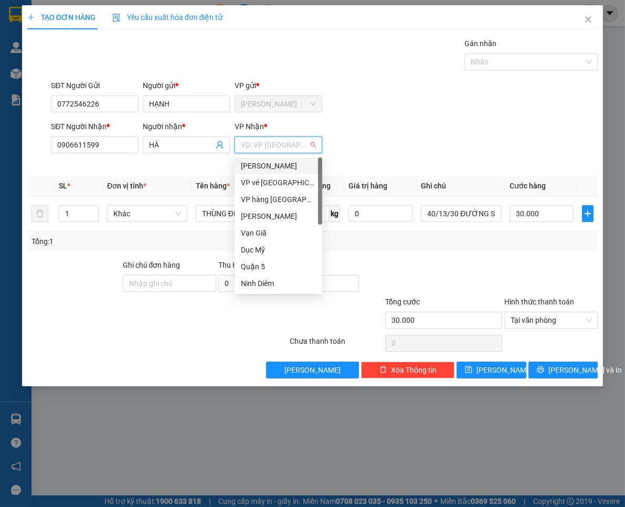
click at [275, 166] on div "[PERSON_NAME]" at bounding box center [278, 166] width 75 height 12
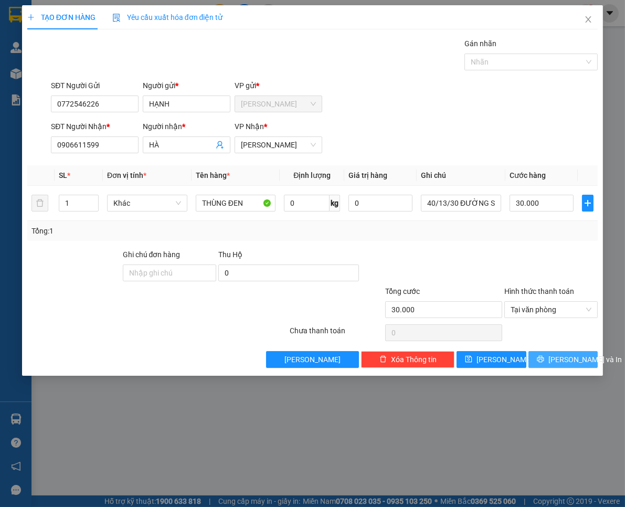
click at [550, 358] on button "[PERSON_NAME] và In" at bounding box center [562, 359] width 69 height 17
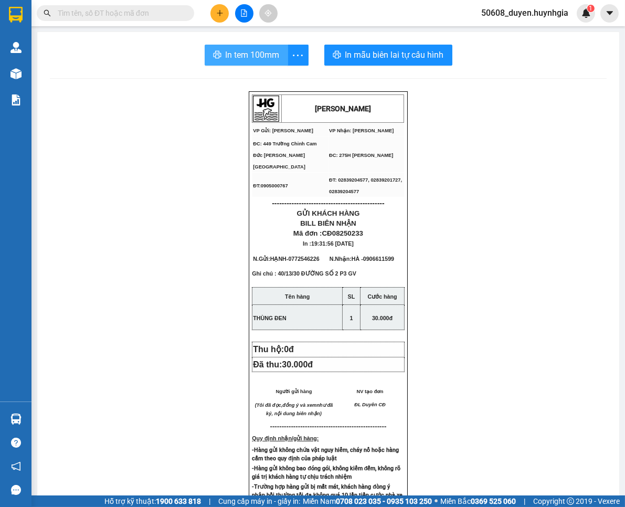
click at [259, 56] on span "In tem 100mm" at bounding box center [253, 54] width 54 height 13
drag, startPoint x: 258, startPoint y: 52, endPoint x: 19, endPoint y: 42, distance: 238.4
click at [254, 51] on span "In tem 100mm" at bounding box center [253, 54] width 54 height 13
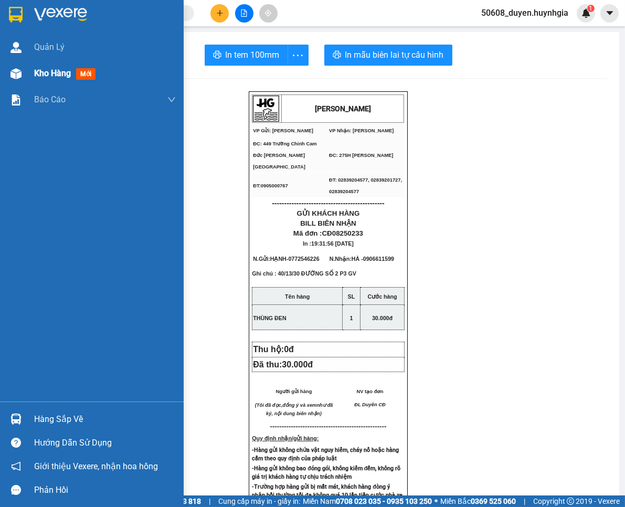
click at [33, 68] on div "Kho hàng mới" at bounding box center [92, 73] width 184 height 26
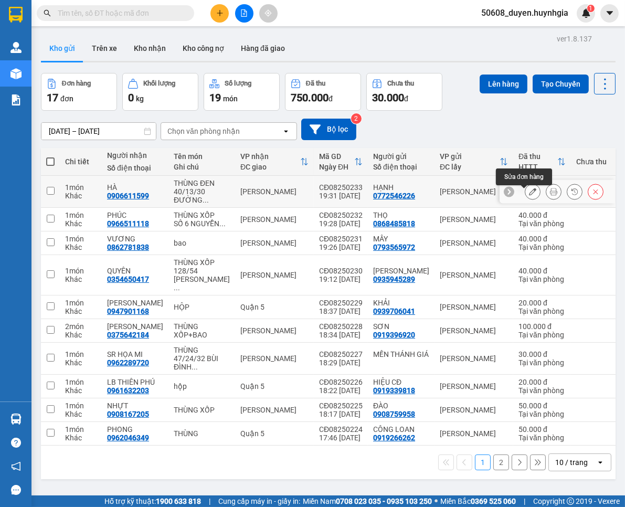
click at [529, 195] on icon at bounding box center [532, 191] width 7 height 7
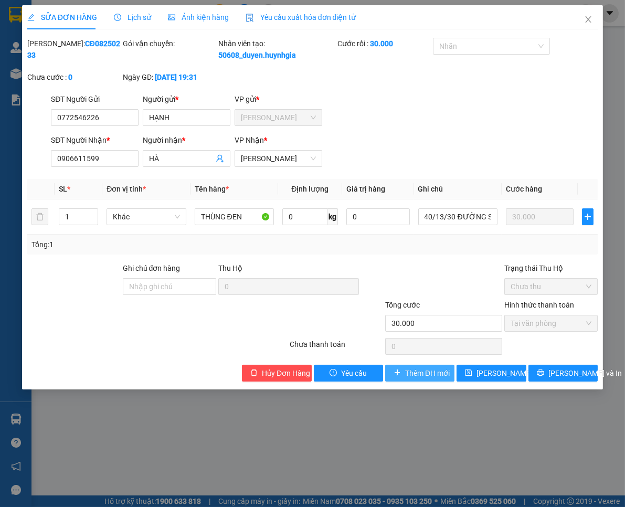
click at [410, 379] on span "Thêm ĐH mới" at bounding box center [427, 373] width 45 height 12
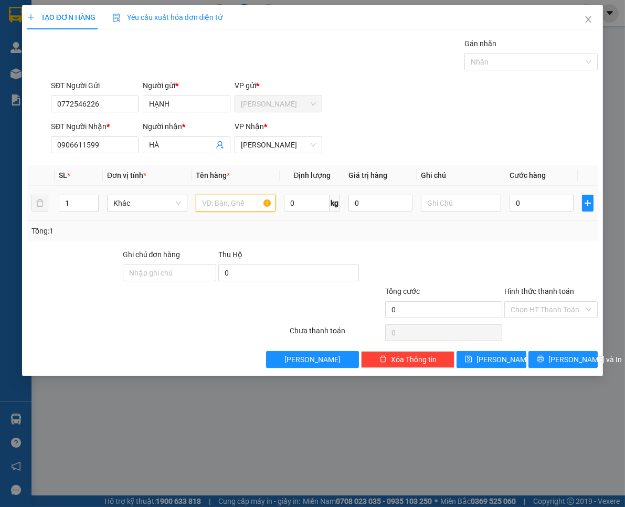
click at [260, 201] on input "text" at bounding box center [236, 203] width 80 height 17
click at [526, 202] on input "0" at bounding box center [541, 203] width 64 height 17
click at [557, 308] on input "Hình thức thanh toán" at bounding box center [547, 310] width 73 height 16
click at [552, 267] on div at bounding box center [550, 267] width 95 height 37
click at [564, 354] on span "[PERSON_NAME] và In" at bounding box center [584, 360] width 73 height 12
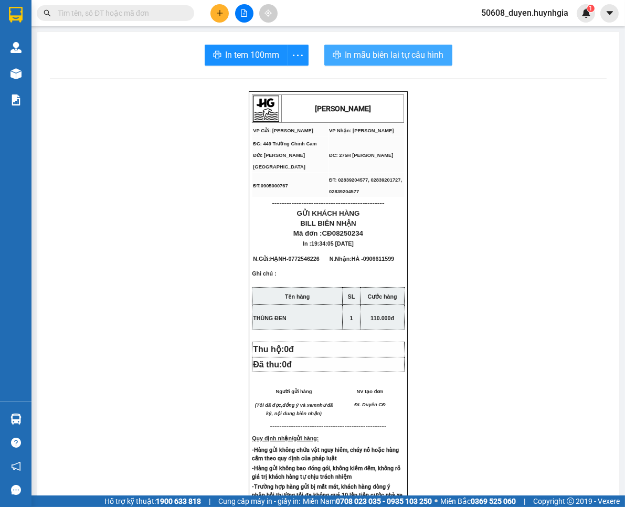
click at [349, 55] on span "In mẫu biên lai tự cấu hình" at bounding box center [394, 54] width 99 height 13
click at [362, 42] on div "In tem 100mm In mẫu biên lai tự cấu hình [PERSON_NAME] VP Gửi: Cam Đức VP Nhậ…" at bounding box center [328, 422] width 582 height 781
click at [362, 50] on span "In mẫu biên lai tự cấu hình" at bounding box center [394, 54] width 99 height 13
click at [345, 51] on span "In mẫu biên lai tự cấu hình" at bounding box center [394, 54] width 99 height 13
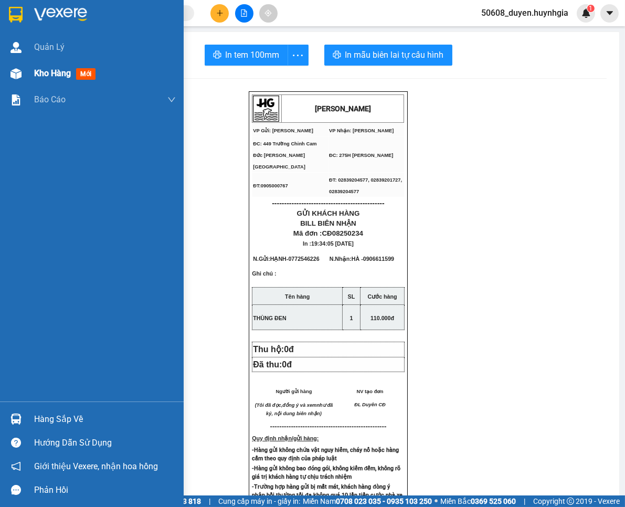
click at [14, 68] on img at bounding box center [15, 73] width 11 height 11
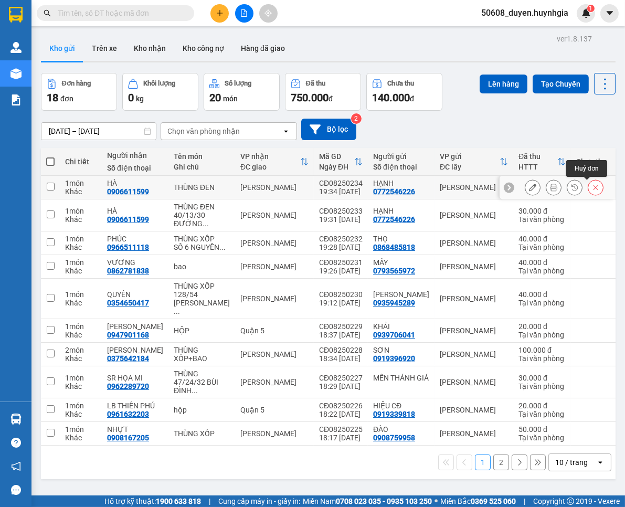
click at [593, 187] on icon at bounding box center [595, 187] width 5 height 5
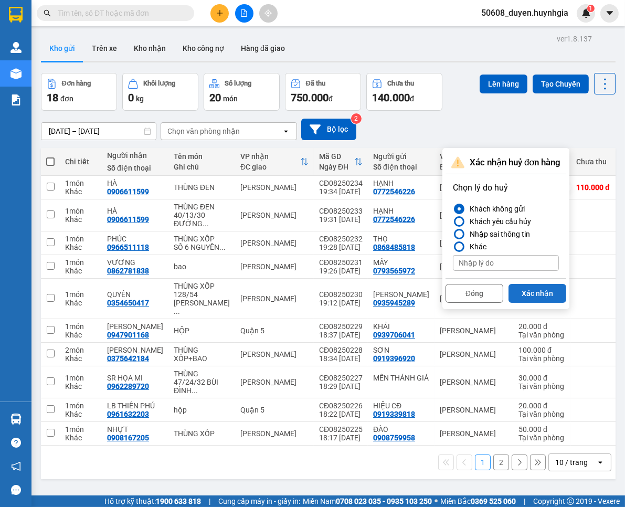
click at [545, 290] on button "Xác nhận" at bounding box center [537, 293] width 58 height 19
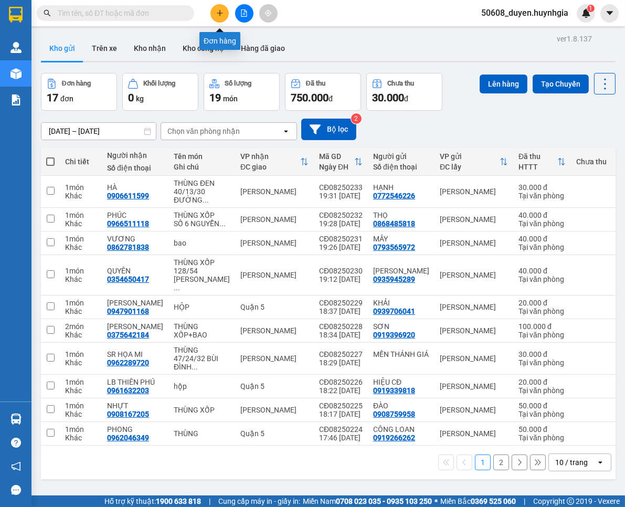
click at [216, 14] on icon "plus" at bounding box center [219, 12] width 7 height 7
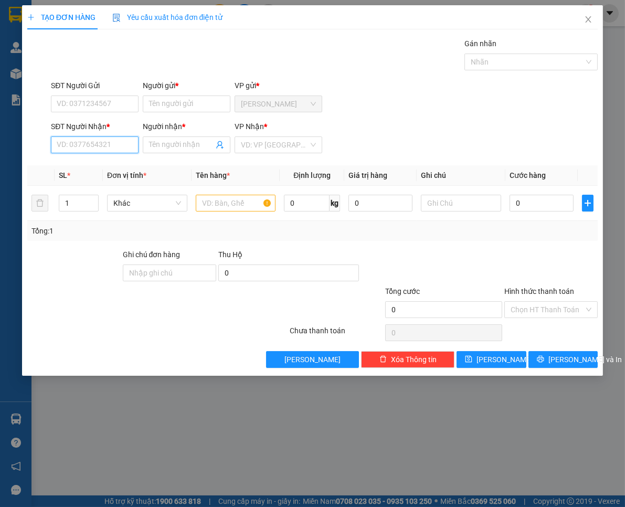
click at [93, 144] on input "SĐT Người Nhận *" at bounding box center [95, 144] width 88 height 17
click at [80, 180] on div "0902904998 - KHA" at bounding box center [94, 183] width 75 height 12
click at [118, 101] on input "SĐT Người Gửi" at bounding box center [95, 103] width 88 height 17
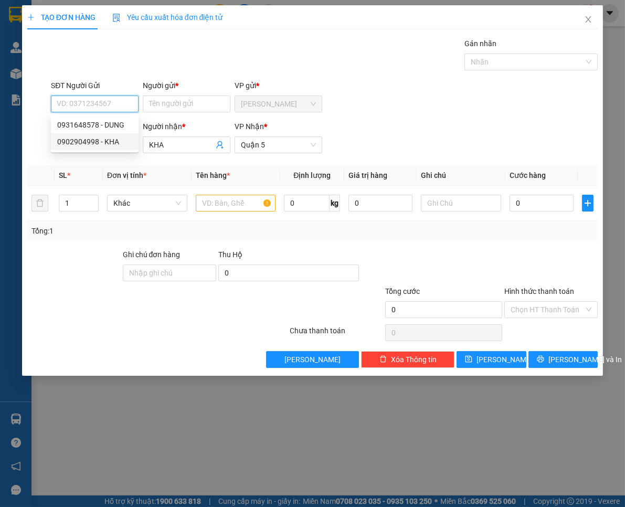
click at [103, 139] on div "0902904998 - KHA" at bounding box center [94, 142] width 75 height 12
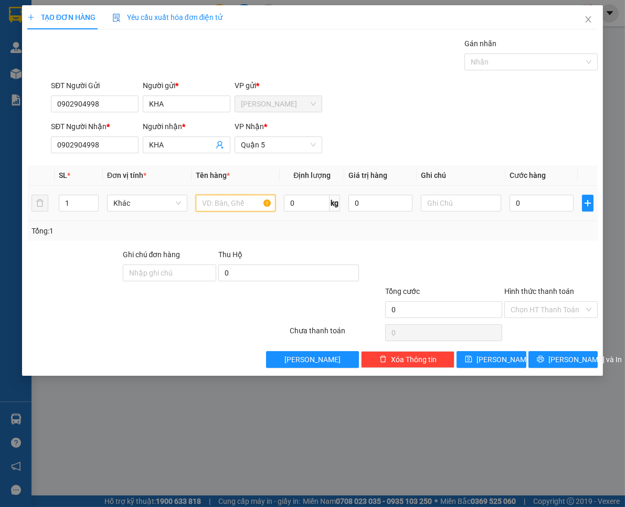
click at [224, 206] on input "text" at bounding box center [236, 203] width 80 height 17
click at [532, 201] on input "0" at bounding box center [541, 203] width 64 height 17
click at [532, 306] on input "Hình thức thanh toán" at bounding box center [547, 310] width 73 height 16
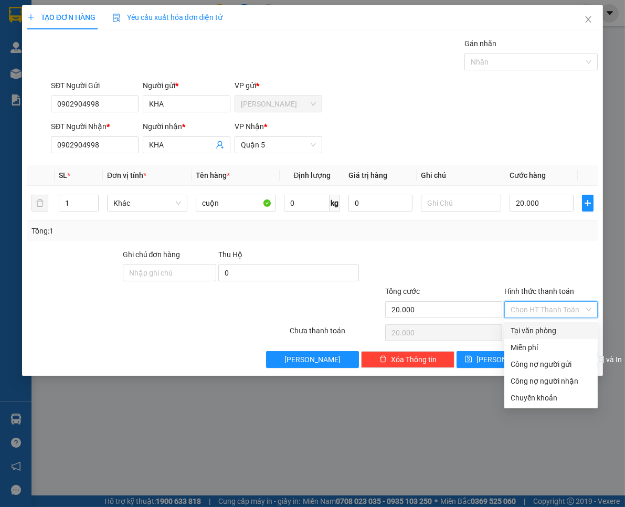
click at [540, 303] on input "Hình thức thanh toán" at bounding box center [547, 310] width 73 height 16
click at [541, 328] on div "Tại văn phòng" at bounding box center [551, 331] width 81 height 12
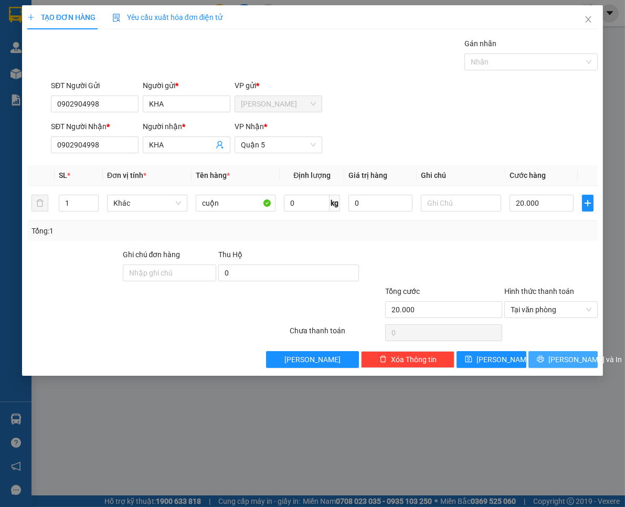
click at [553, 355] on button "[PERSON_NAME] và In" at bounding box center [562, 359] width 69 height 17
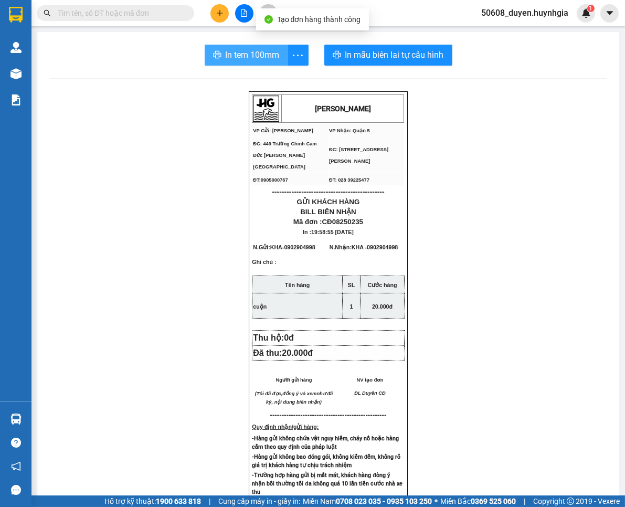
click at [240, 49] on span "In tem 100mm" at bounding box center [253, 54] width 54 height 13
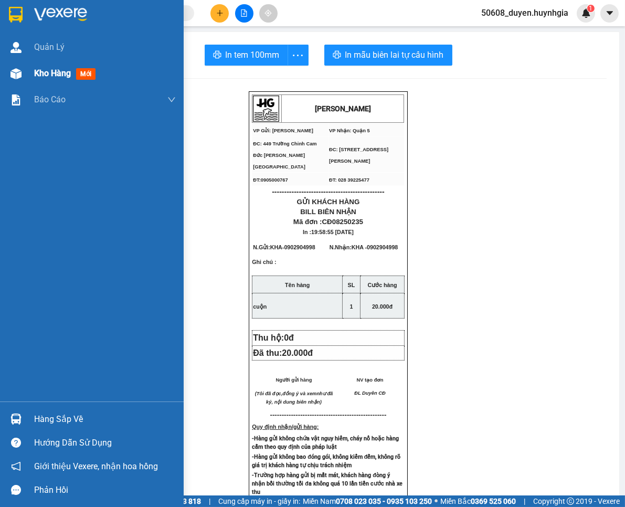
click at [29, 75] on div "Kho hàng mới" at bounding box center [92, 73] width 184 height 26
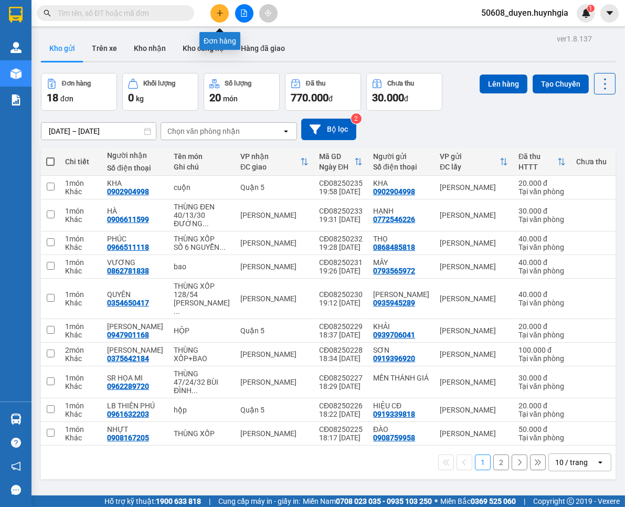
click at [218, 17] on button at bounding box center [219, 13] width 18 height 18
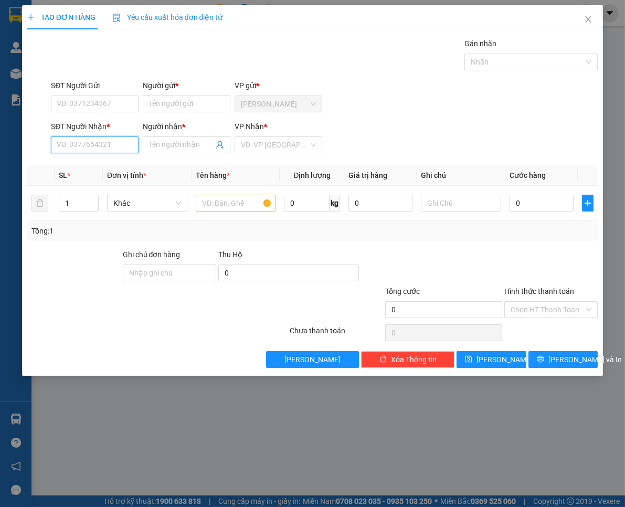
click at [108, 145] on input "SĐT Người Nhận *" at bounding box center [95, 144] width 88 height 17
click at [74, 164] on div "0702202079 - KHA" at bounding box center [94, 166] width 75 height 12
click at [103, 108] on input "SĐT Người Gửi" at bounding box center [95, 103] width 88 height 17
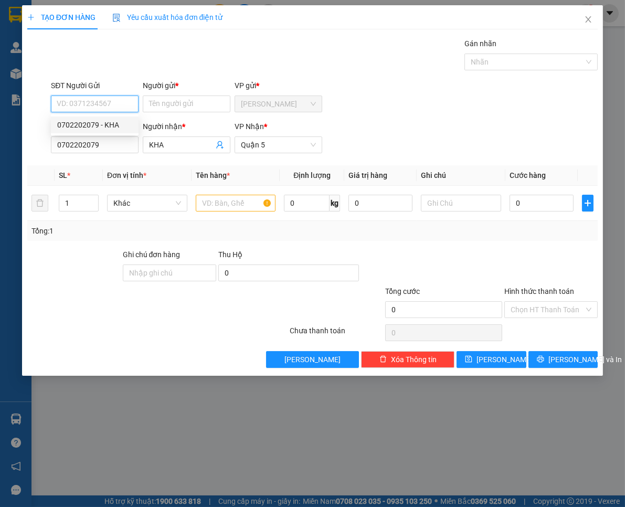
click at [102, 125] on div "0702202079 - KHA" at bounding box center [94, 125] width 75 height 12
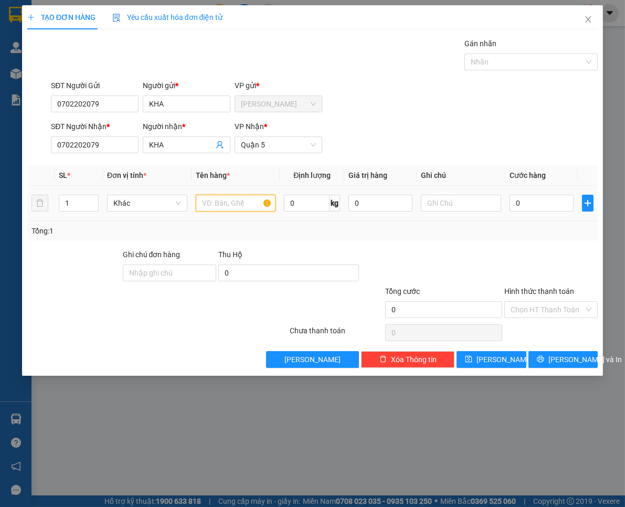
click at [216, 201] on input "text" at bounding box center [236, 203] width 80 height 17
click at [548, 207] on input "0" at bounding box center [541, 203] width 64 height 17
click at [564, 311] on input "Hình thức thanh toán" at bounding box center [547, 310] width 73 height 16
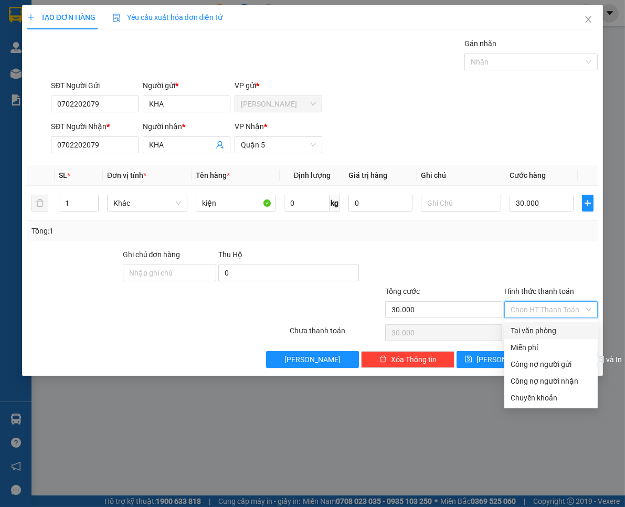
click at [560, 330] on div "Tại văn phòng" at bounding box center [551, 331] width 81 height 12
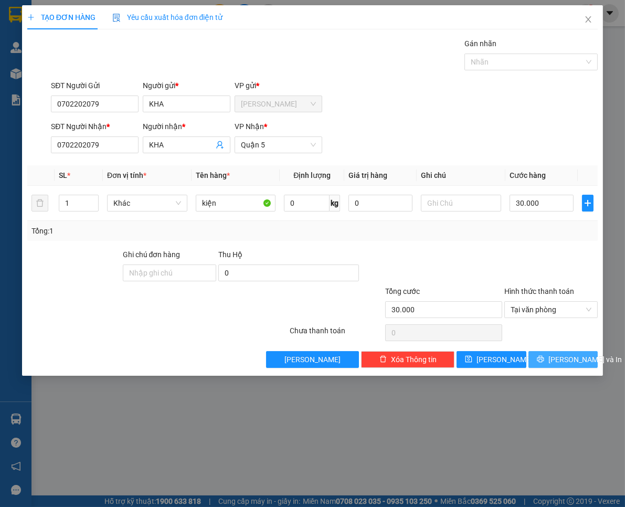
click at [569, 358] on span "[PERSON_NAME] và In" at bounding box center [584, 360] width 73 height 12
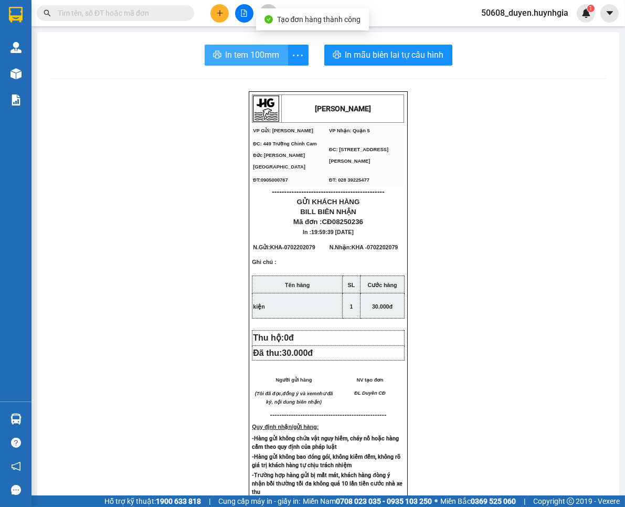
click at [264, 60] on span "In tem 100mm" at bounding box center [253, 54] width 54 height 13
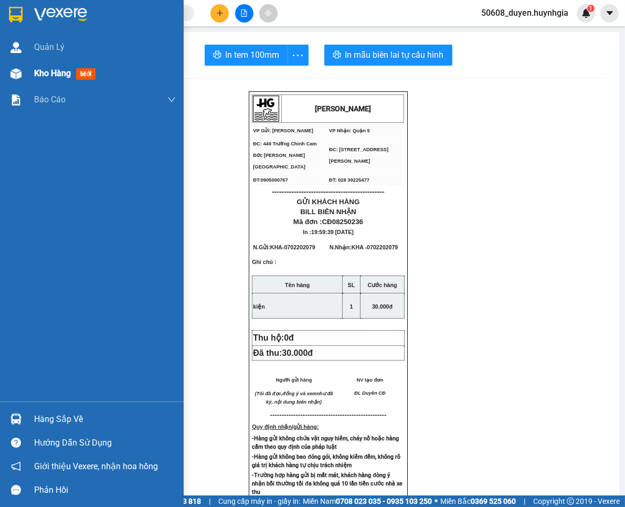
click at [24, 75] on div at bounding box center [16, 74] width 18 height 18
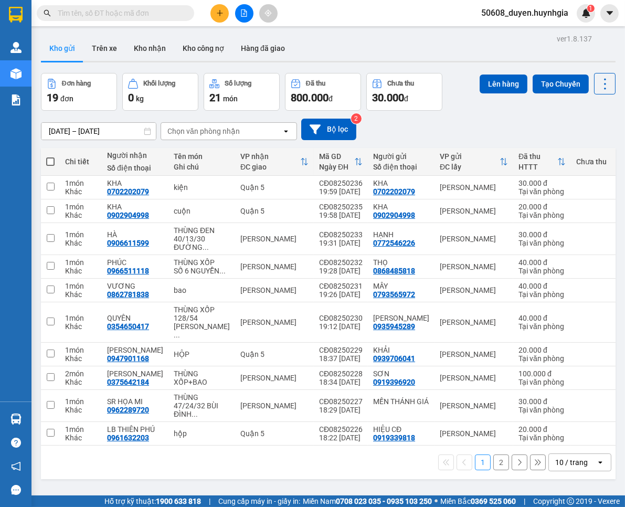
click at [48, 158] on span at bounding box center [50, 161] width 8 height 8
click at [50, 156] on input "checkbox" at bounding box center [50, 156] width 0 height 0
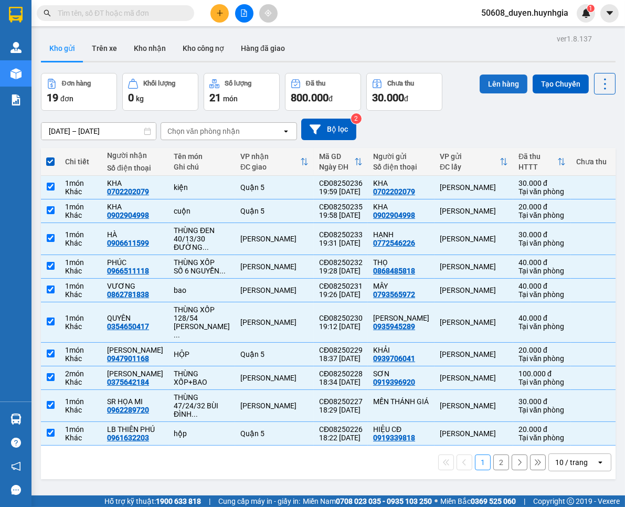
click at [480, 81] on button "Lên hàng" at bounding box center [504, 84] width 48 height 19
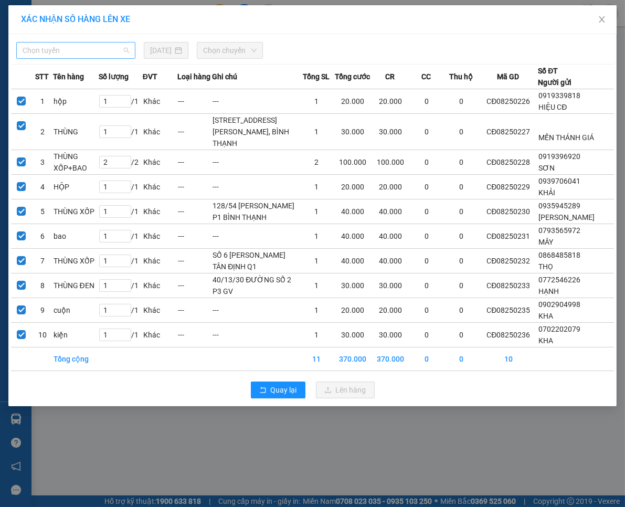
click at [114, 49] on span "Chọn tuyến" at bounding box center [76, 50] width 107 height 16
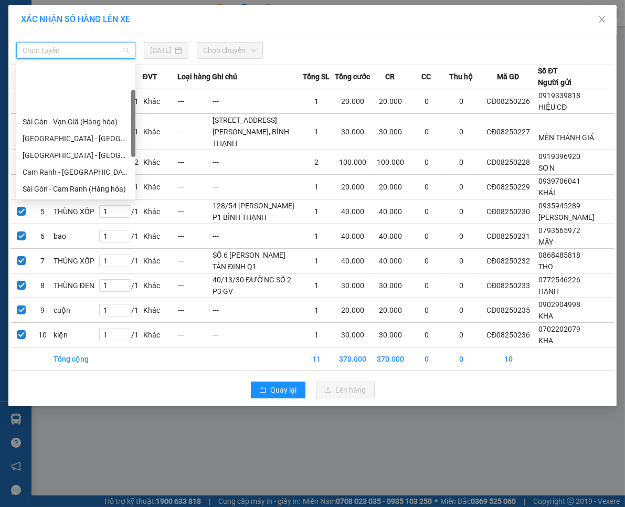
click at [81, 233] on div "Cam Đức - [GEOGRAPHIC_DATA] (Hàng hóa)" at bounding box center [76, 239] width 107 height 12
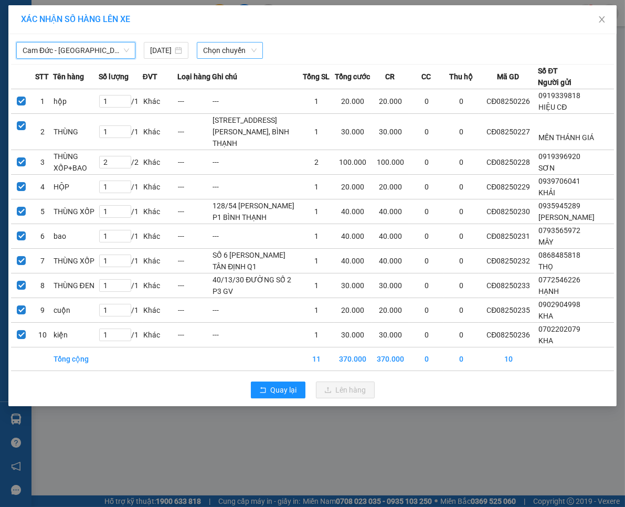
click at [213, 53] on span "Chọn chuyến" at bounding box center [230, 50] width 54 height 16
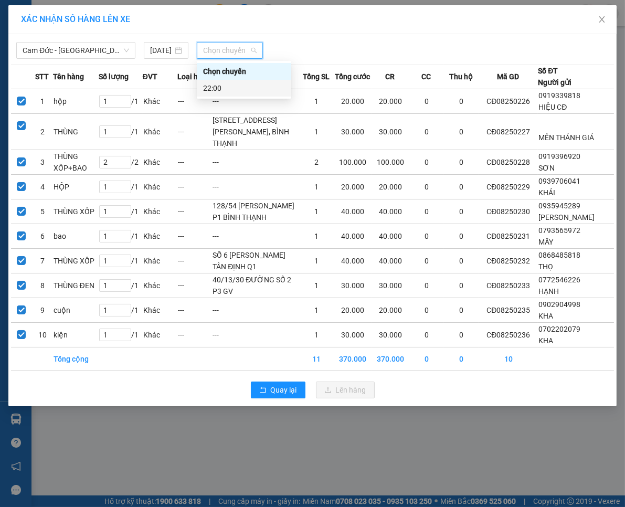
click at [216, 90] on div "22:00" at bounding box center [244, 88] width 82 height 12
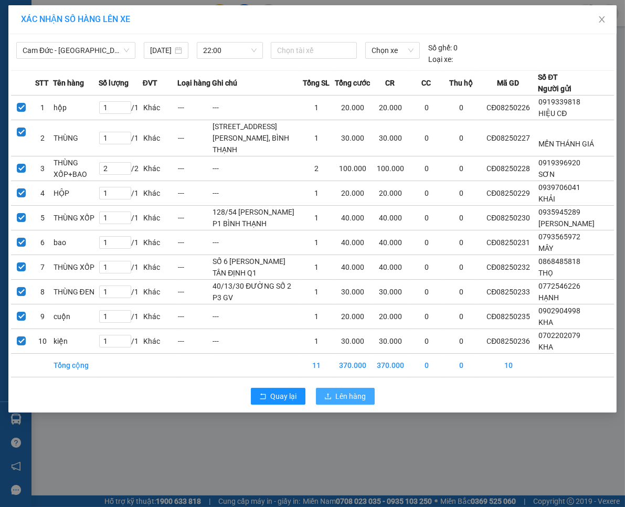
click at [338, 402] on span "Lên hàng" at bounding box center [351, 396] width 30 height 12
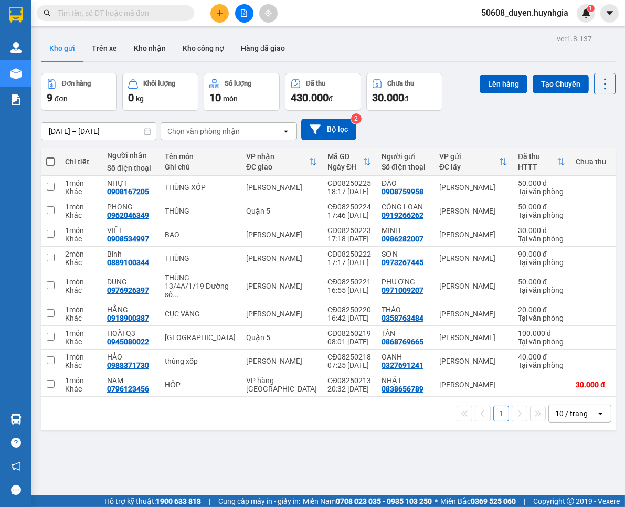
click at [48, 157] on span at bounding box center [50, 161] width 8 height 8
click at [50, 156] on input "checkbox" at bounding box center [50, 156] width 0 height 0
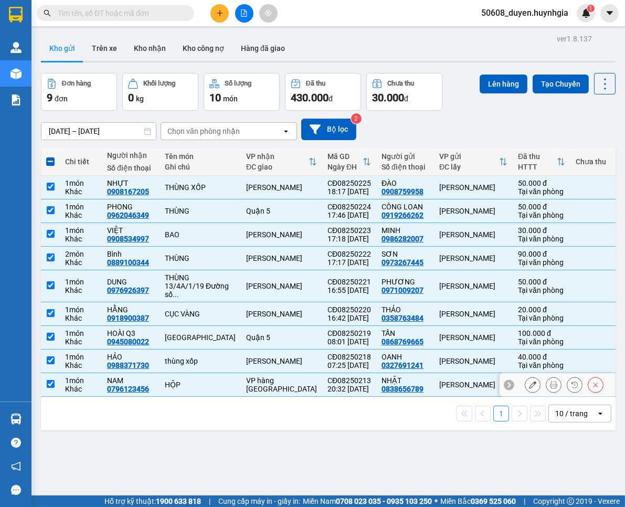
click at [48, 377] on td at bounding box center [50, 385] width 19 height 24
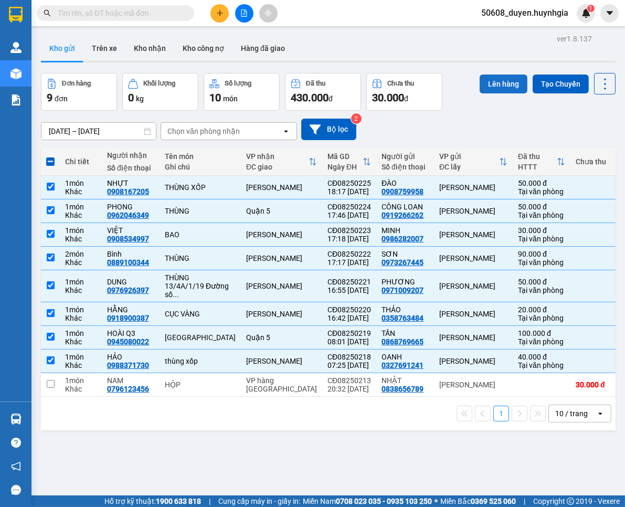
click at [497, 81] on button "Lên hàng" at bounding box center [504, 84] width 48 height 19
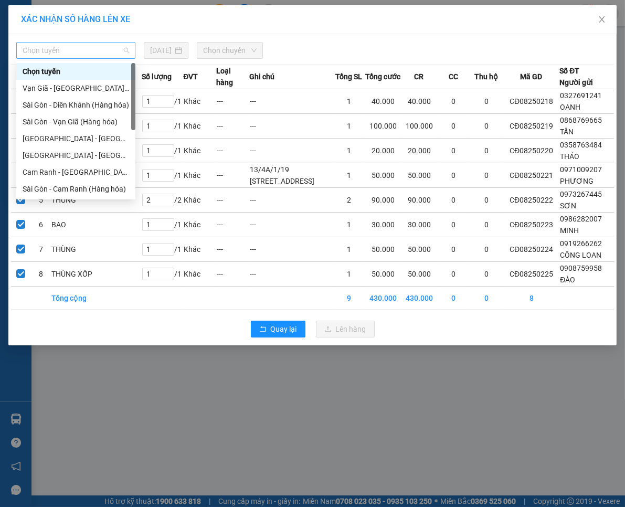
click at [61, 48] on span "Chọn tuyến" at bounding box center [76, 50] width 107 height 16
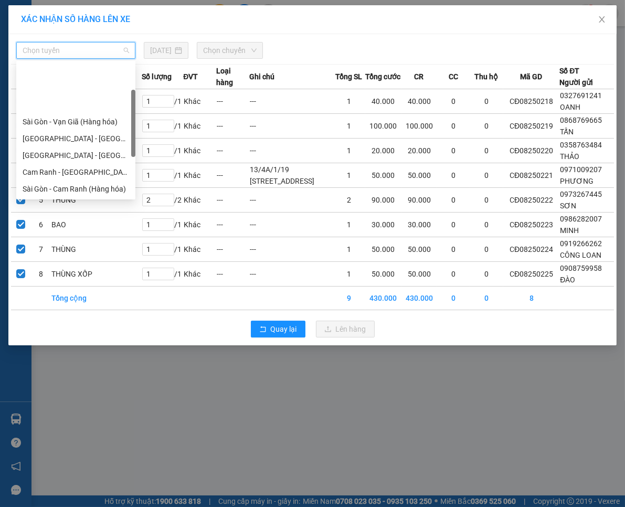
click at [61, 233] on div "Cam Đức - [GEOGRAPHIC_DATA] (Hàng hóa)" at bounding box center [76, 239] width 107 height 12
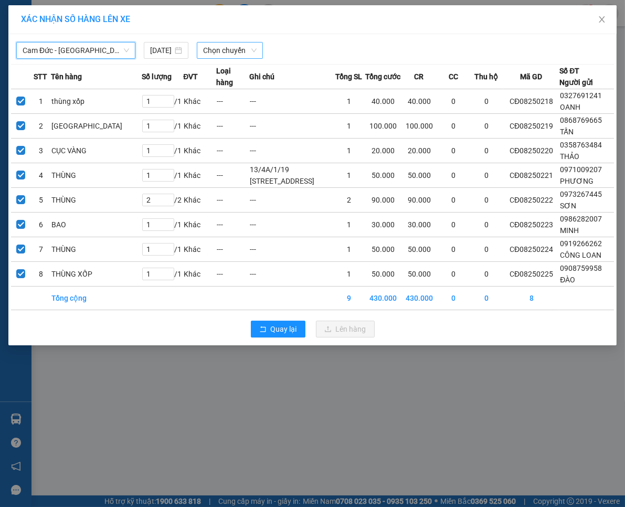
click at [204, 46] on span "Chọn chuyến" at bounding box center [230, 50] width 54 height 16
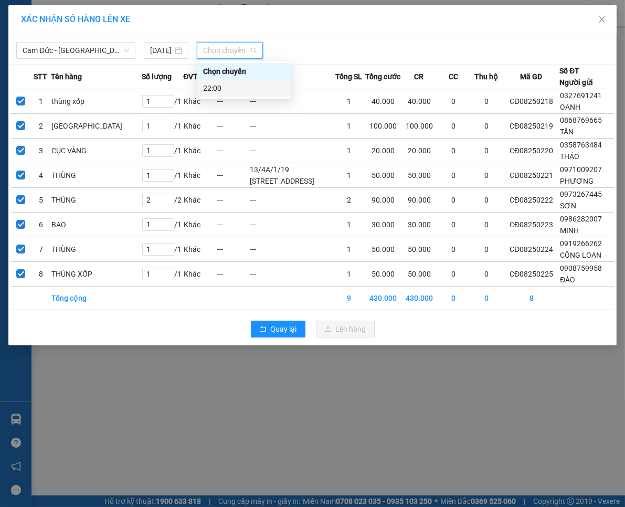
click at [211, 81] on div "22:00" at bounding box center [244, 88] width 94 height 17
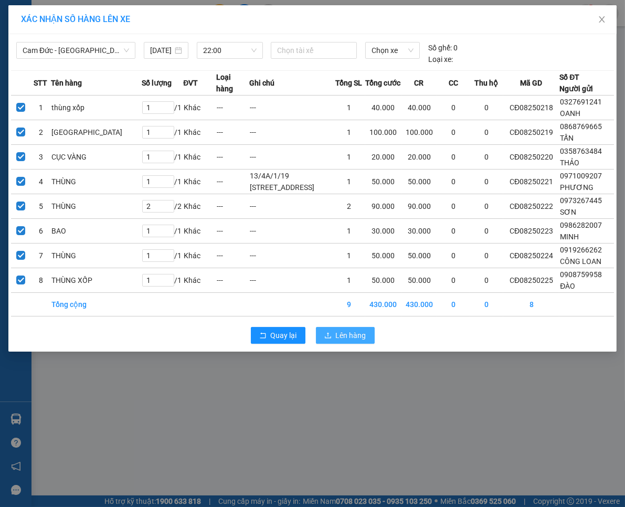
click at [332, 344] on button "Lên hàng" at bounding box center [345, 335] width 59 height 17
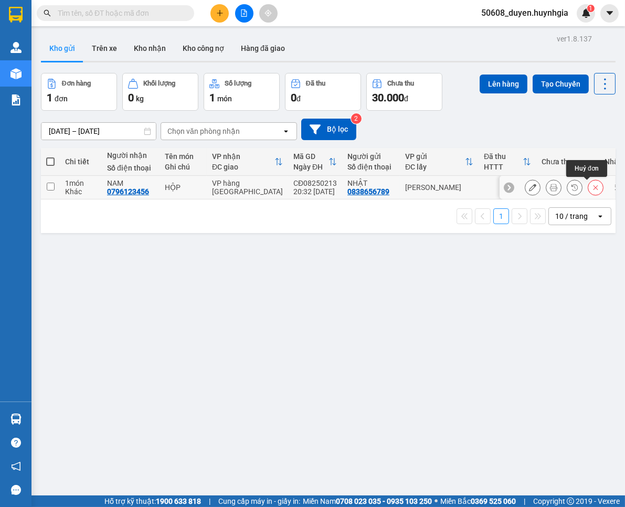
click at [588, 184] on button at bounding box center [595, 187] width 15 height 18
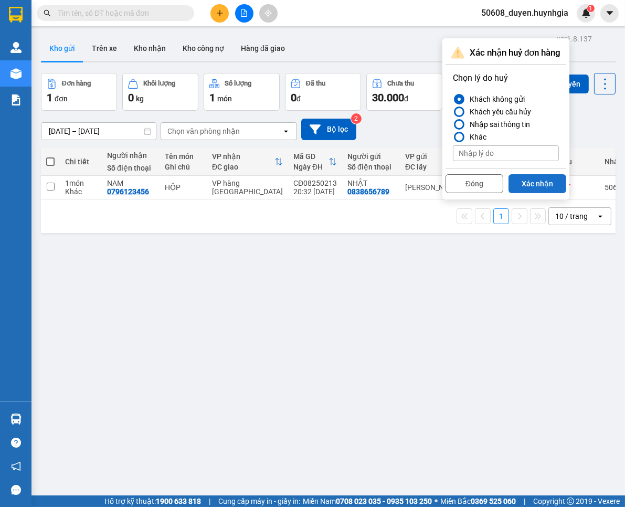
click at [534, 177] on button "Xác nhận" at bounding box center [537, 183] width 58 height 19
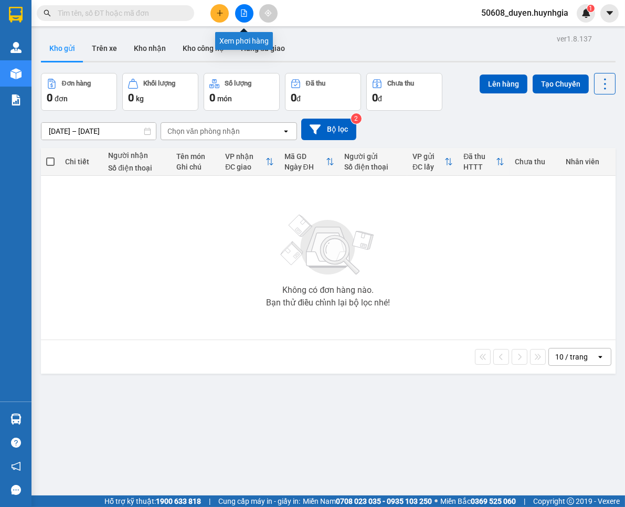
click at [245, 17] on button at bounding box center [244, 13] width 18 height 18
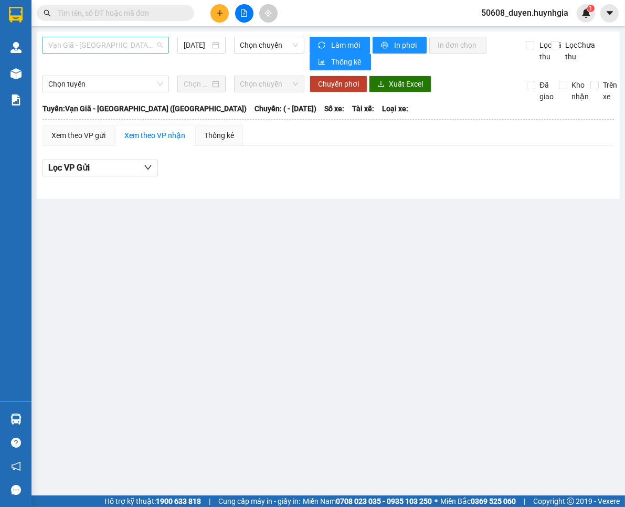
click at [132, 45] on span "Vạn Giã - [GEOGRAPHIC_DATA] ([GEOGRAPHIC_DATA])" at bounding box center [105, 45] width 114 height 16
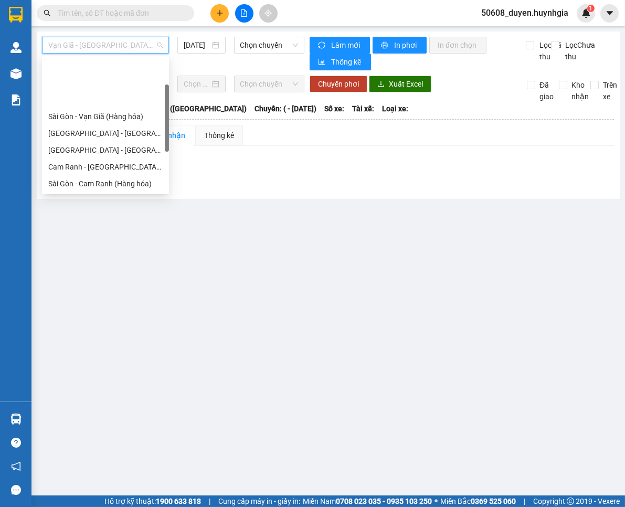
click at [98, 228] on div "Cam Đức - [GEOGRAPHIC_DATA] (Hàng hóa)" at bounding box center [105, 234] width 114 height 12
